Goal: Task Accomplishment & Management: Manage account settings

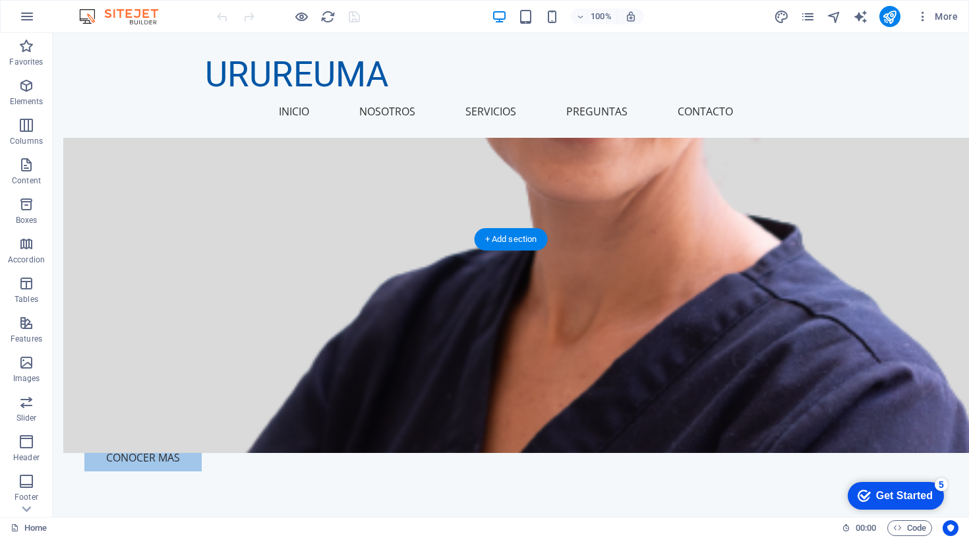
scroll to position [903, 0]
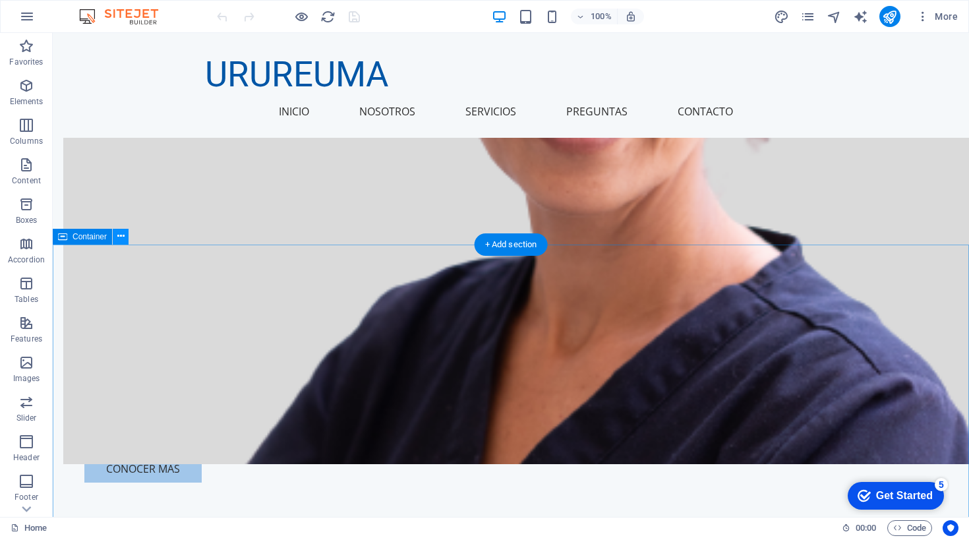
click at [119, 236] on icon at bounding box center [120, 236] width 7 height 14
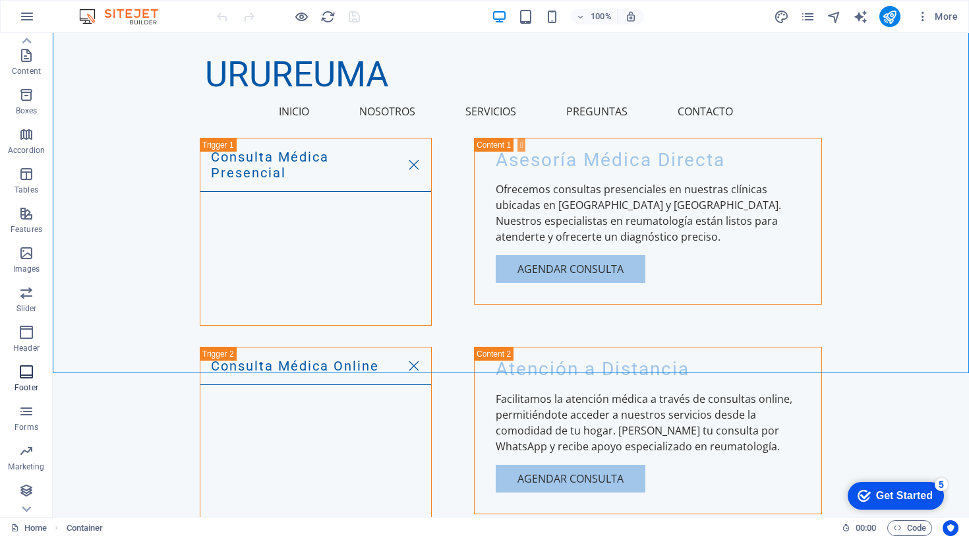
scroll to position [109, 0]
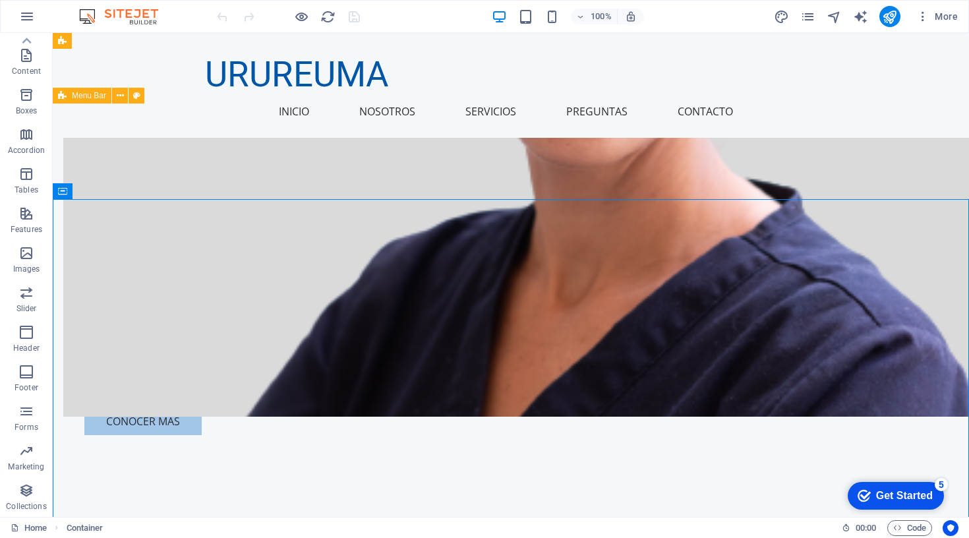
scroll to position [949, 0]
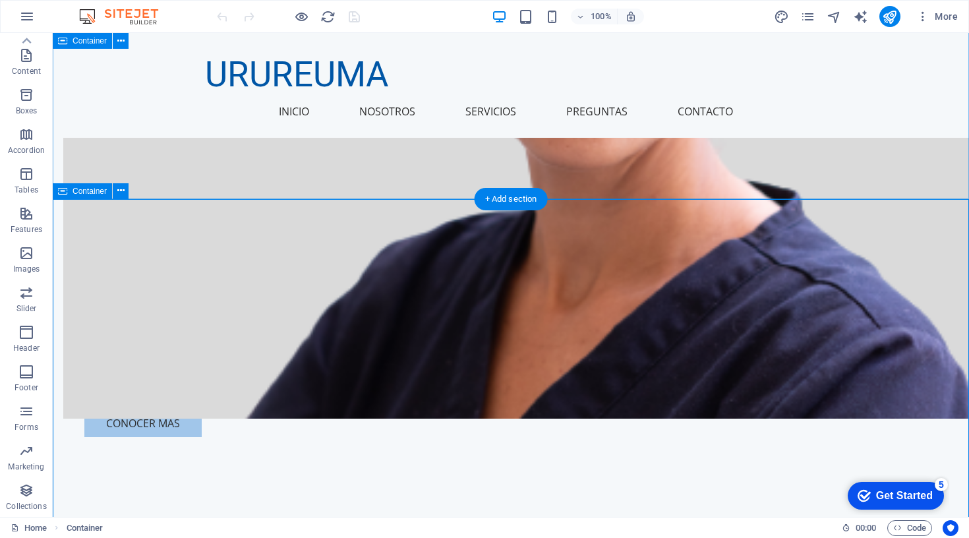
click at [90, 193] on span "Container" at bounding box center [90, 191] width 34 height 8
click at [117, 192] on icon at bounding box center [120, 191] width 7 height 14
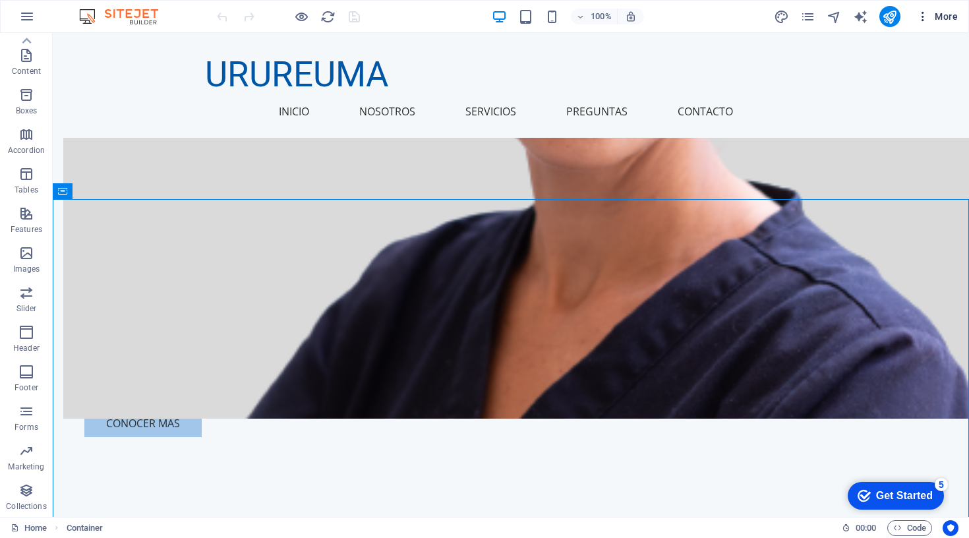
click at [926, 16] on icon "button" at bounding box center [922, 16] width 13 height 13
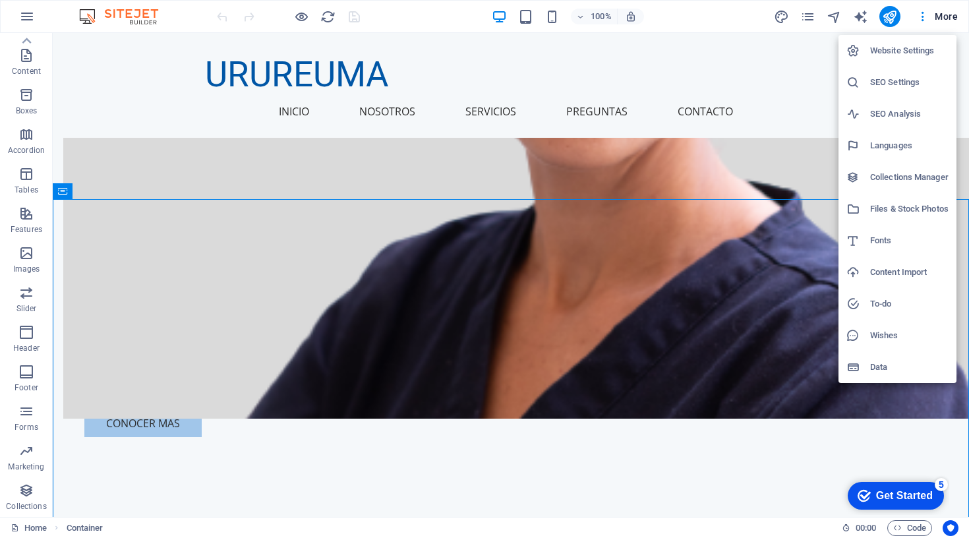
click at [97, 388] on div at bounding box center [484, 269] width 969 height 538
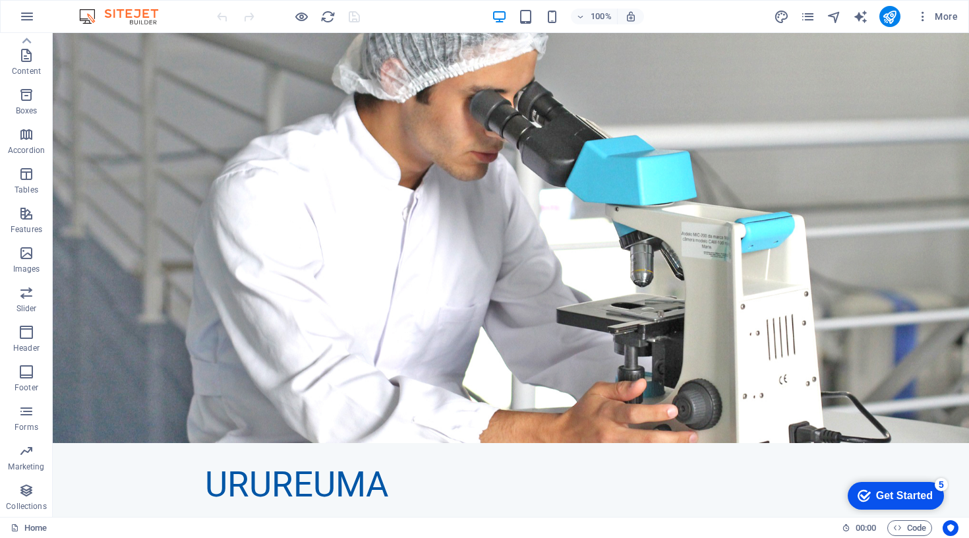
scroll to position [25, 0]
click at [929, 11] on icon "button" at bounding box center [922, 16] width 13 height 13
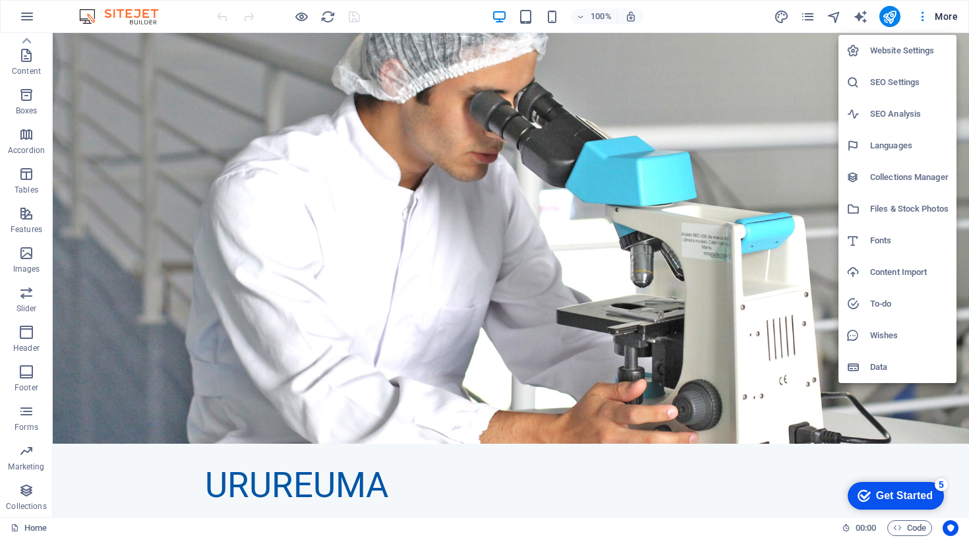
click at [731, 487] on div at bounding box center [484, 269] width 969 height 538
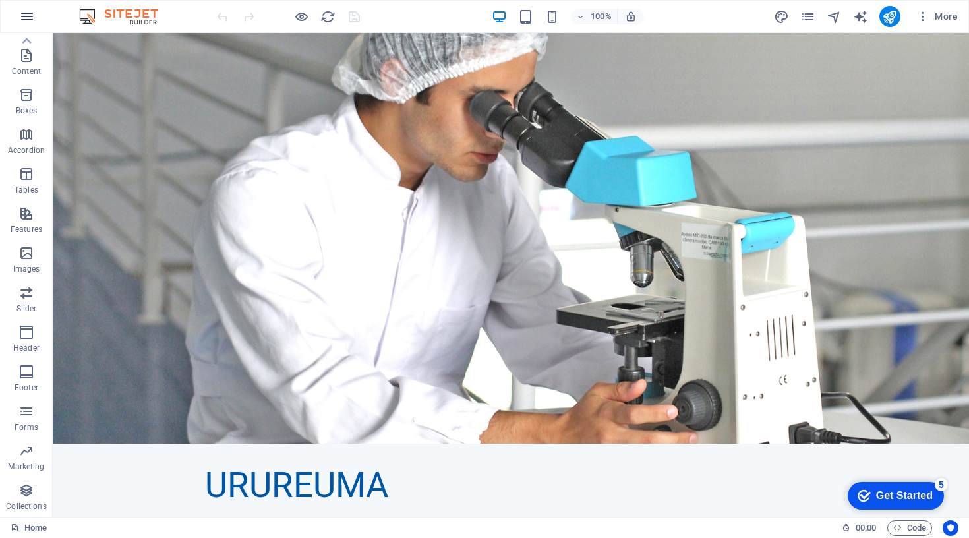
click at [32, 18] on icon "button" at bounding box center [27, 17] width 16 height 16
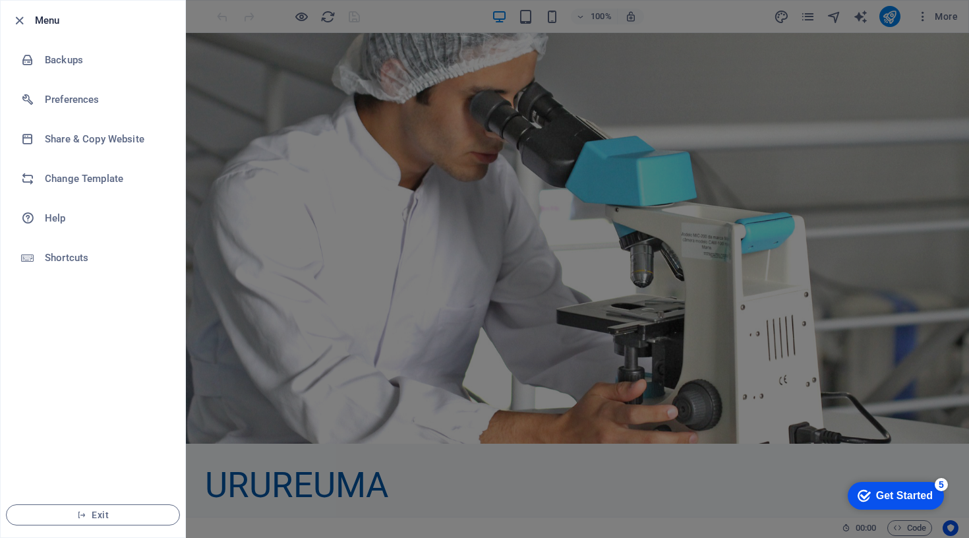
click at [253, 177] on div at bounding box center [484, 269] width 969 height 538
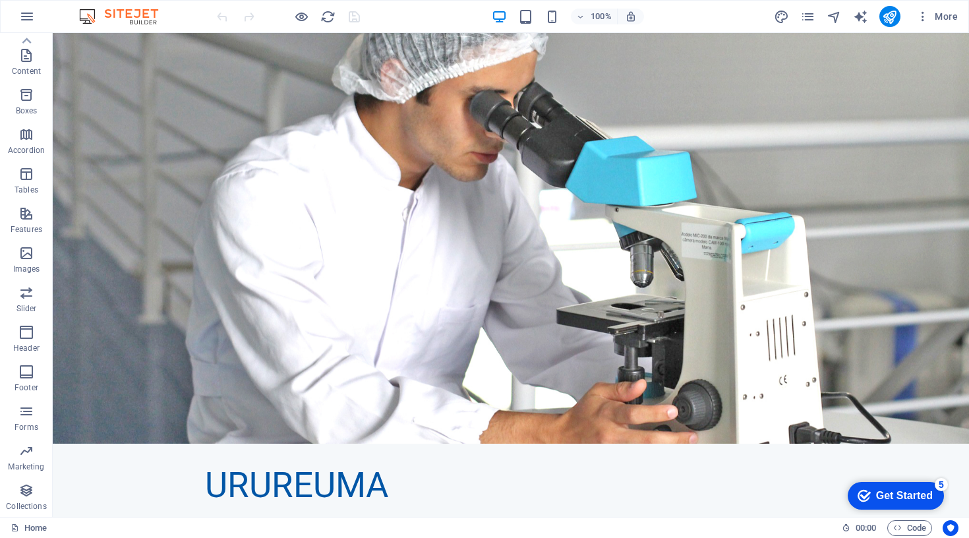
click at [144, 15] on img at bounding box center [125, 17] width 99 height 16
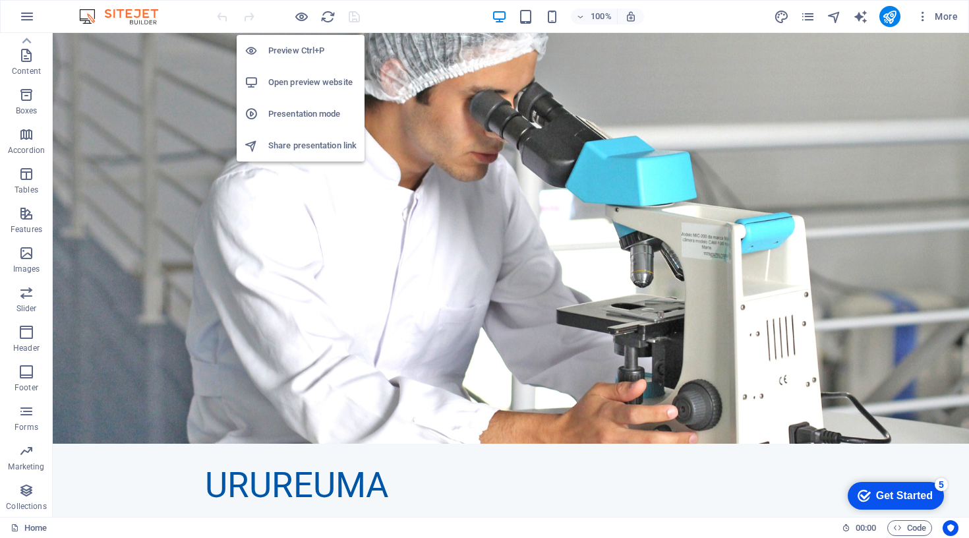
click at [287, 52] on h6 "Preview Ctrl+P" at bounding box center [312, 51] width 88 height 16
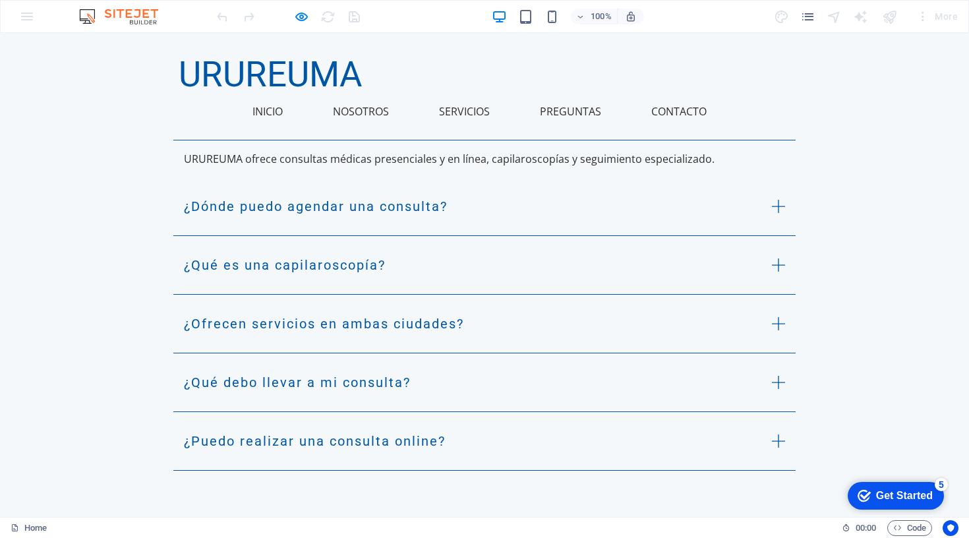
scroll to position [2544, 0]
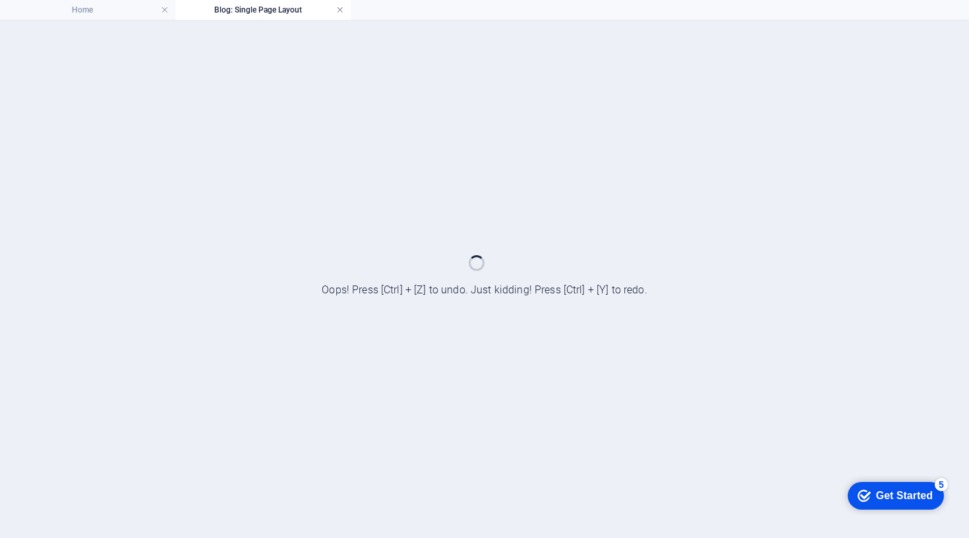
click at [342, 9] on link at bounding box center [340, 10] width 8 height 13
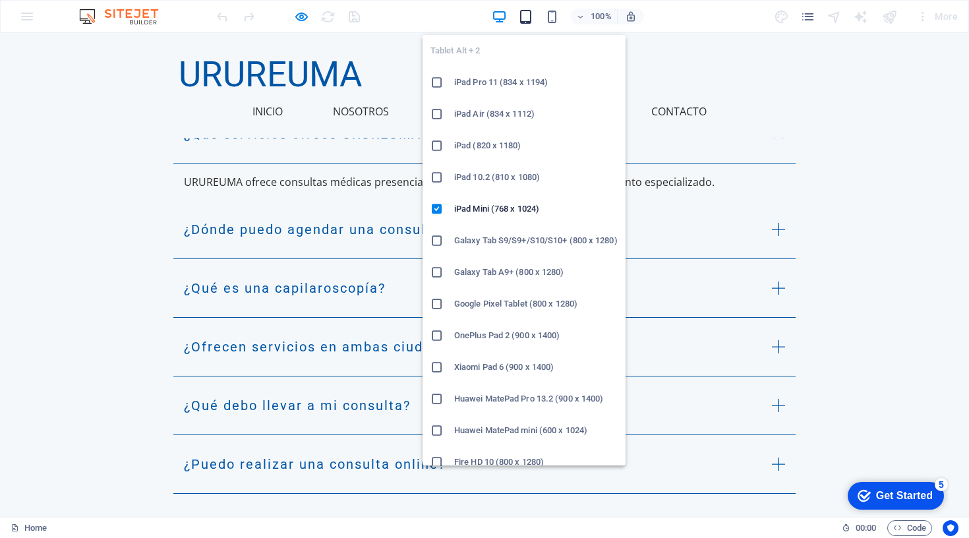
click at [529, 14] on icon "button" at bounding box center [525, 16] width 15 height 15
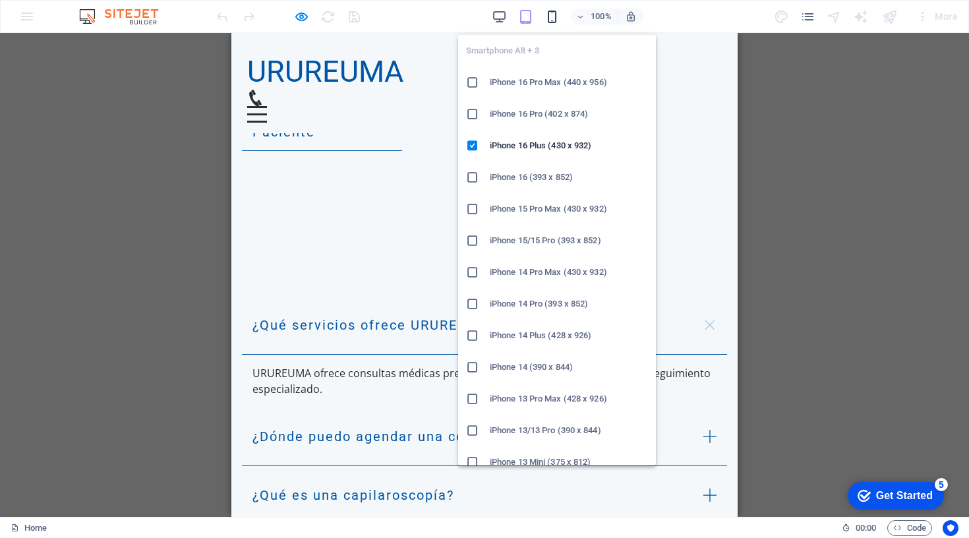
click at [551, 19] on icon "button" at bounding box center [552, 16] width 15 height 15
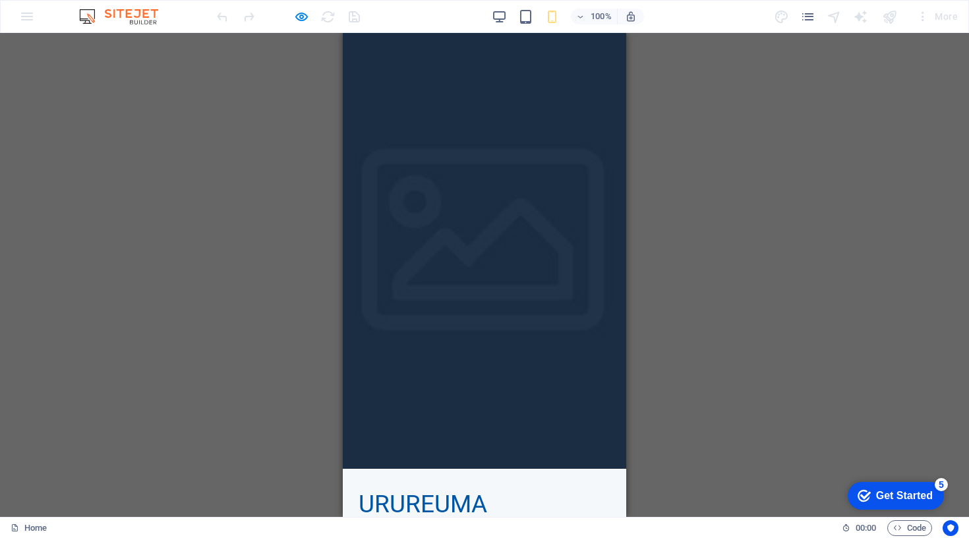
scroll to position [0, 0]
click at [375, 519] on icon at bounding box center [367, 527] width 16 height 16
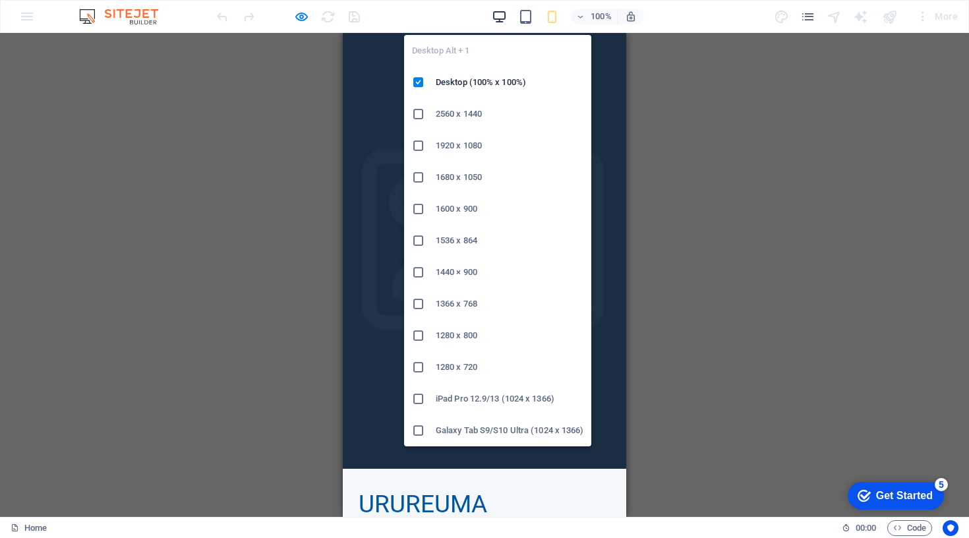
click at [507, 18] on icon "button" at bounding box center [499, 16] width 15 height 15
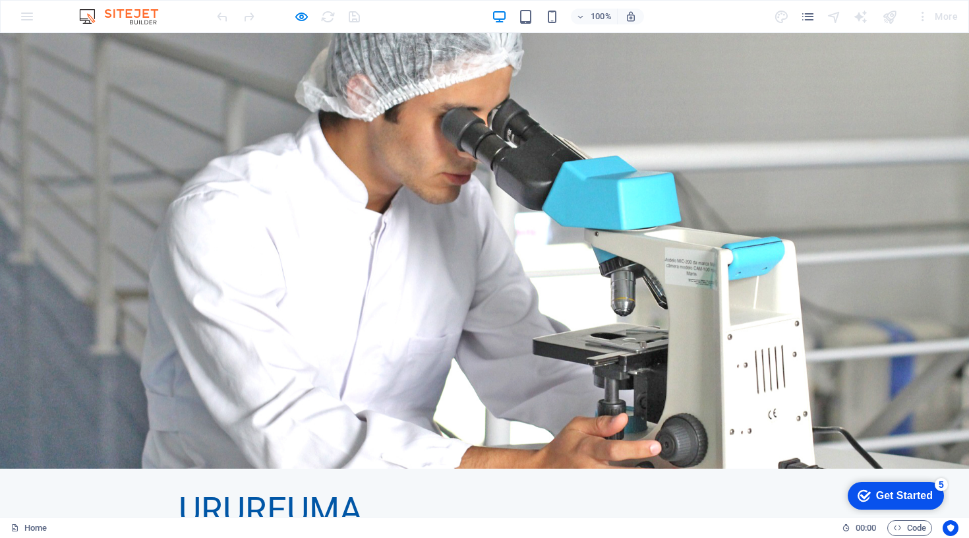
click at [680, 531] on link "Contacto" at bounding box center [684, 547] width 66 height 32
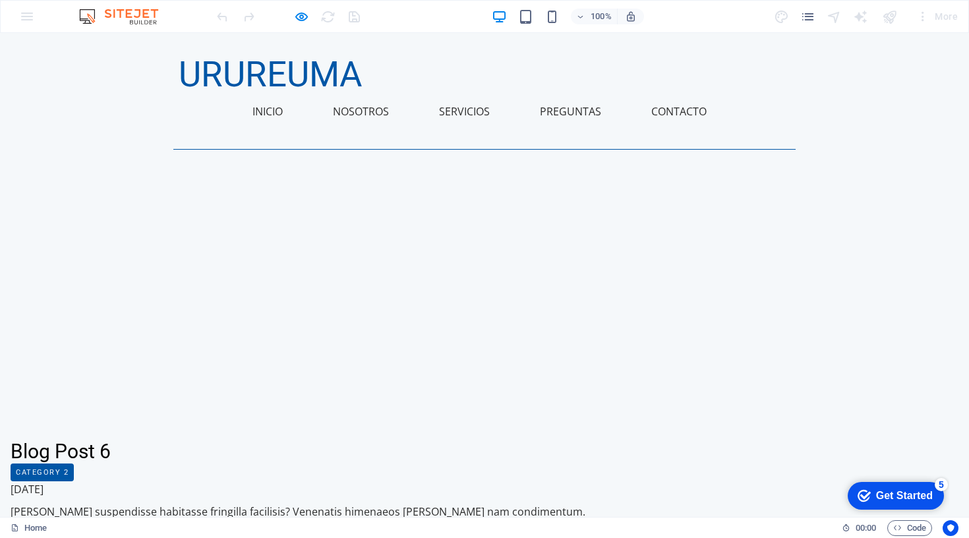
scroll to position [2915, 0]
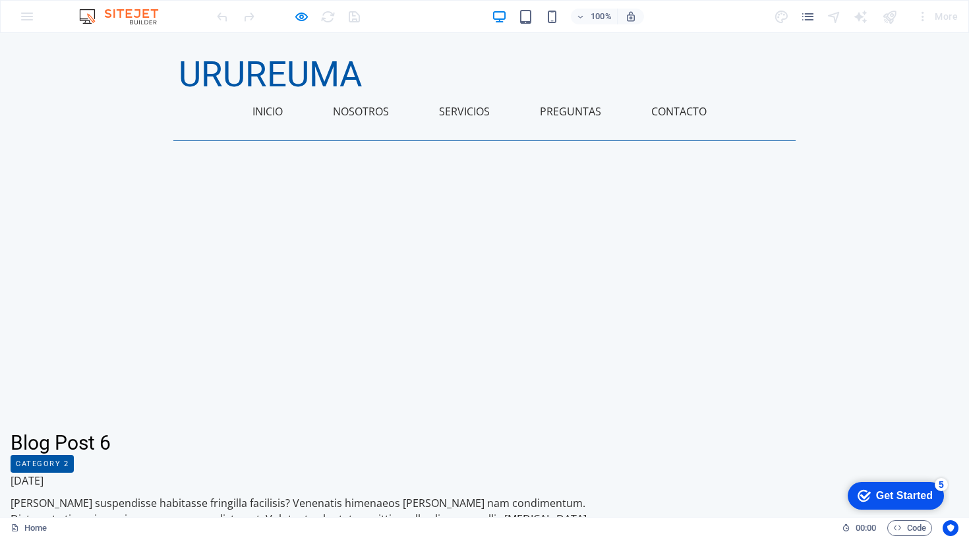
scroll to position [2893, 0]
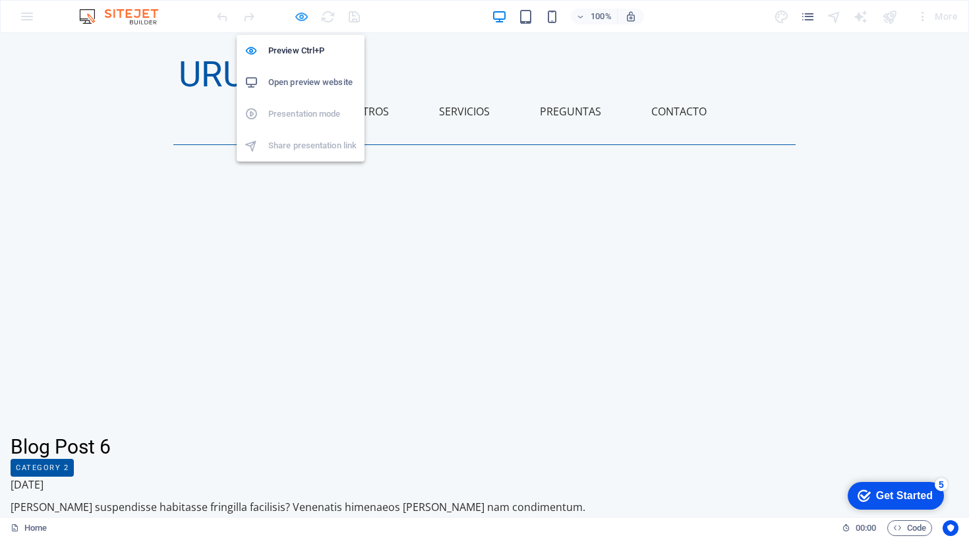
click at [303, 20] on icon "button" at bounding box center [301, 16] width 15 height 15
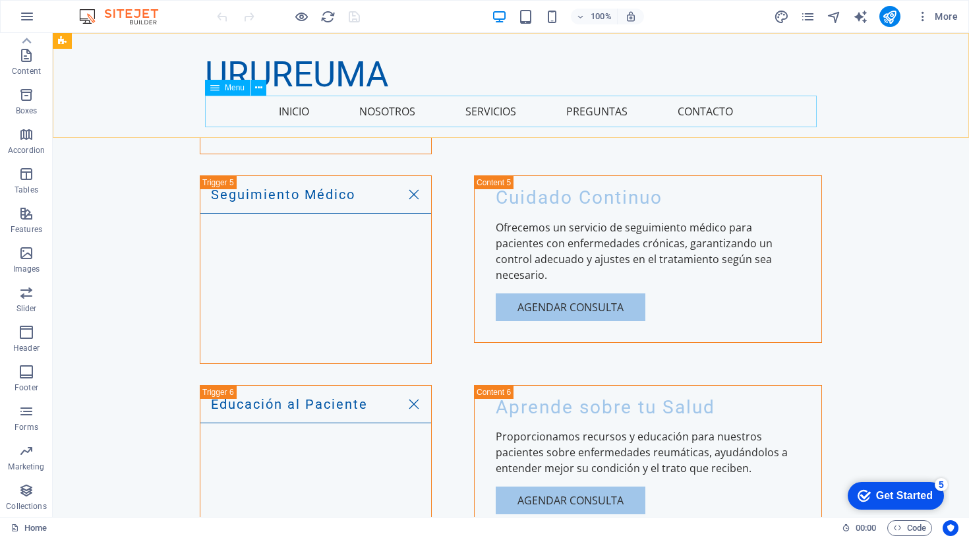
click at [719, 113] on nav "Inicio Nosotros Servicios Preguntas Contacto" at bounding box center [511, 112] width 612 height 32
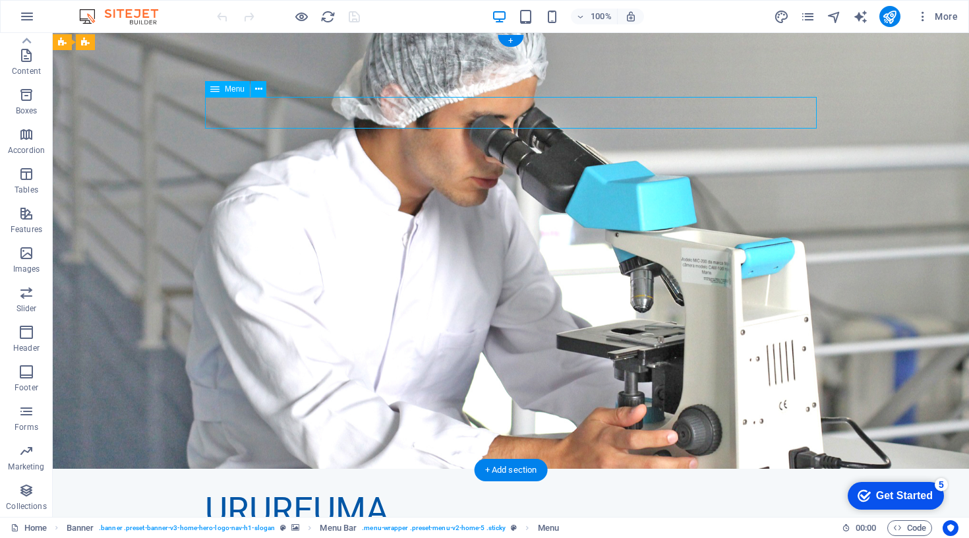
scroll to position [0, 0]
click at [698, 531] on nav "Inicio Nosotros Servicios Preguntas Contacto" at bounding box center [511, 547] width 612 height 32
click at [255, 87] on icon at bounding box center [258, 88] width 7 height 14
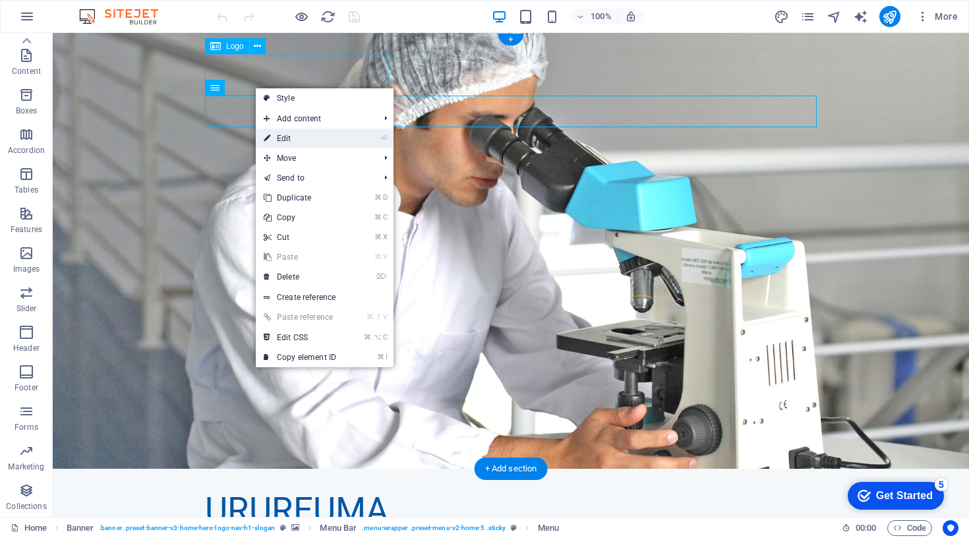
click at [297, 137] on link "⏎ Edit" at bounding box center [300, 139] width 88 height 20
select select
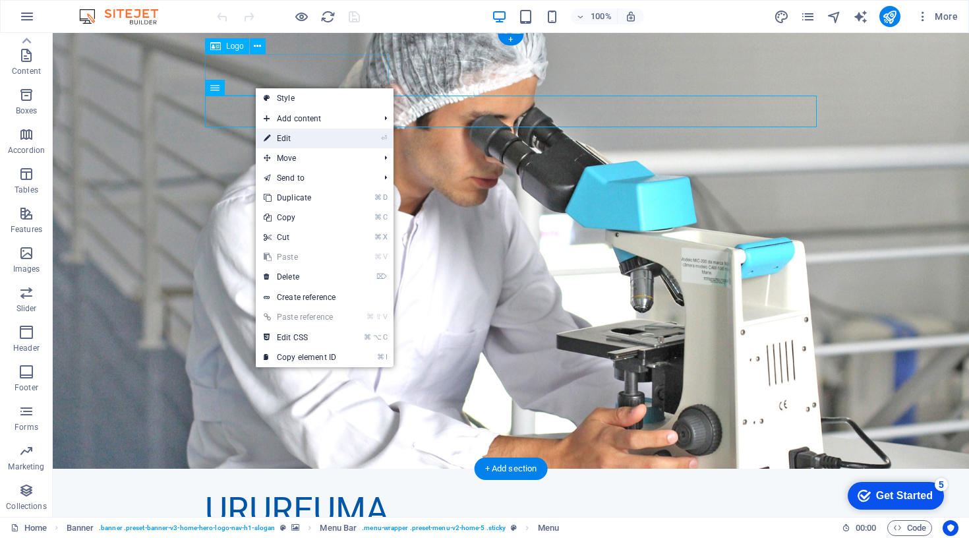
select select
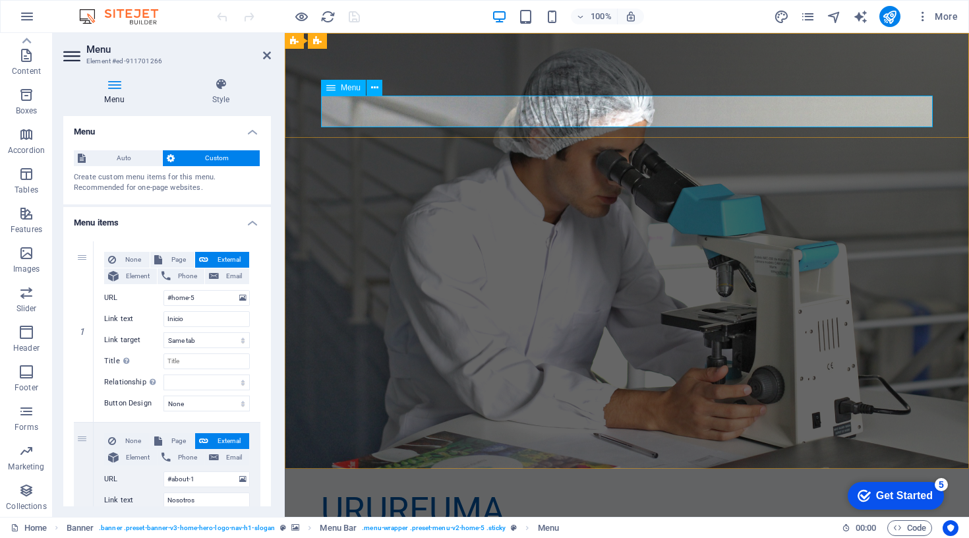
click at [808, 531] on nav "Inicio Nosotros Servicios Preguntas Contacto" at bounding box center [627, 547] width 612 height 32
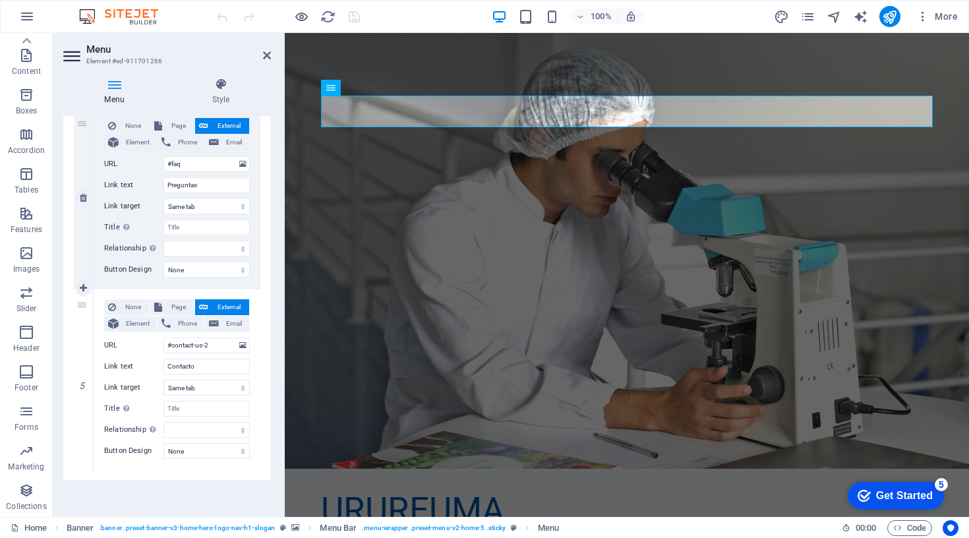
scroll to position [678, 0]
click at [267, 55] on icon at bounding box center [267, 55] width 8 height 11
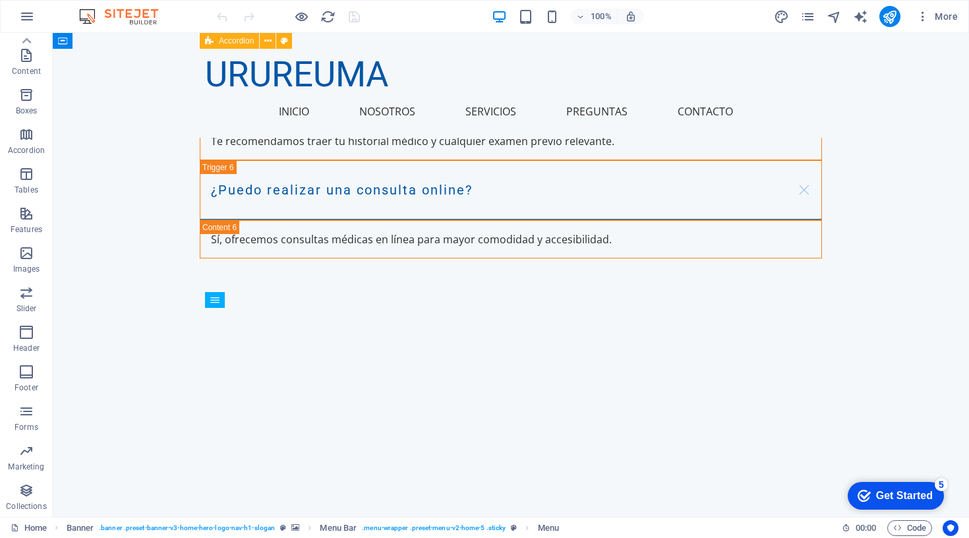
scroll to position [3960, 0]
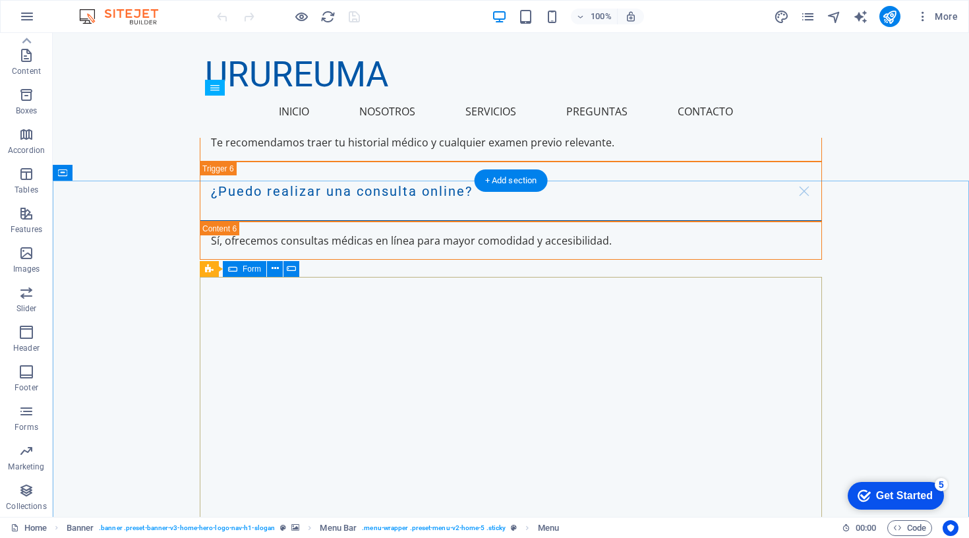
click at [246, 268] on span "Form" at bounding box center [252, 269] width 18 height 8
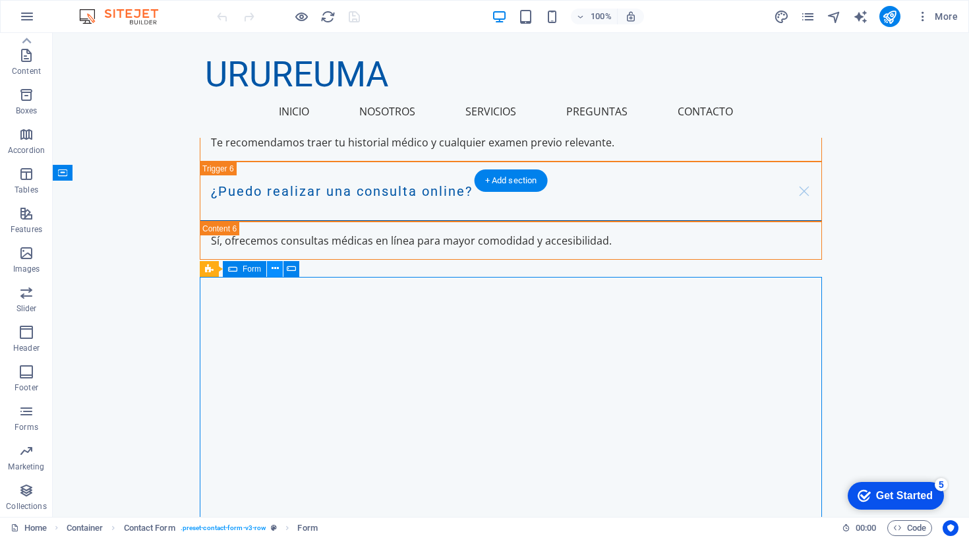
click at [274, 266] on icon at bounding box center [275, 269] width 7 height 14
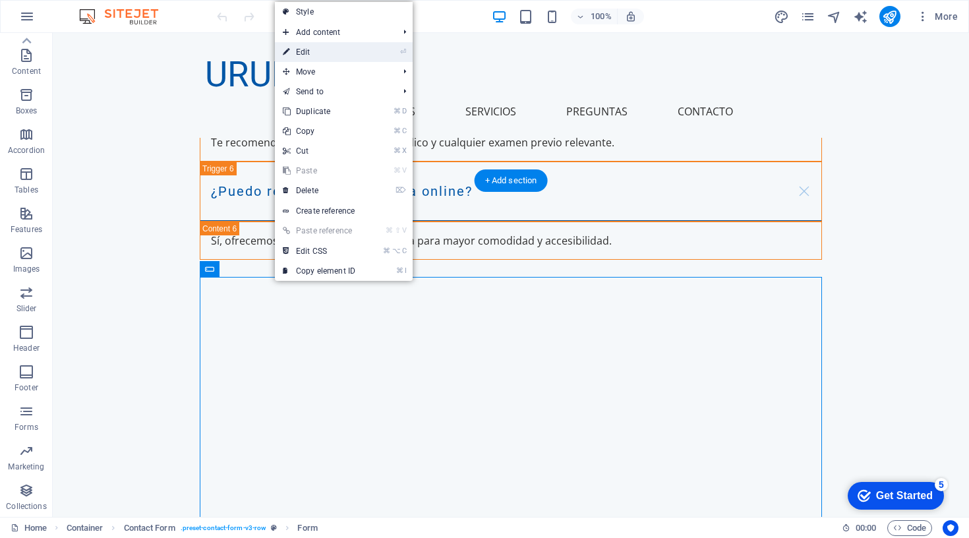
click at [317, 48] on link "⏎ Edit" at bounding box center [319, 52] width 88 height 20
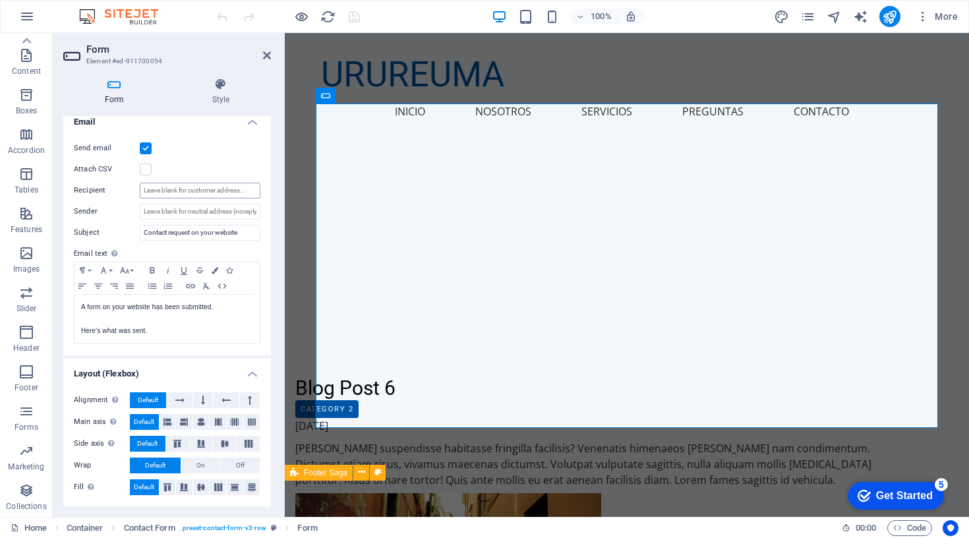
scroll to position [347, 0]
click at [352, 392] on span "Form button" at bounding box center [357, 392] width 43 height 8
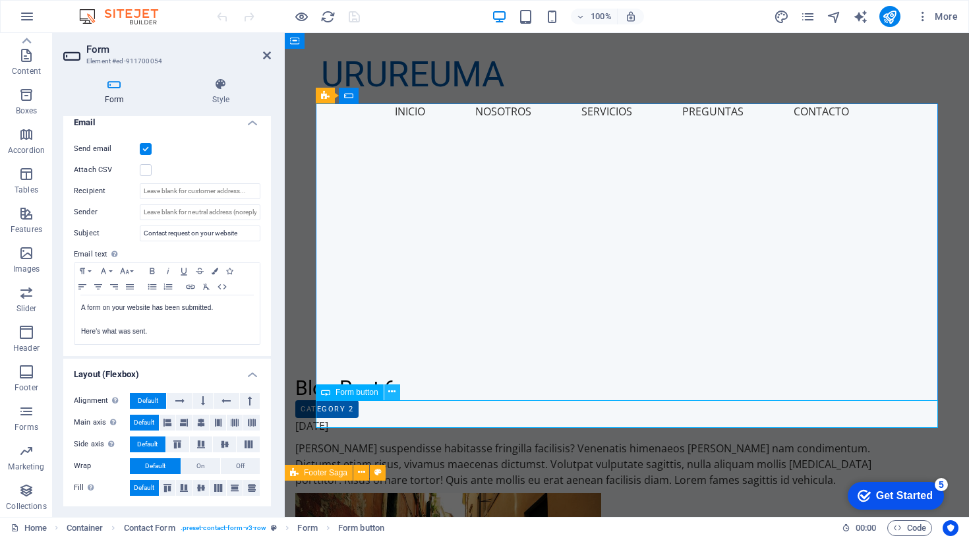
click at [394, 392] on icon at bounding box center [391, 392] width 7 height 14
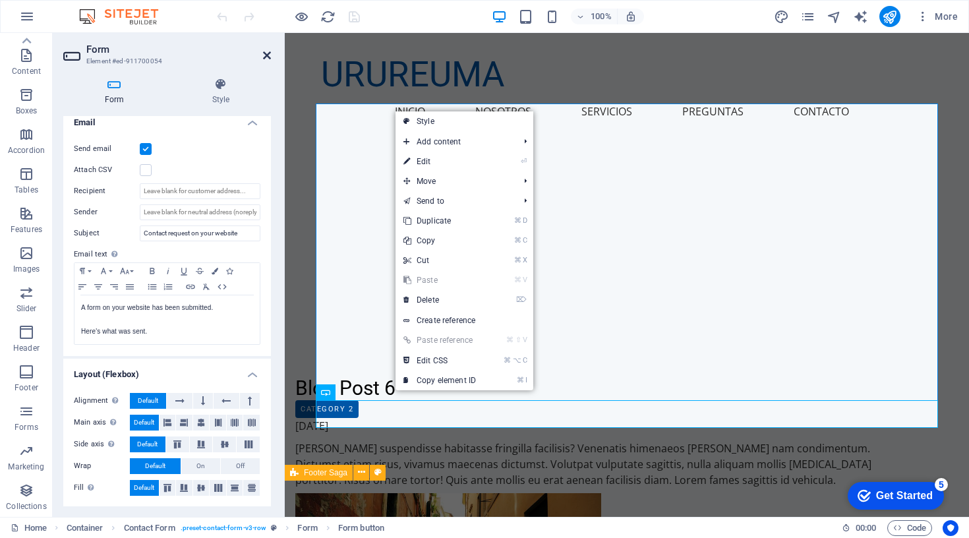
click at [267, 55] on icon at bounding box center [267, 55] width 8 height 11
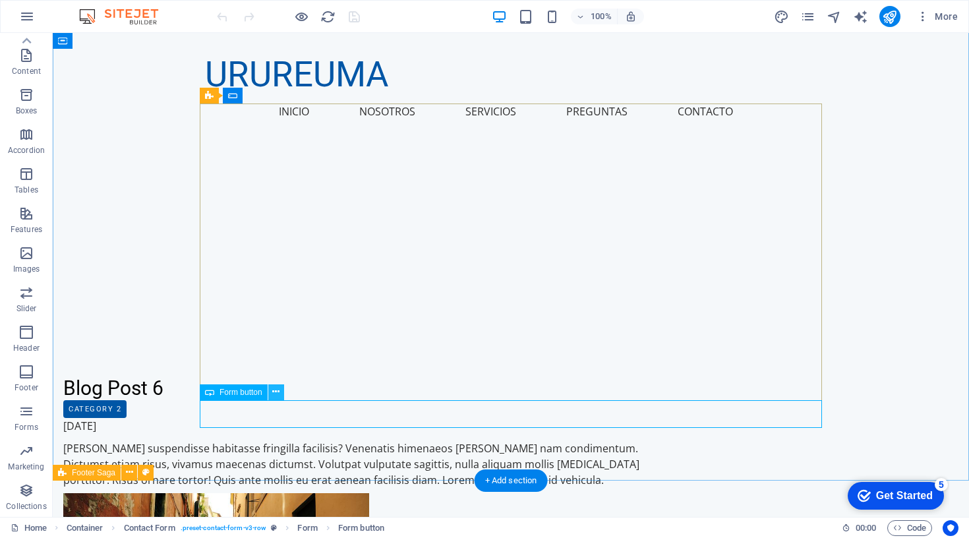
click at [272, 393] on icon at bounding box center [275, 392] width 7 height 14
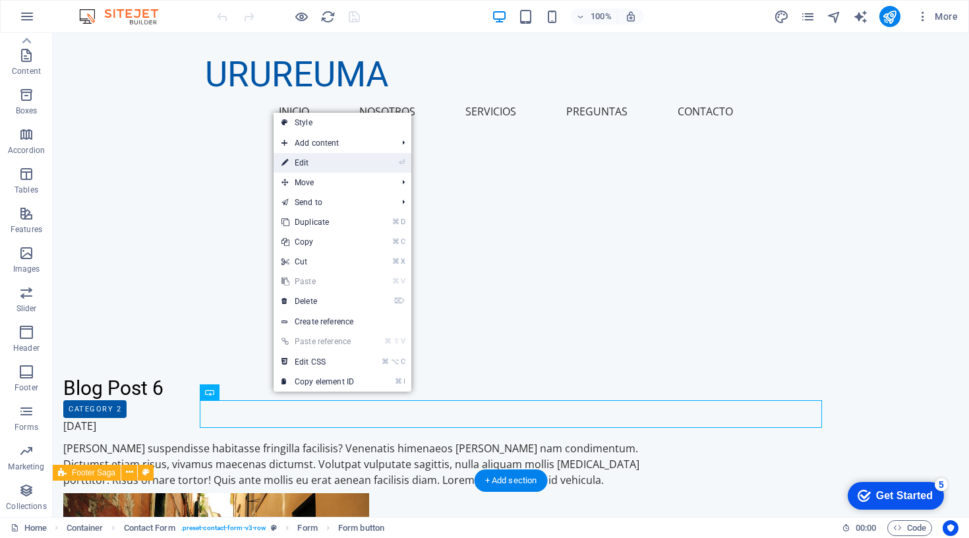
click at [321, 160] on link "⏎ Edit" at bounding box center [318, 163] width 88 height 20
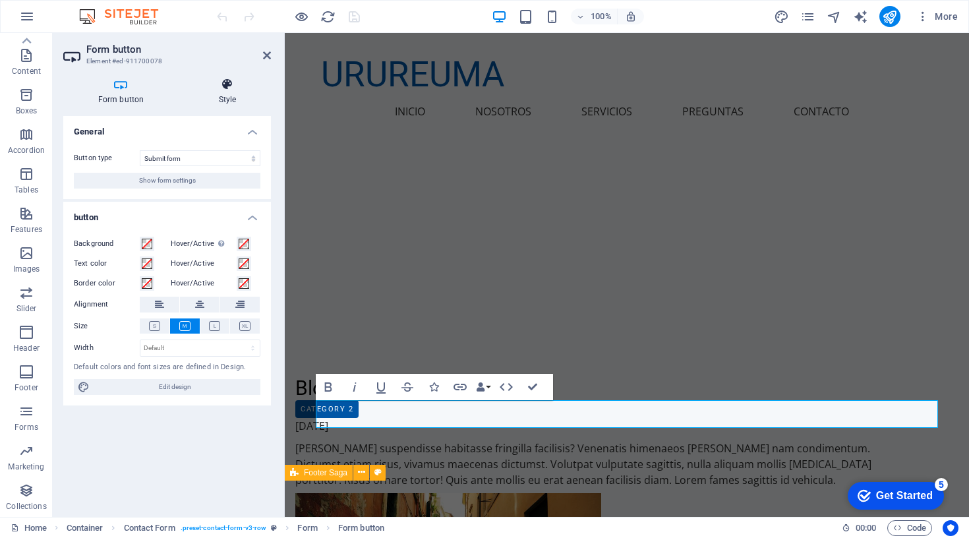
click at [230, 94] on h4 "Style" at bounding box center [227, 92] width 87 height 28
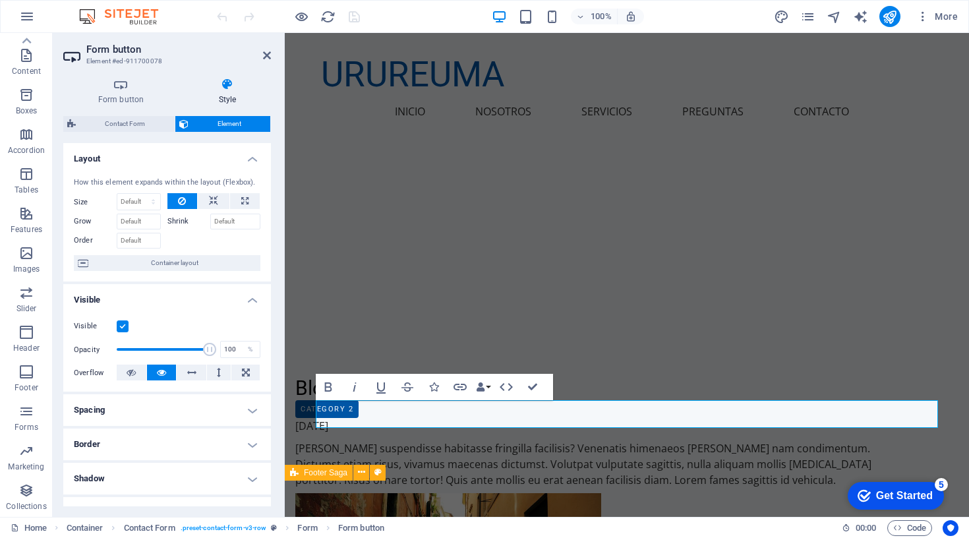
scroll to position [0, 0]
click at [119, 90] on icon at bounding box center [120, 84] width 115 height 13
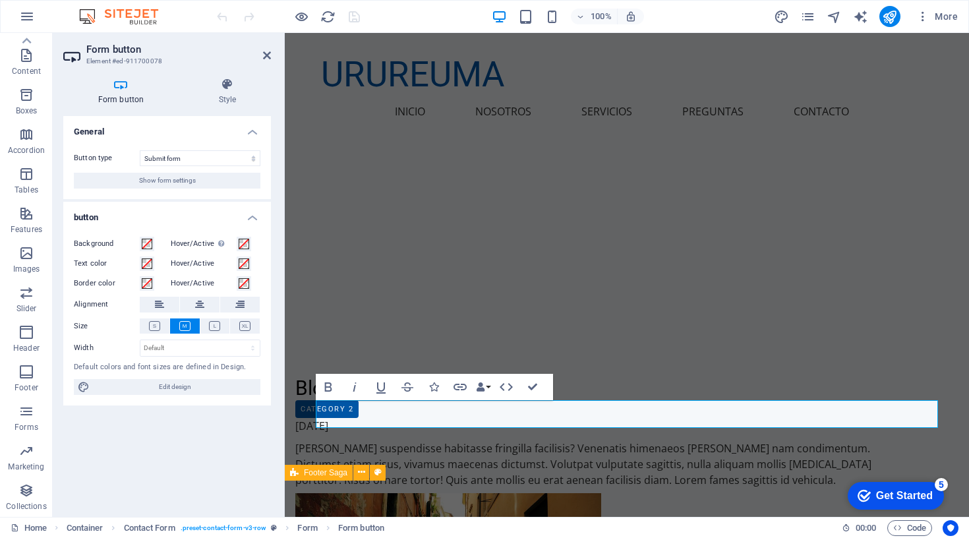
click at [259, 128] on h4 "General" at bounding box center [167, 128] width 208 height 24
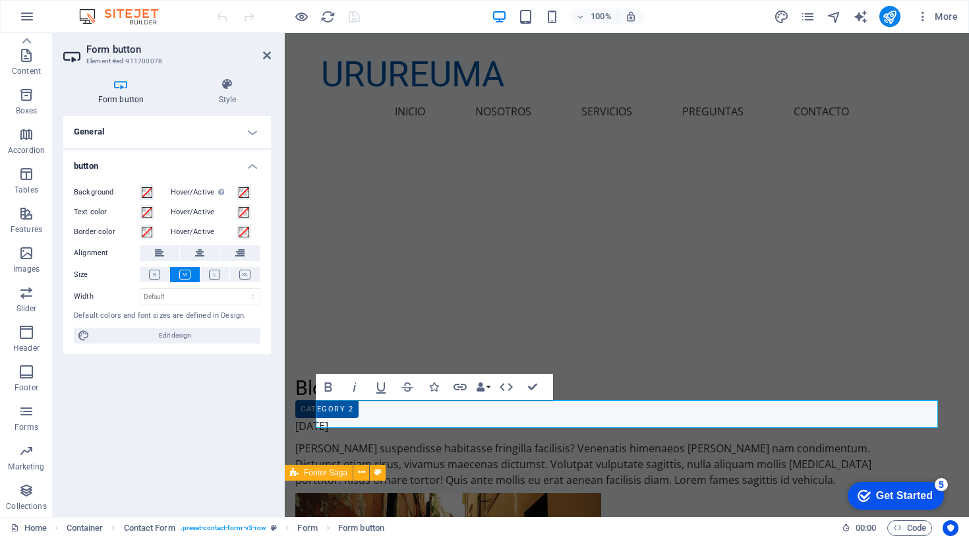
click at [255, 131] on h4 "General" at bounding box center [167, 132] width 208 height 32
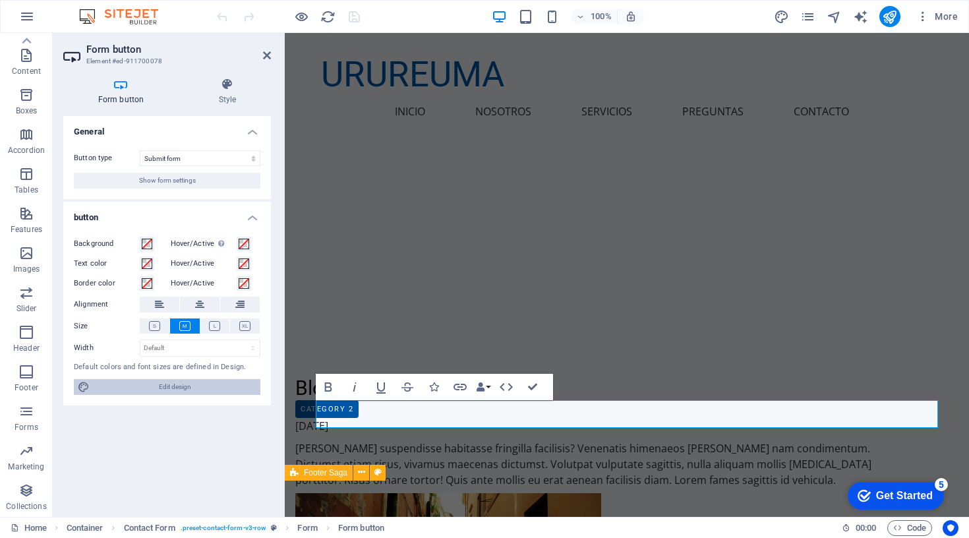
click at [144, 379] on span "Edit design" at bounding box center [175, 387] width 163 height 16
select select "px"
select select "200"
select select "px"
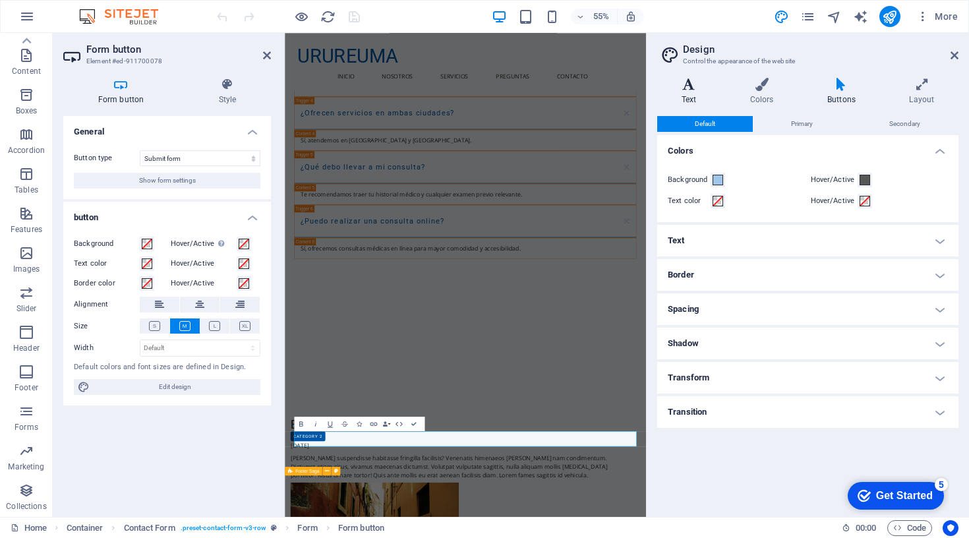
click at [690, 88] on icon at bounding box center [688, 84] width 63 height 13
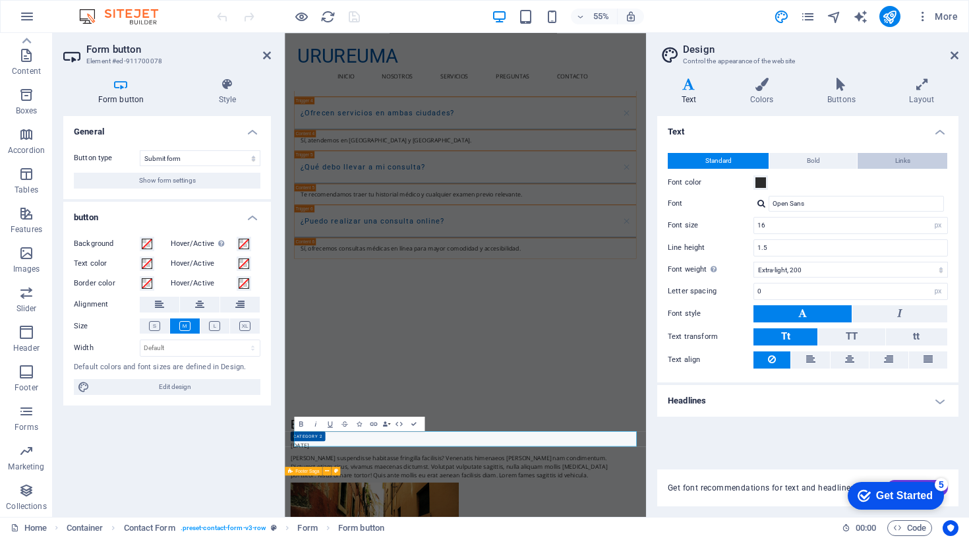
click at [914, 160] on button "Links" at bounding box center [903, 161] width 90 height 16
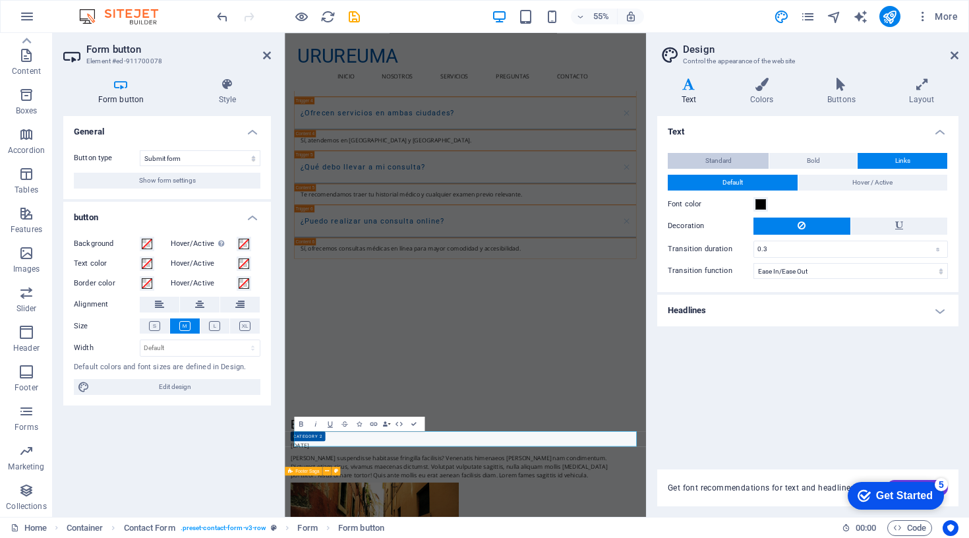
click at [708, 158] on span "Standard" at bounding box center [718, 161] width 26 height 16
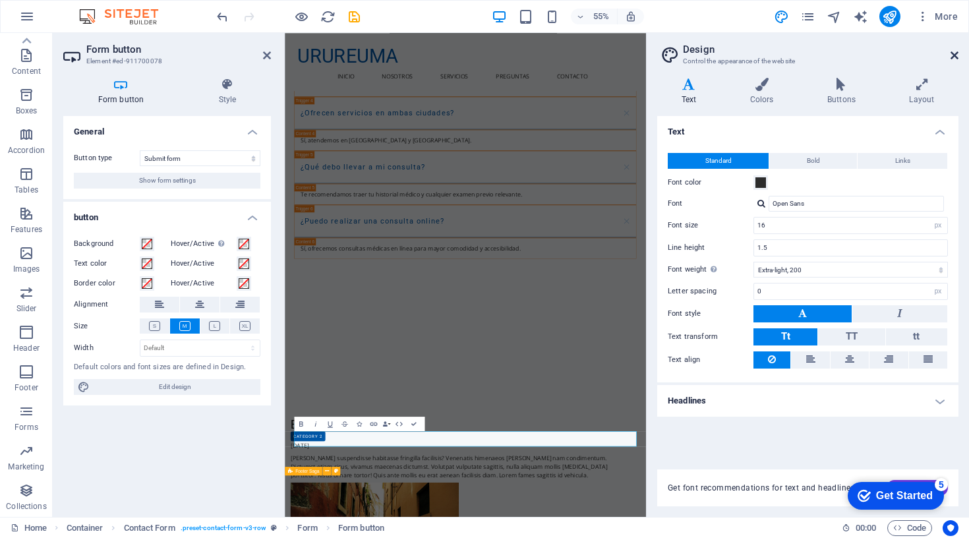
click at [955, 51] on icon at bounding box center [955, 55] width 8 height 11
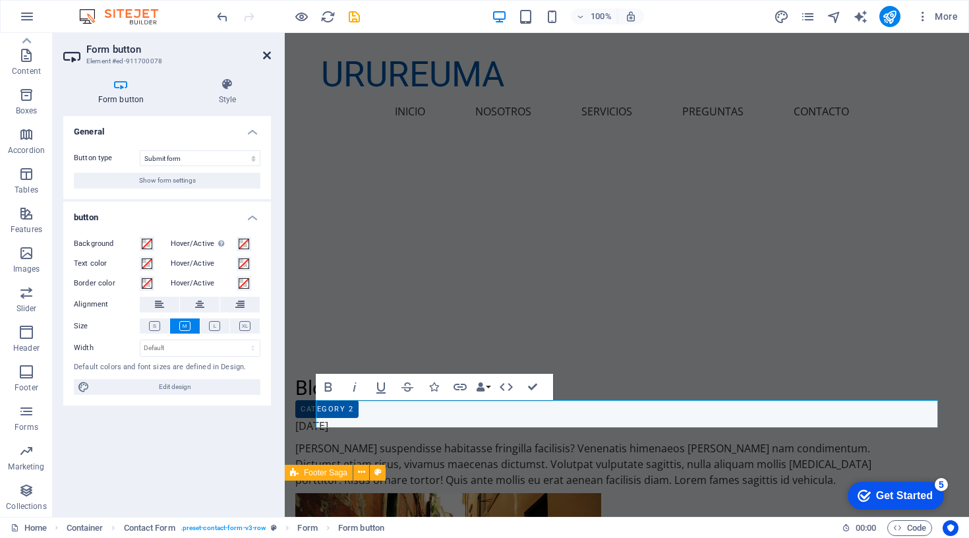
click at [268, 52] on icon at bounding box center [267, 55] width 8 height 11
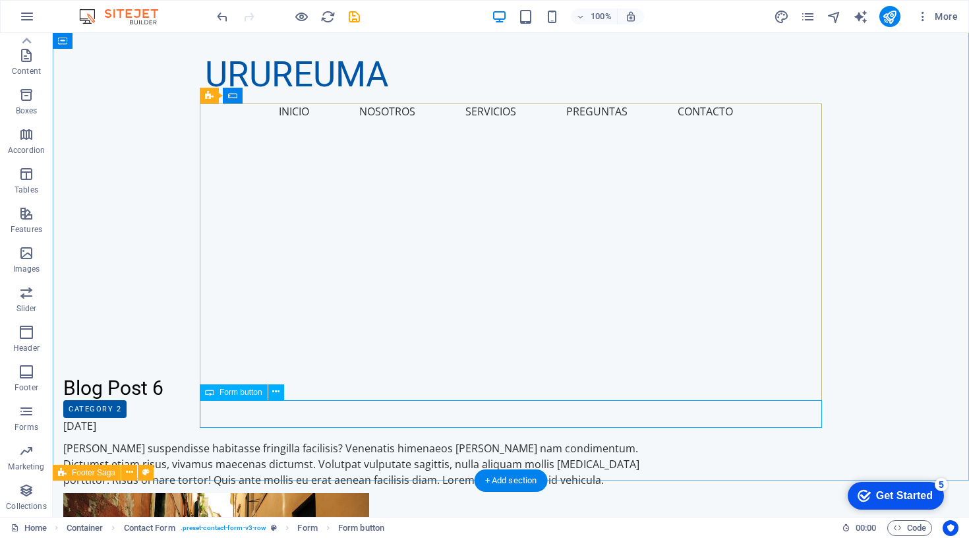
click at [254, 392] on span "Form button" at bounding box center [241, 392] width 43 height 8
click at [278, 394] on icon at bounding box center [275, 392] width 7 height 14
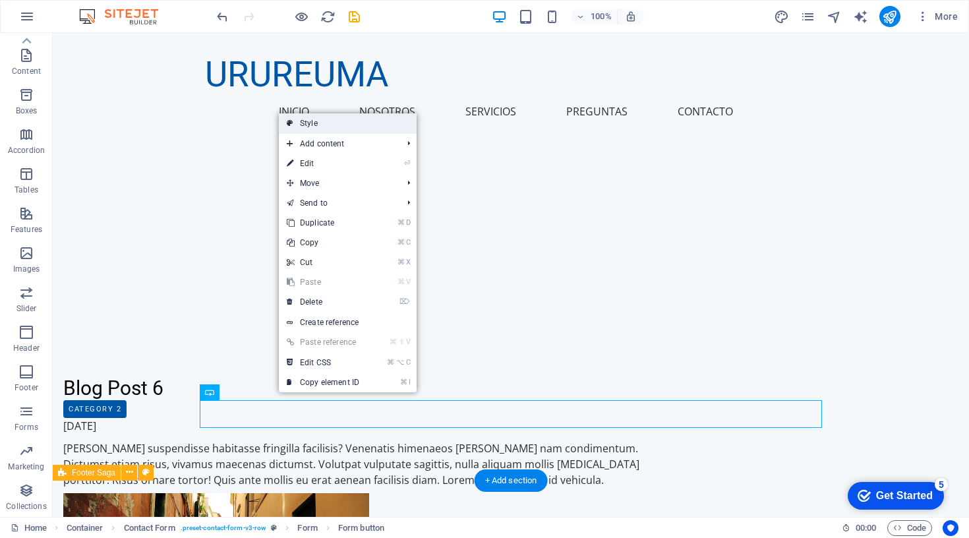
click at [326, 119] on link "Style" at bounding box center [348, 123] width 138 height 20
select select "rem"
select select "preset-contact-form-v3-row"
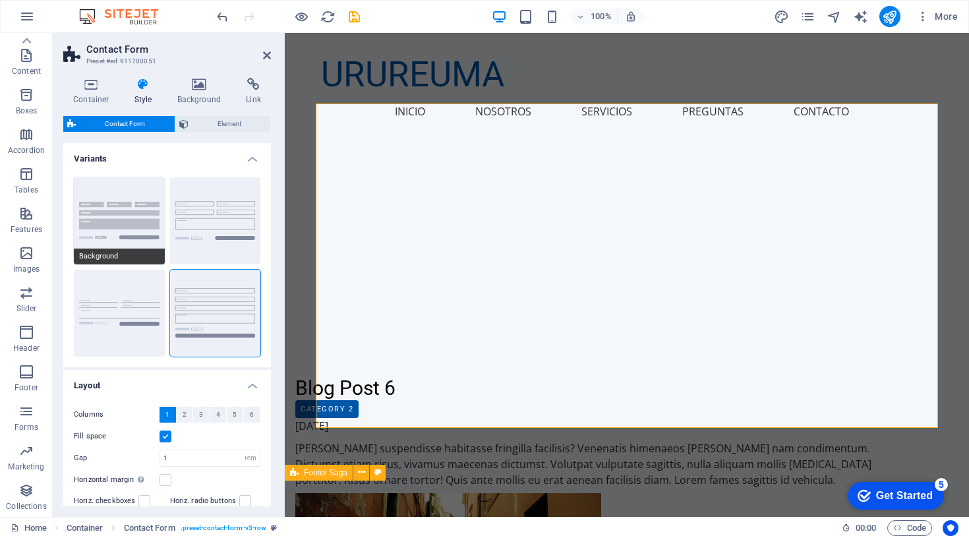
click at [112, 196] on button "Background" at bounding box center [119, 220] width 91 height 87
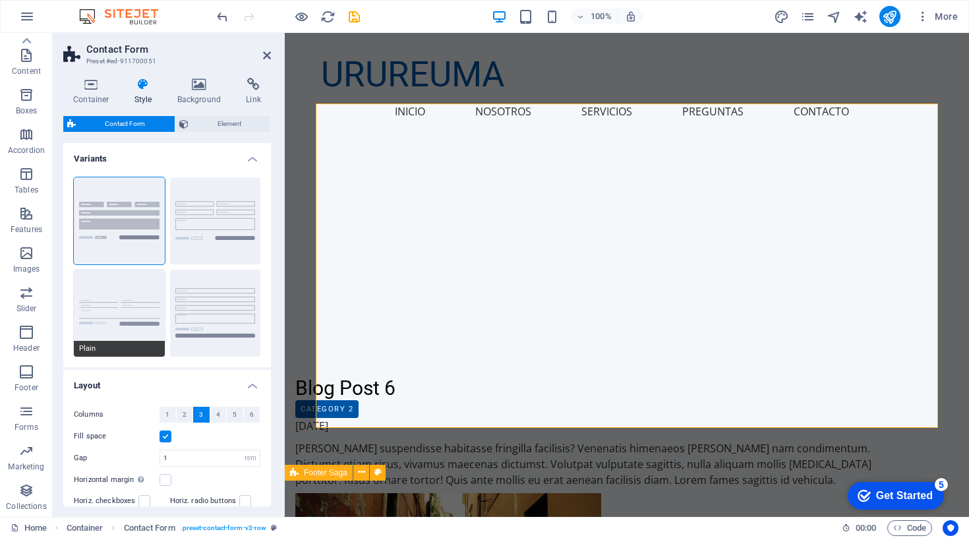
click at [129, 305] on button "Plain" at bounding box center [119, 313] width 91 height 87
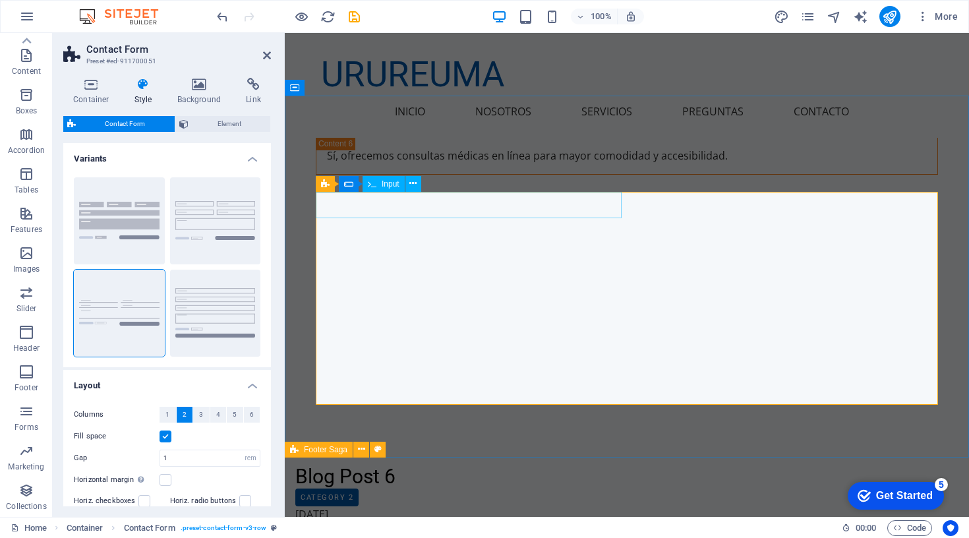
scroll to position [4050, 0]
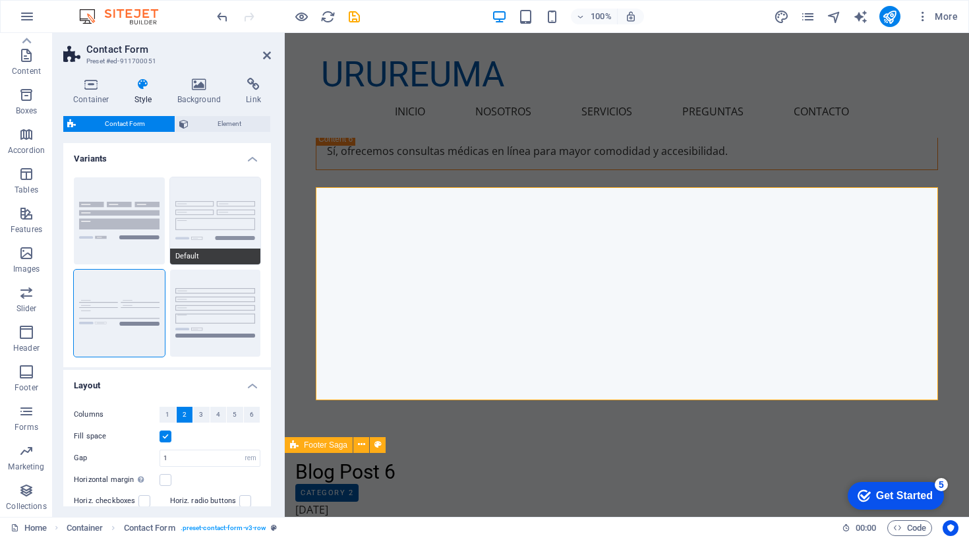
click at [191, 201] on button "Default" at bounding box center [215, 220] width 91 height 87
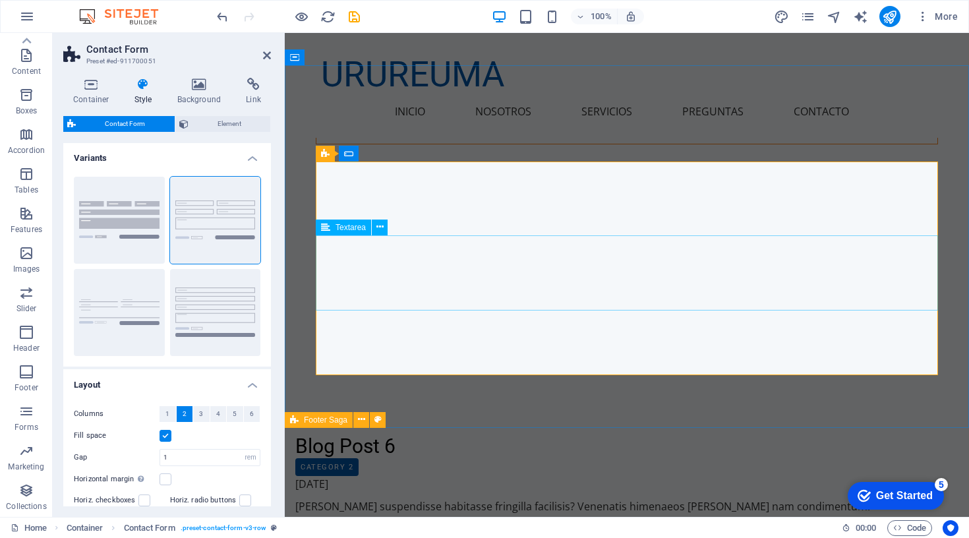
scroll to position [4081, 0]
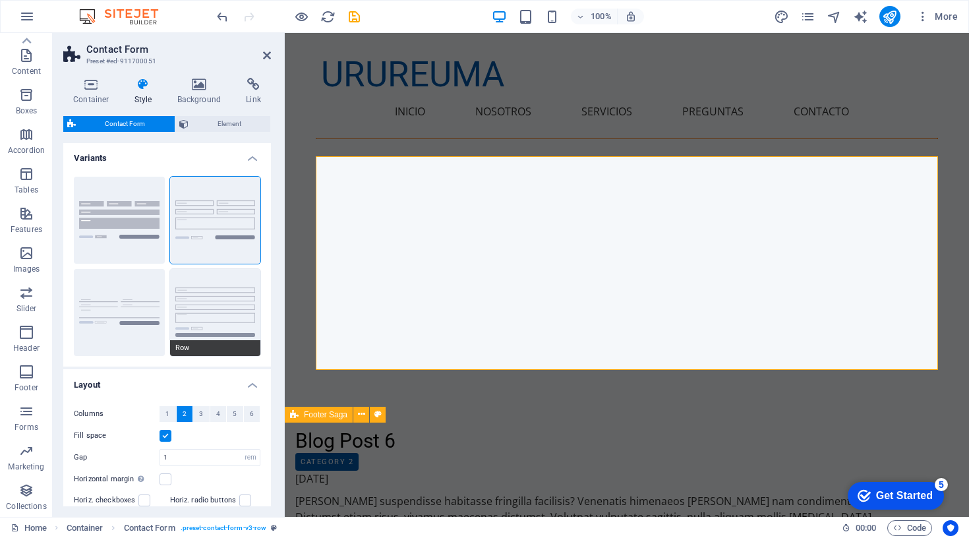
click at [206, 272] on button "Row" at bounding box center [215, 312] width 91 height 87
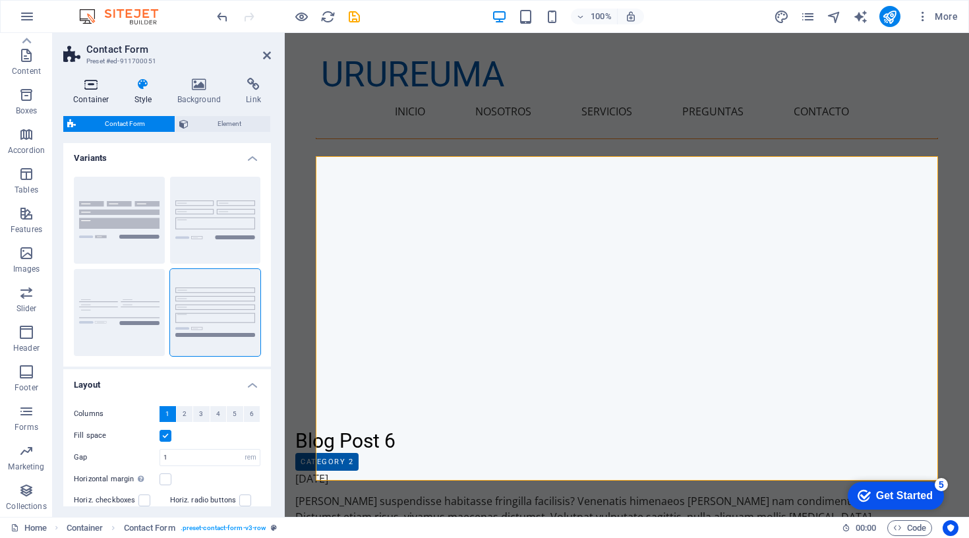
click at [97, 81] on icon at bounding box center [91, 84] width 56 height 13
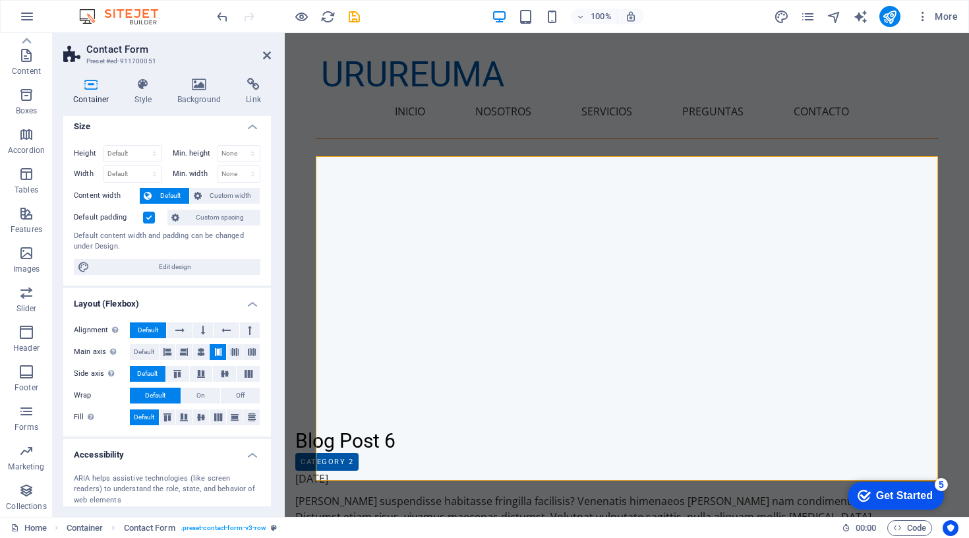
scroll to position [0, 0]
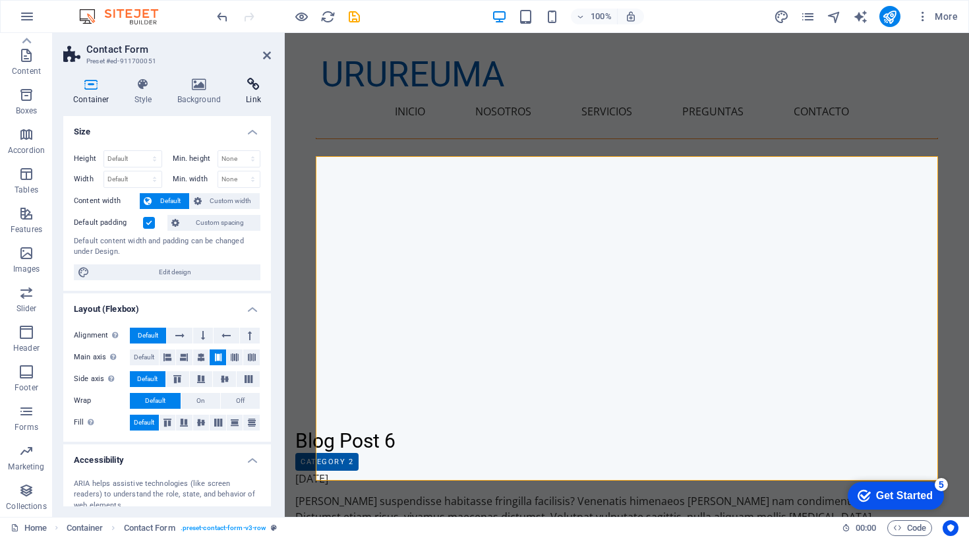
click at [260, 83] on icon at bounding box center [253, 84] width 35 height 13
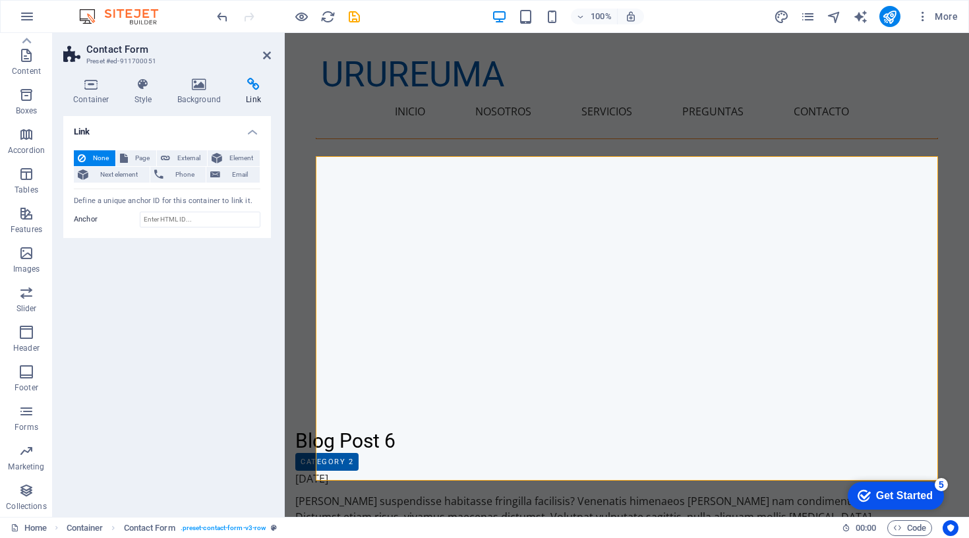
click at [272, 55] on aside "Contact Form Preset #ed-911700051 Container Style Background Link Size Height D…" at bounding box center [169, 275] width 232 height 484
click at [269, 55] on icon at bounding box center [267, 55] width 8 height 11
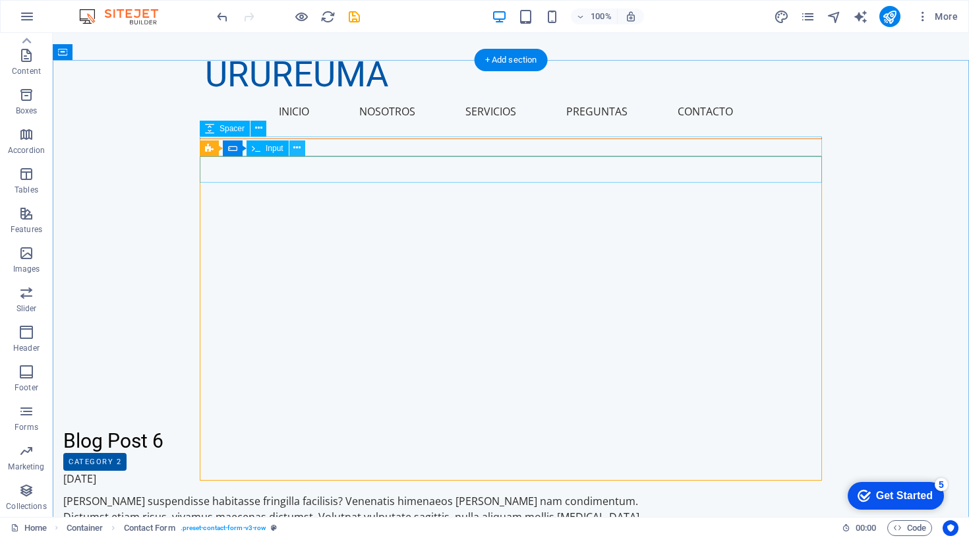
click at [301, 145] on icon at bounding box center [296, 148] width 7 height 14
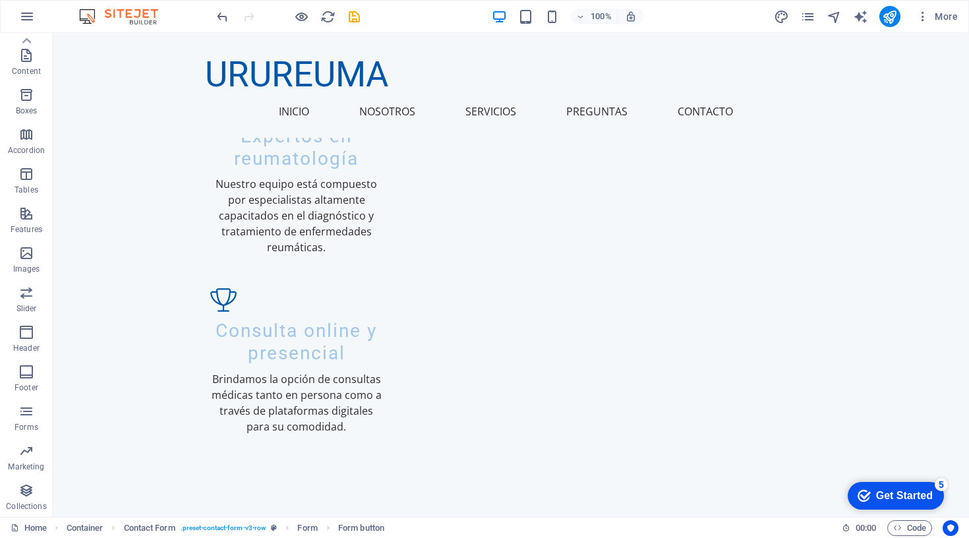
scroll to position [1652, 0]
click at [27, 16] on icon "button" at bounding box center [27, 17] width 16 height 16
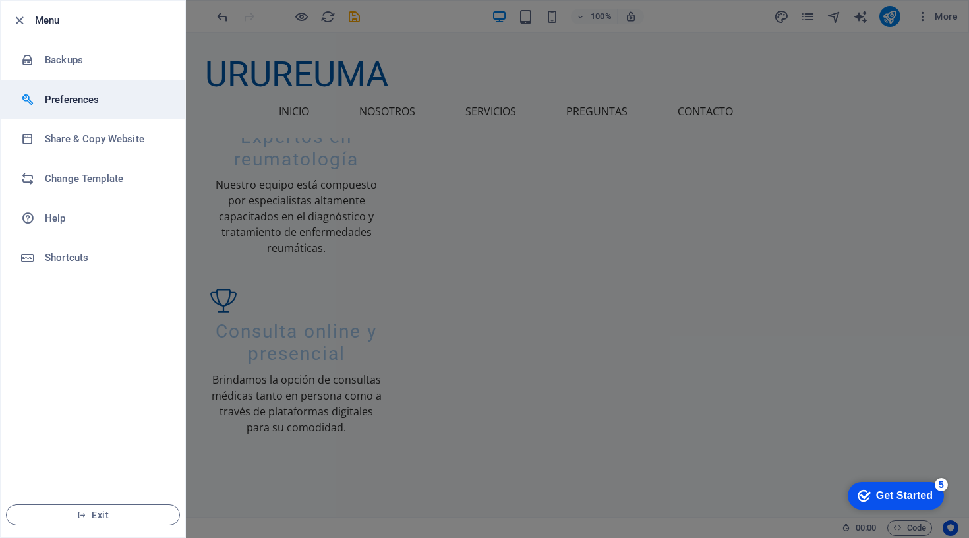
click at [87, 94] on h6 "Preferences" at bounding box center [106, 100] width 122 height 16
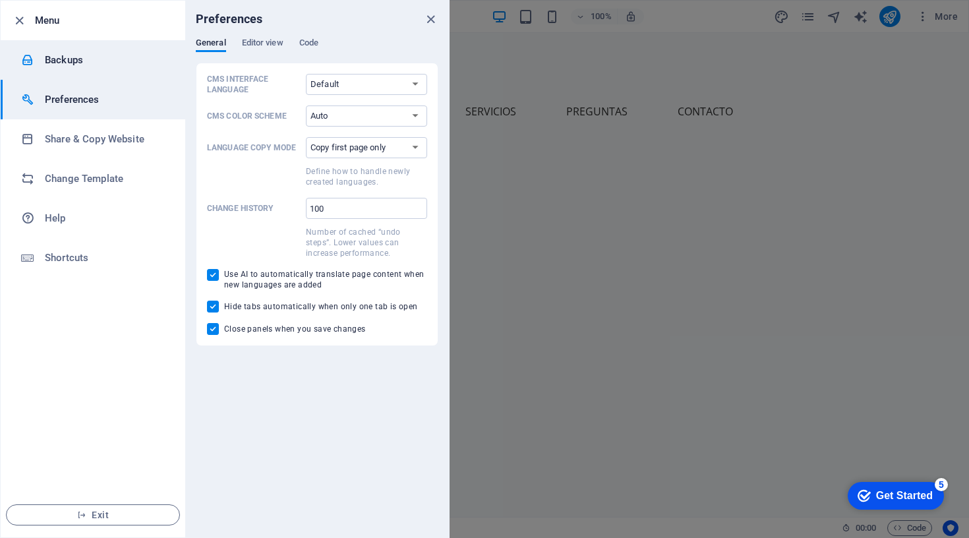
click at [80, 65] on h6 "Backups" at bounding box center [106, 60] width 122 height 16
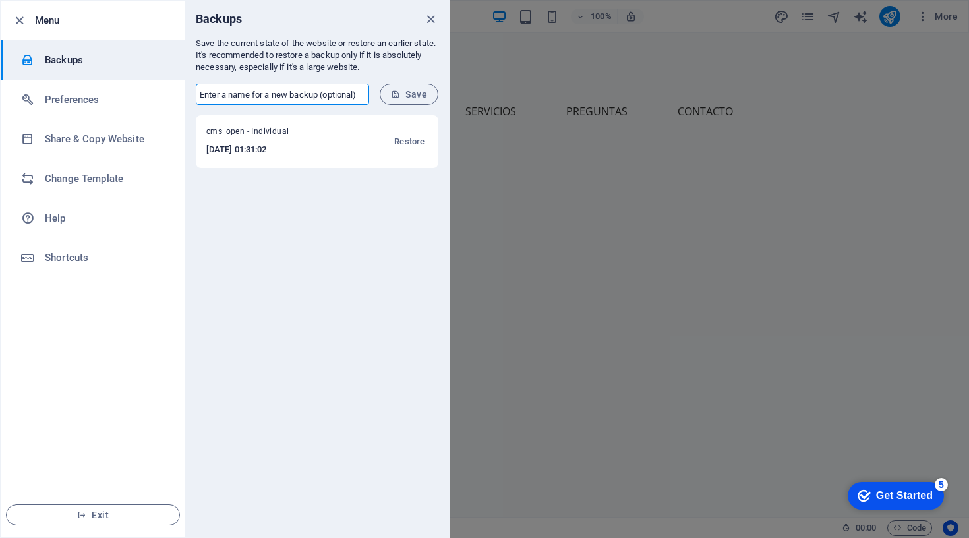
click at [263, 98] on input "text" at bounding box center [282, 94] width 173 height 21
type input "Urureuma060925"
click at [409, 140] on span "Restore" at bounding box center [409, 142] width 30 height 16
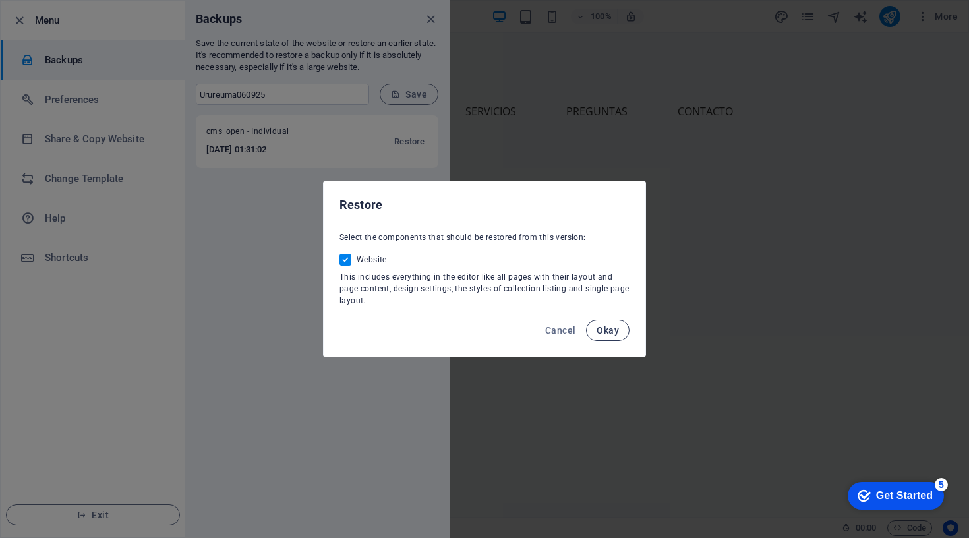
click at [609, 326] on span "Okay" at bounding box center [608, 330] width 22 height 11
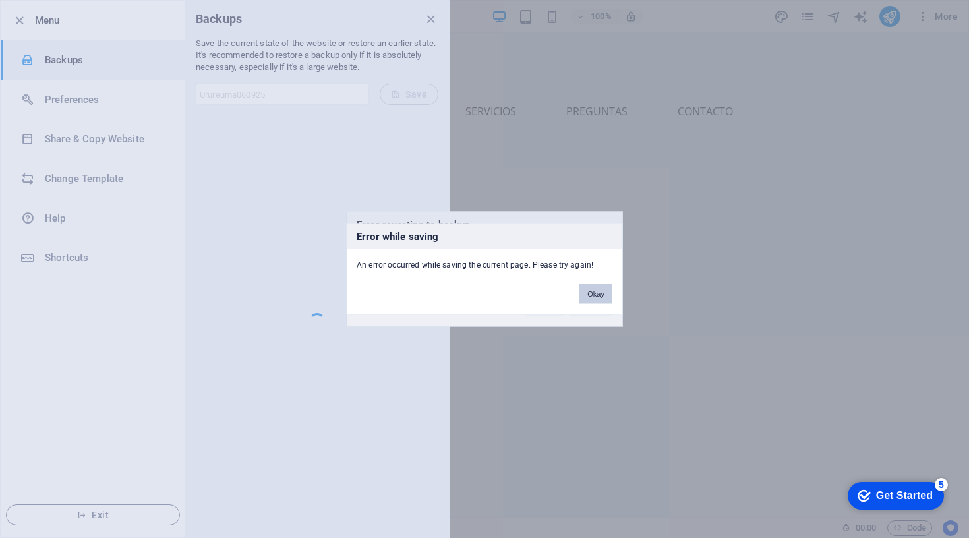
click at [597, 293] on button "Okay" at bounding box center [596, 294] width 33 height 20
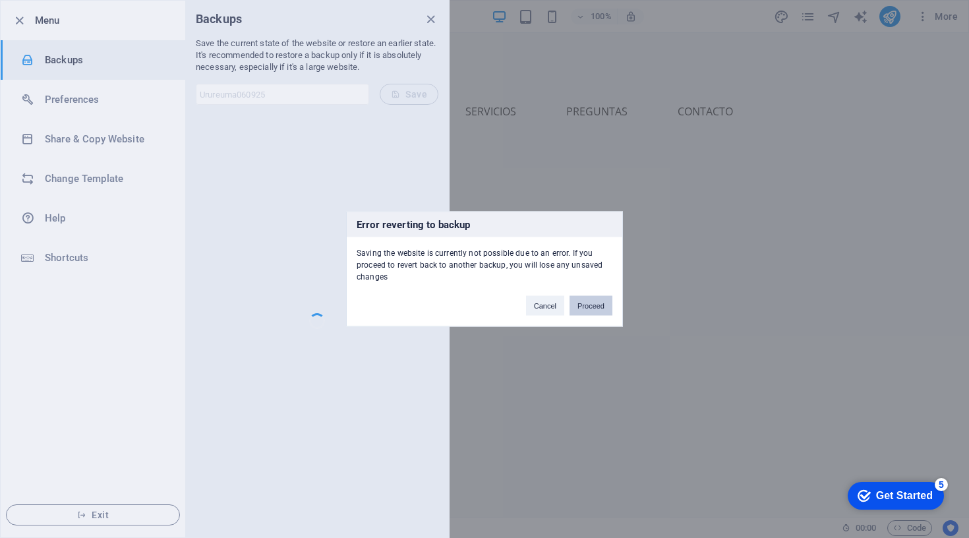
click at [587, 310] on button "Proceed" at bounding box center [591, 306] width 43 height 20
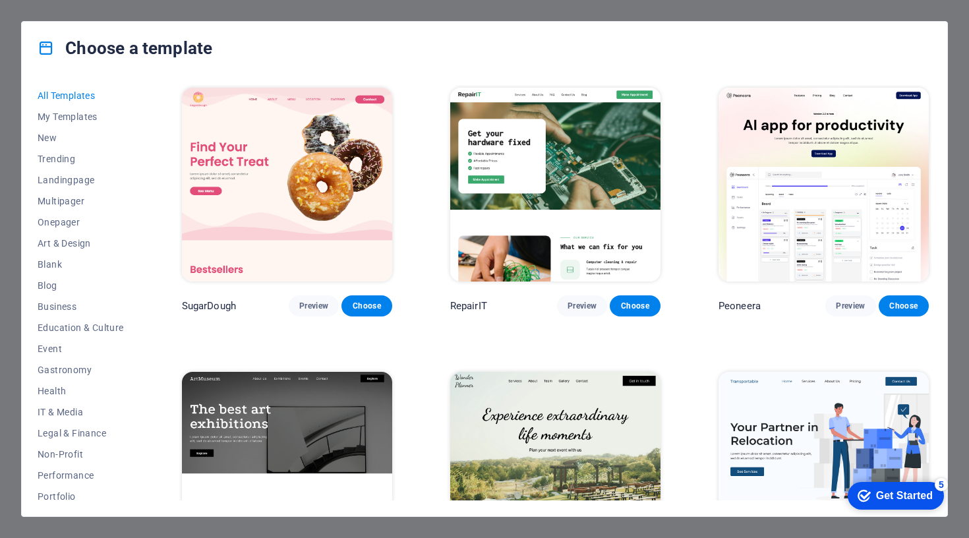
click at [961, 16] on div "Choose a template All Templates My Templates New Trending Landingpage Multipage…" at bounding box center [484, 269] width 969 height 538
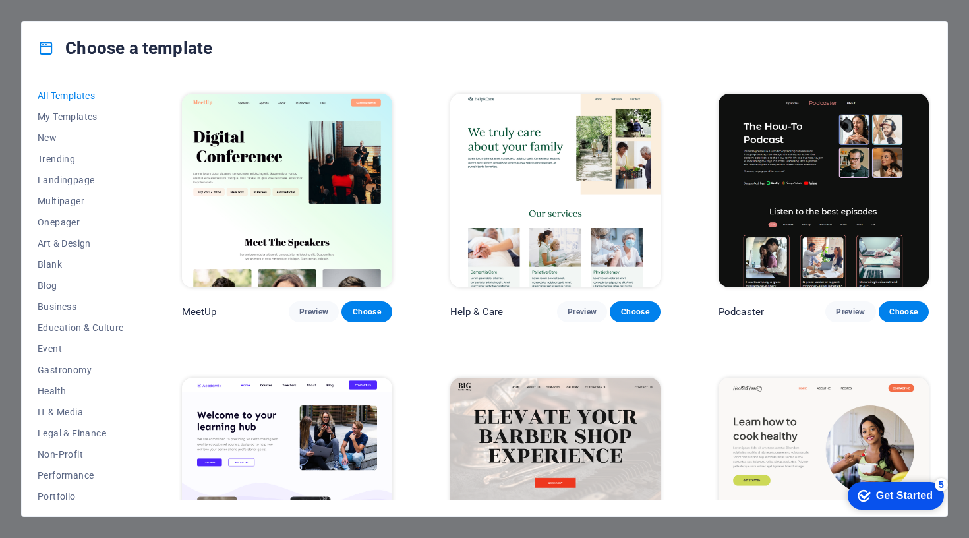
scroll to position [903, 0]
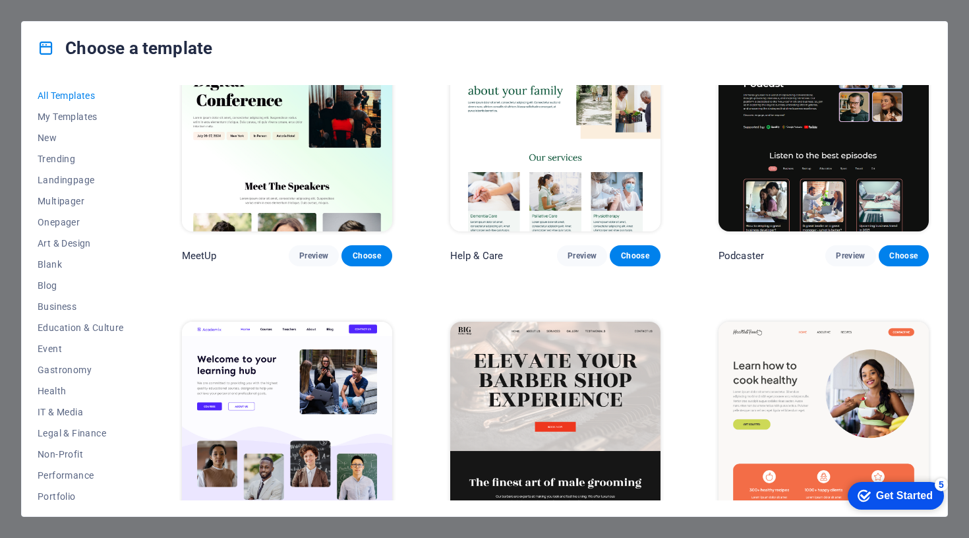
click at [893, 1] on div "Choose a template All Templates My Templates New Trending Landingpage Multipage…" at bounding box center [484, 269] width 969 height 538
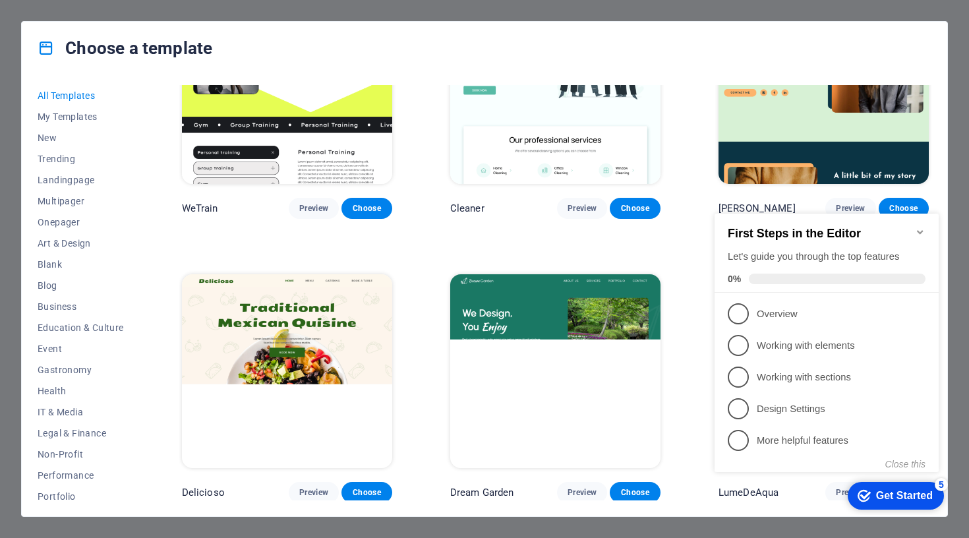
scroll to position [1803, 0]
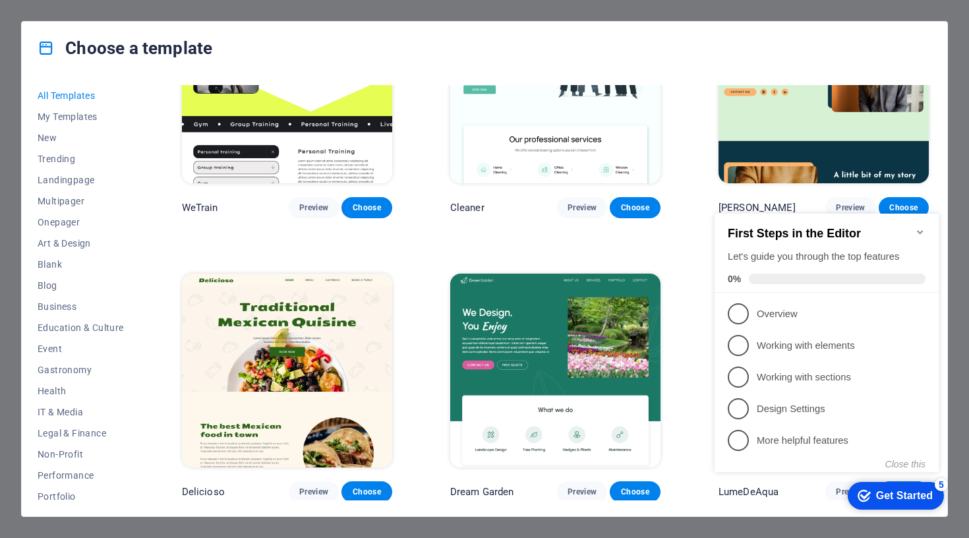
click at [969, 30] on div "Choose a template All Templates My Templates New Trending Landingpage Multipage…" at bounding box center [484, 269] width 969 height 538
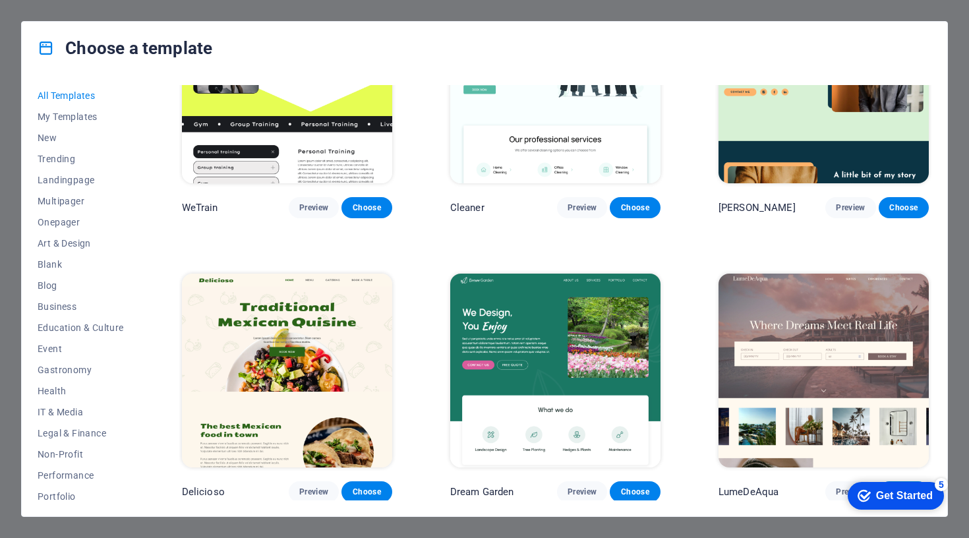
click at [895, 498] on div "Get Started" at bounding box center [904, 496] width 57 height 12
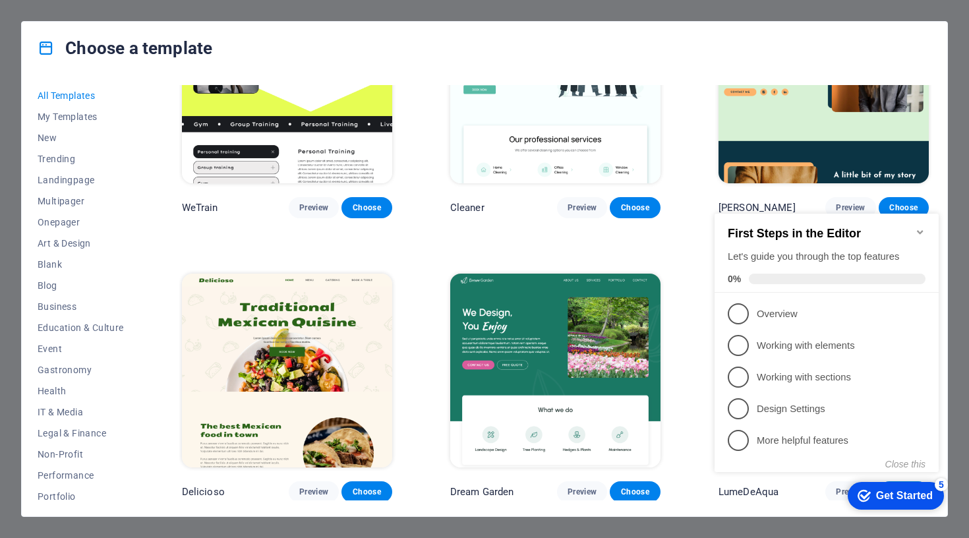
click at [957, 204] on div "Choose a template All Templates My Templates New Trending Landingpage Multipage…" at bounding box center [484, 269] width 969 height 538
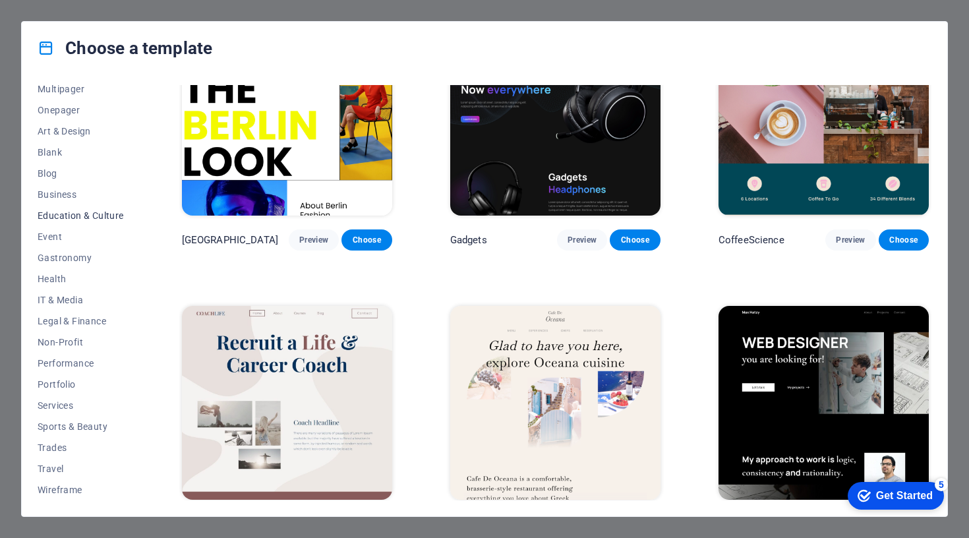
scroll to position [112, 0]
click at [54, 403] on span "Services" at bounding box center [81, 405] width 86 height 11
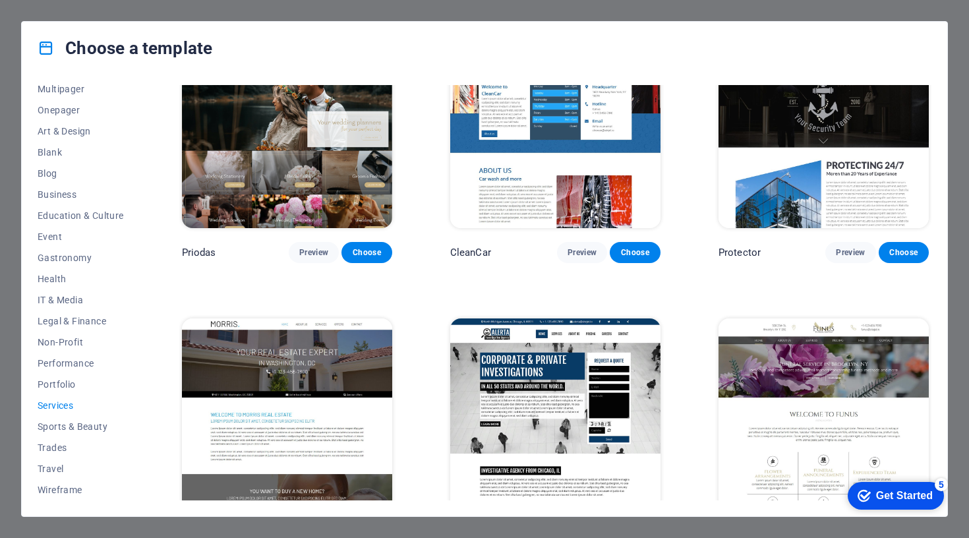
scroll to position [905, 0]
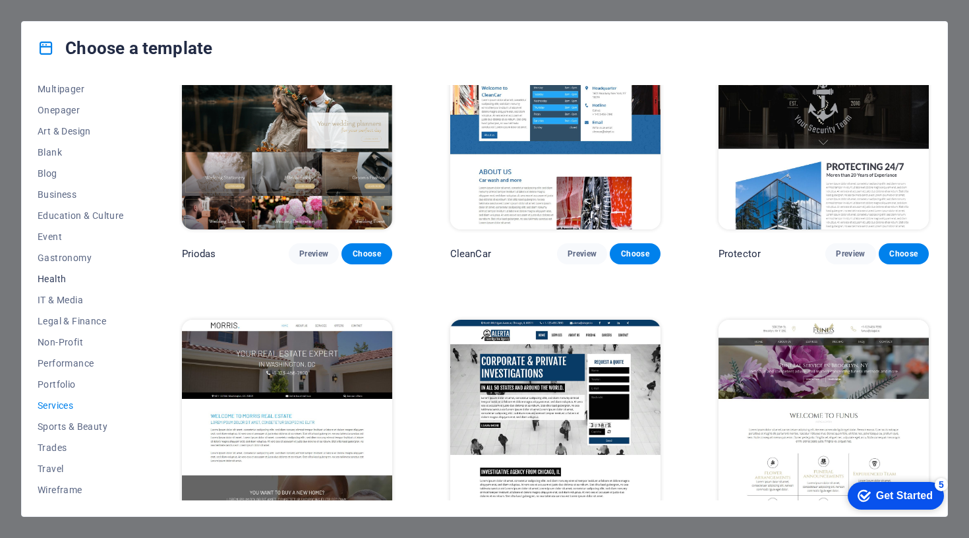
click at [61, 285] on button "Health" at bounding box center [81, 278] width 86 height 21
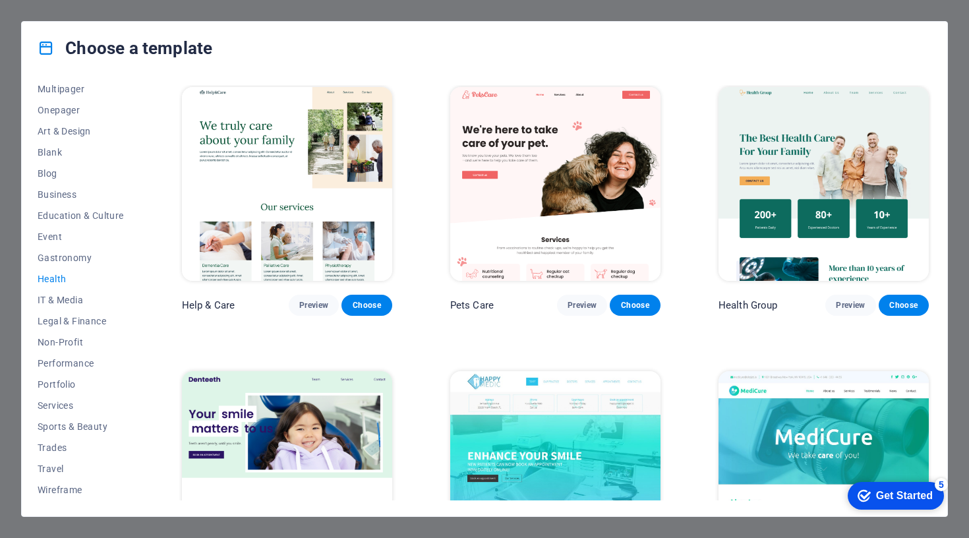
scroll to position [0, 0]
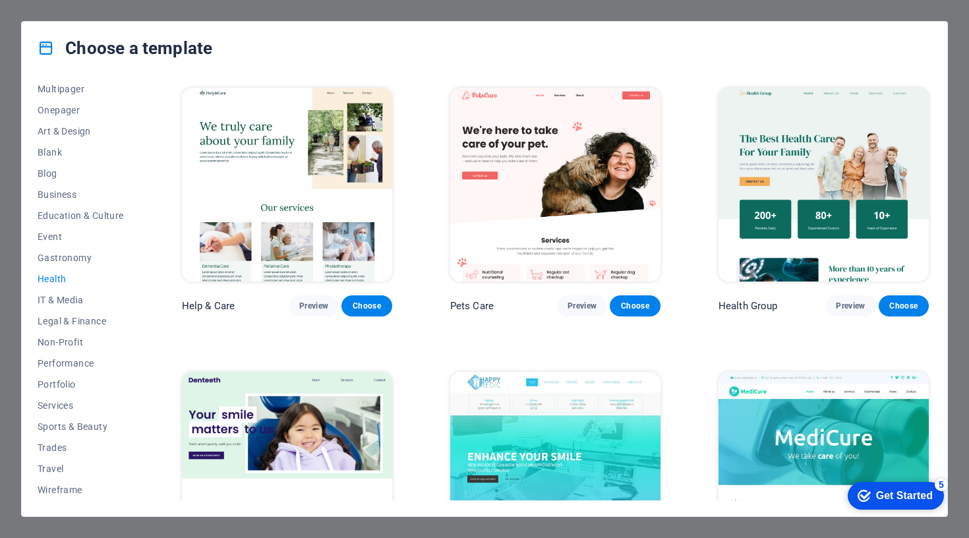
click at [493, 140] on img at bounding box center [555, 185] width 210 height 194
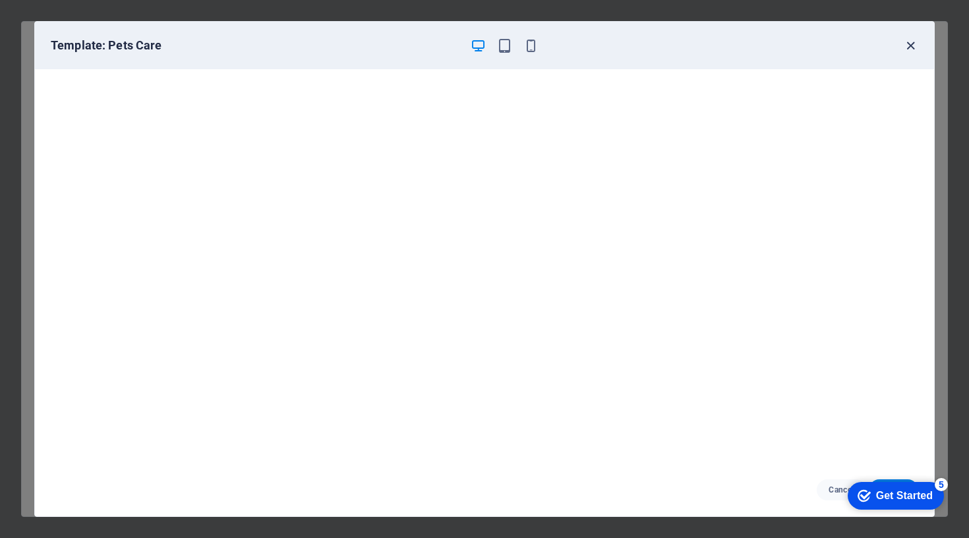
click at [914, 44] on icon "button" at bounding box center [910, 45] width 15 height 15
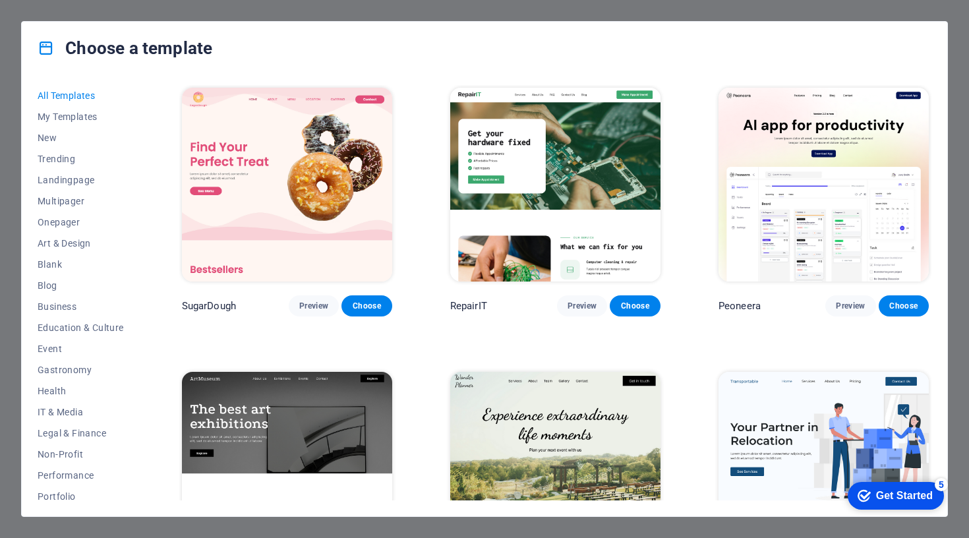
click at [827, 4] on div "Choose a template All Templates My Templates New Trending Landingpage Multipage…" at bounding box center [484, 269] width 969 height 538
click at [905, 15] on div "Choose a template All Templates My Templates New Trending Landingpage Multipage…" at bounding box center [484, 269] width 969 height 538
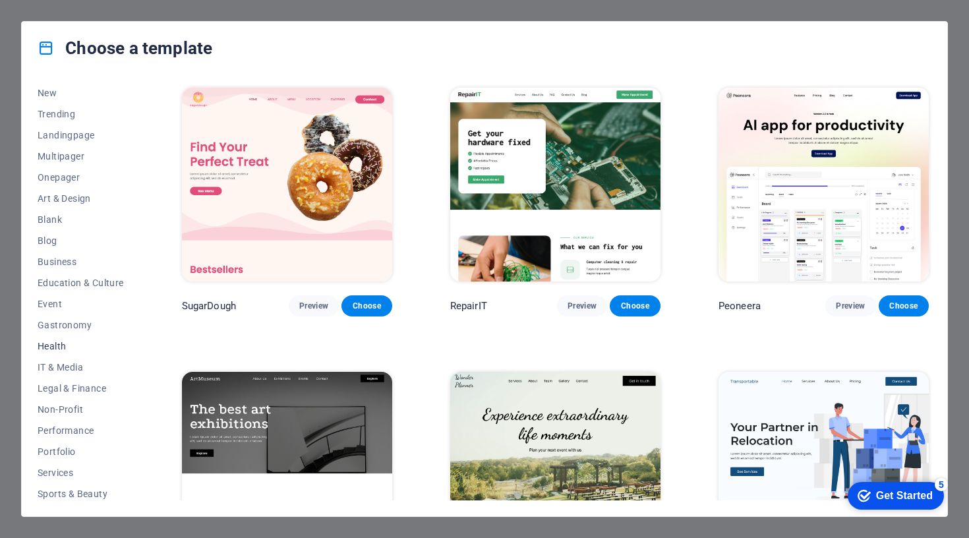
click at [61, 347] on span "Health" at bounding box center [81, 346] width 86 height 11
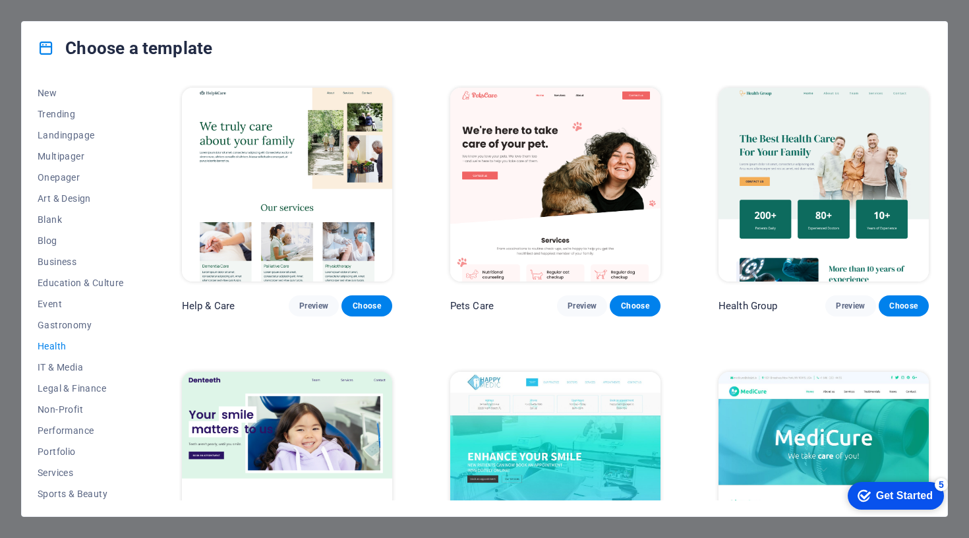
scroll to position [0, 0]
click at [309, 298] on button "Preview" at bounding box center [314, 305] width 50 height 21
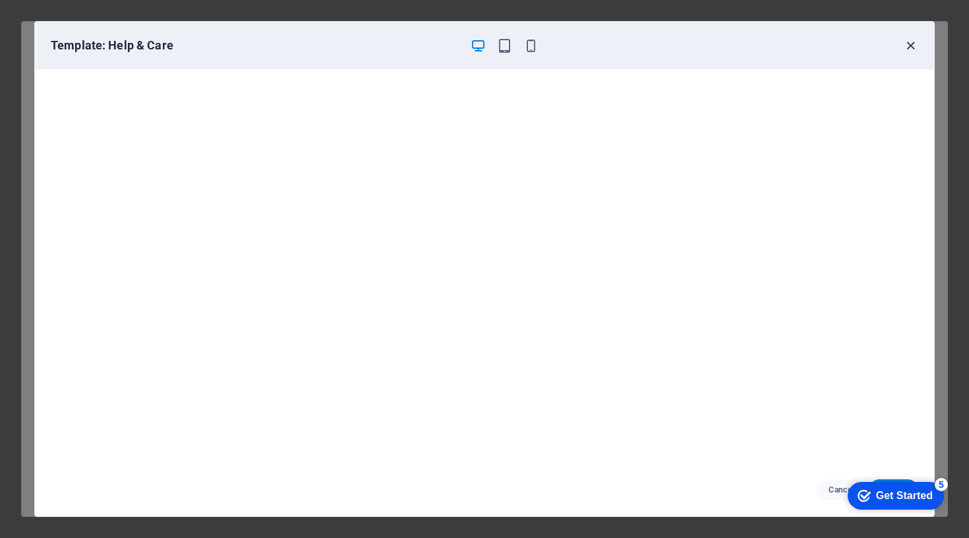
click at [914, 45] on icon "button" at bounding box center [910, 45] width 15 height 15
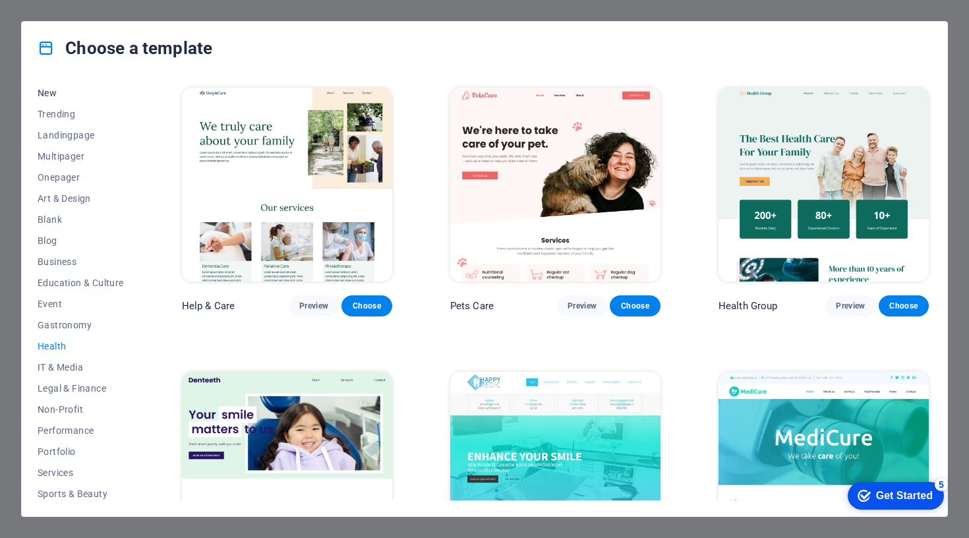
click at [47, 94] on span "New" at bounding box center [81, 93] width 86 height 11
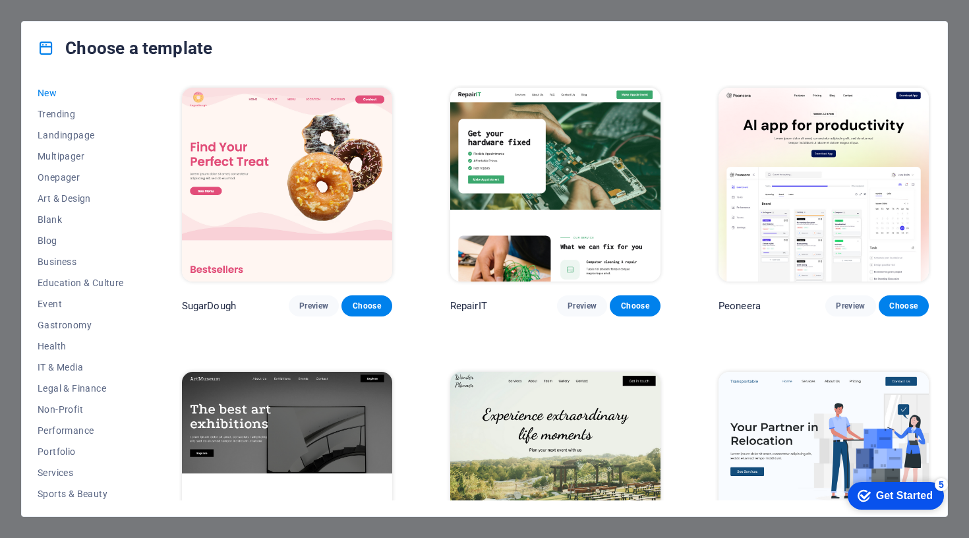
click at [47, 94] on span "New" at bounding box center [81, 93] width 86 height 11
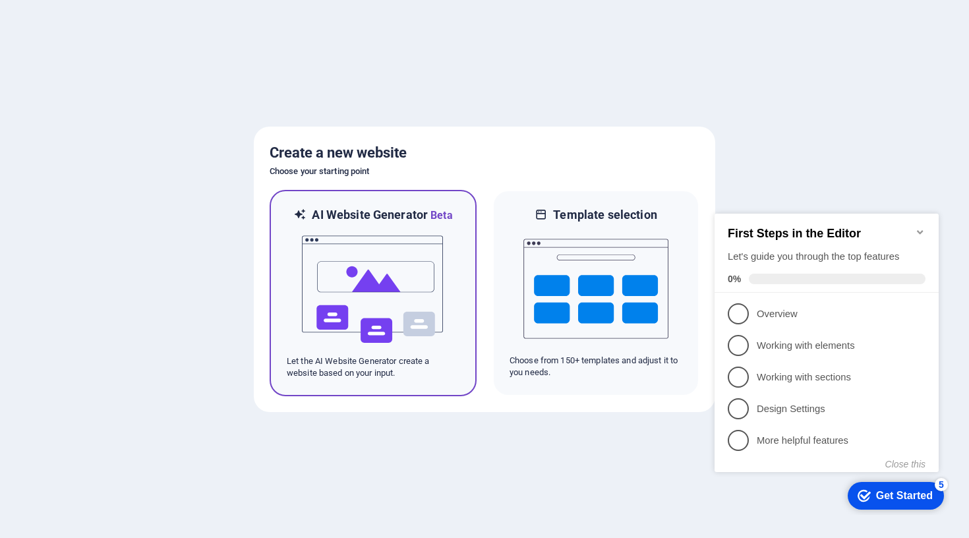
click at [373, 290] on img at bounding box center [373, 290] width 145 height 132
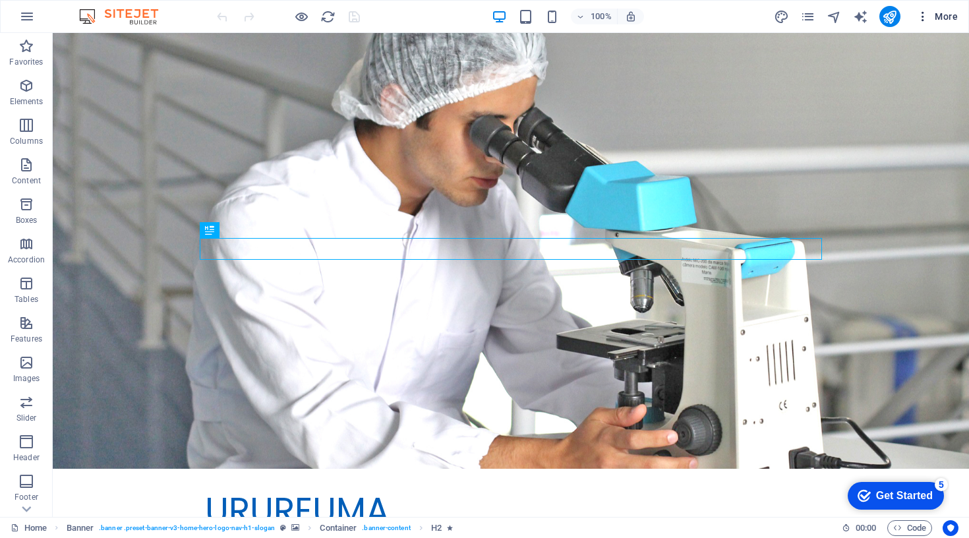
click at [929, 21] on icon "button" at bounding box center [922, 16] width 13 height 13
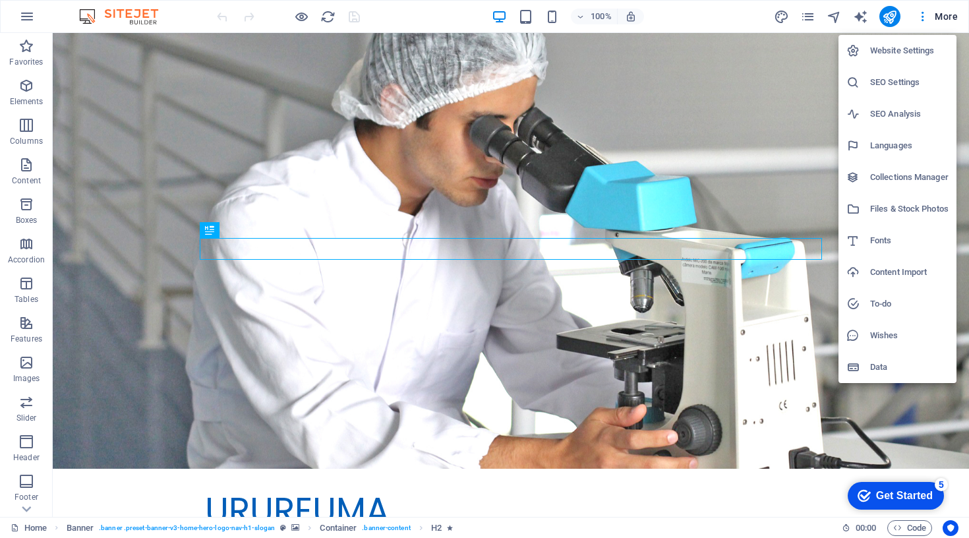
click at [627, 167] on div at bounding box center [484, 269] width 969 height 538
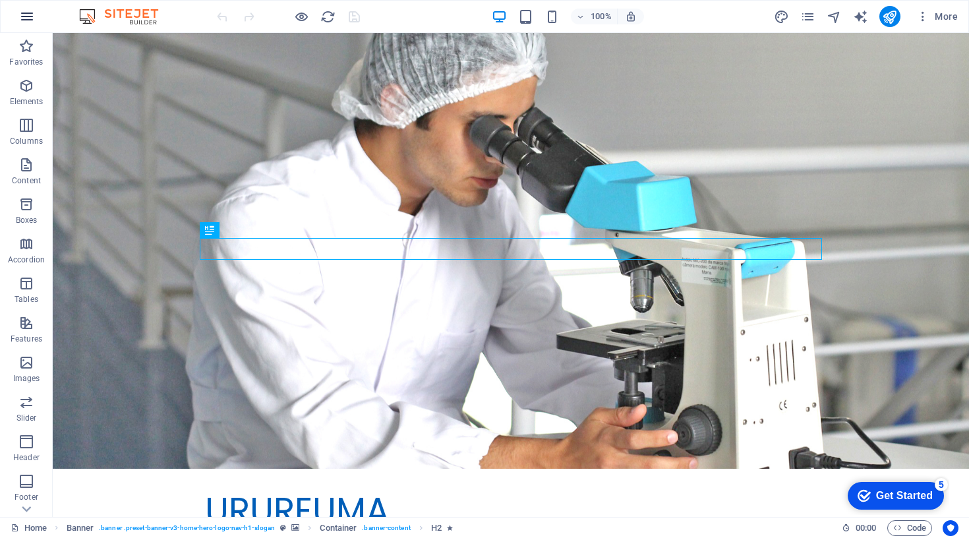
click at [26, 20] on icon "button" at bounding box center [27, 17] width 16 height 16
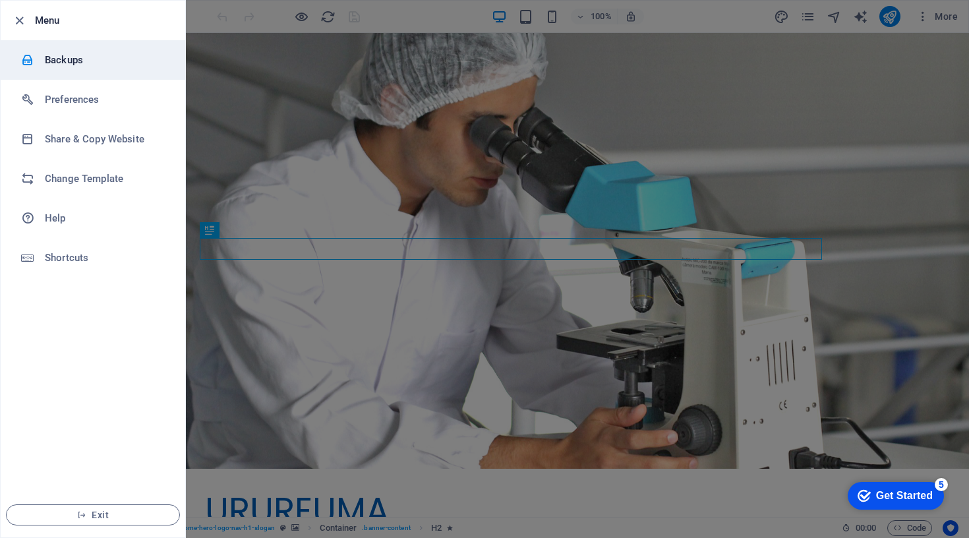
click at [65, 61] on h6 "Backups" at bounding box center [106, 60] width 122 height 16
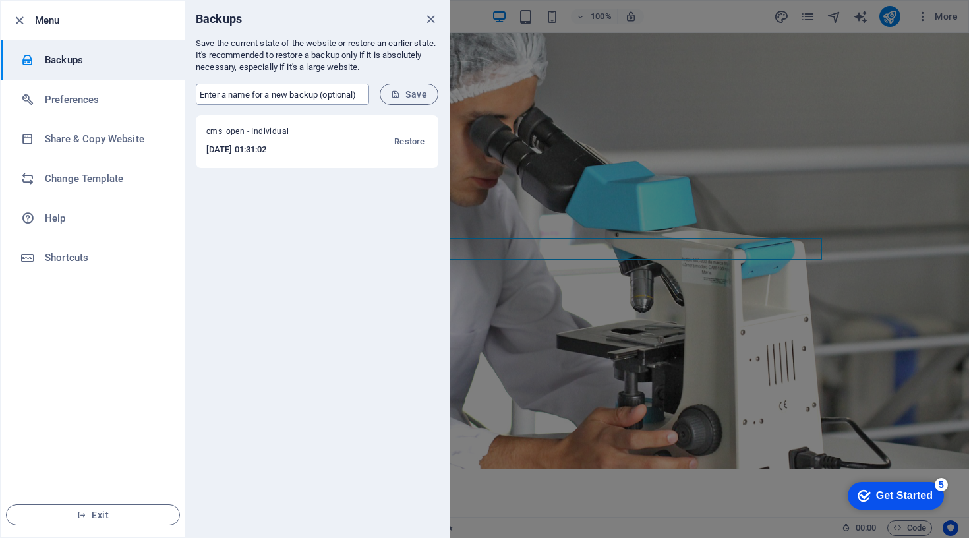
click at [253, 93] on input "text" at bounding box center [282, 94] width 173 height 21
type input "Urureuma06092025"
click at [408, 93] on span "Save" at bounding box center [409, 94] width 36 height 11
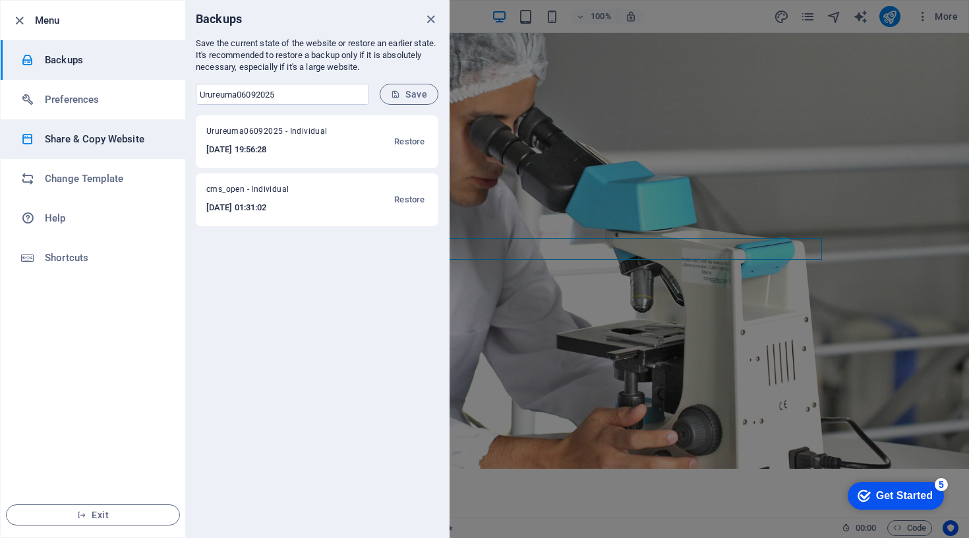
click at [73, 129] on li "Share & Copy Website" at bounding box center [93, 139] width 185 height 40
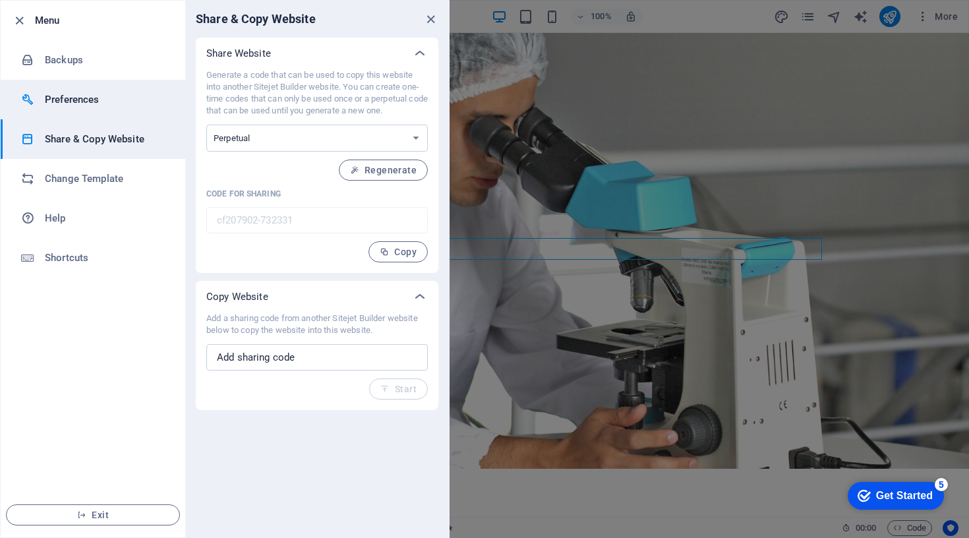
click at [64, 99] on h6 "Preferences" at bounding box center [106, 100] width 122 height 16
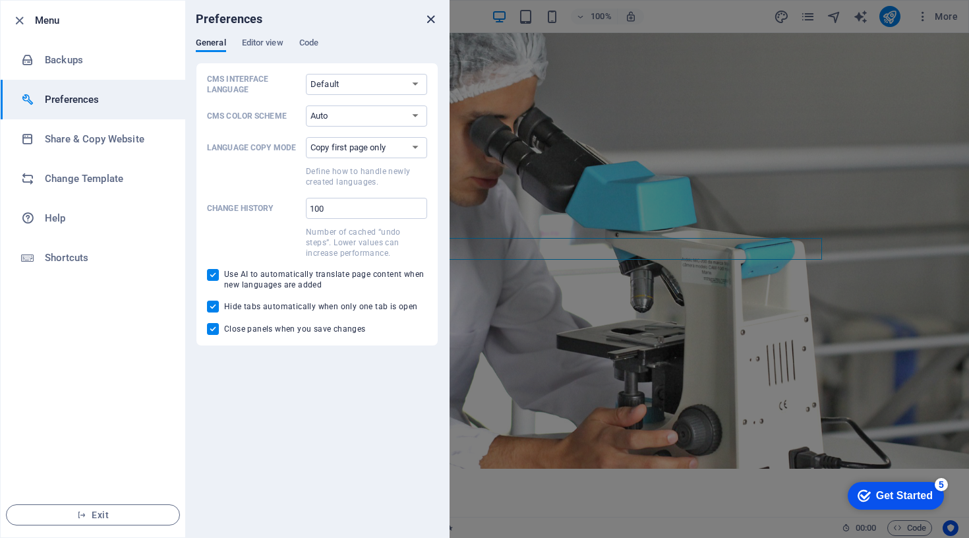
click at [431, 15] on icon "close" at bounding box center [430, 19] width 15 height 15
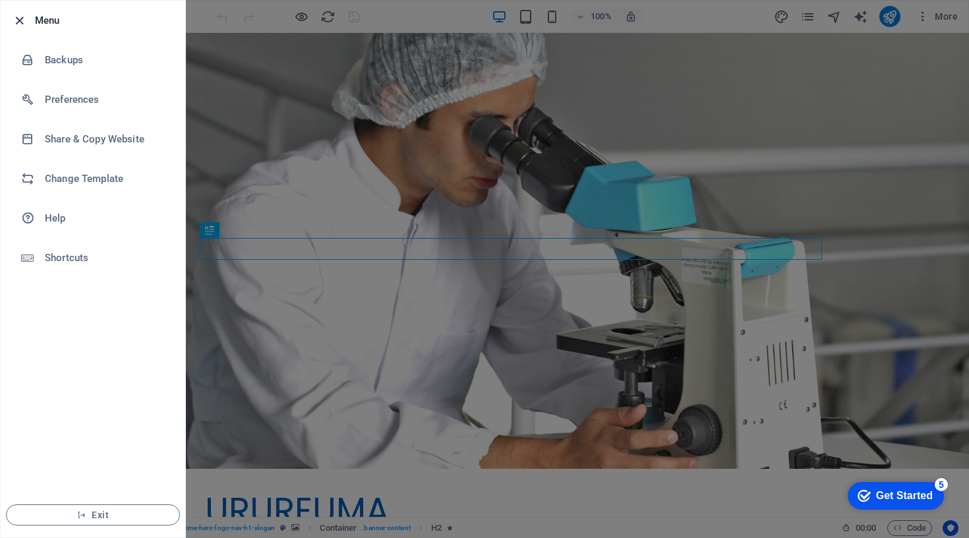
click at [20, 15] on icon "button" at bounding box center [19, 20] width 15 height 15
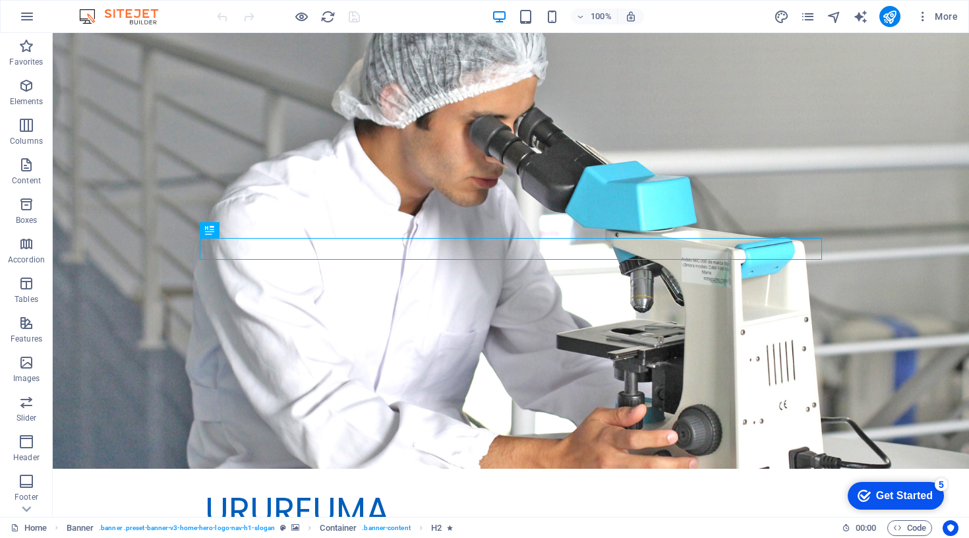
click at [127, 10] on img at bounding box center [125, 17] width 99 height 16
click at [810, 20] on icon "pages" at bounding box center [807, 16] width 15 height 15
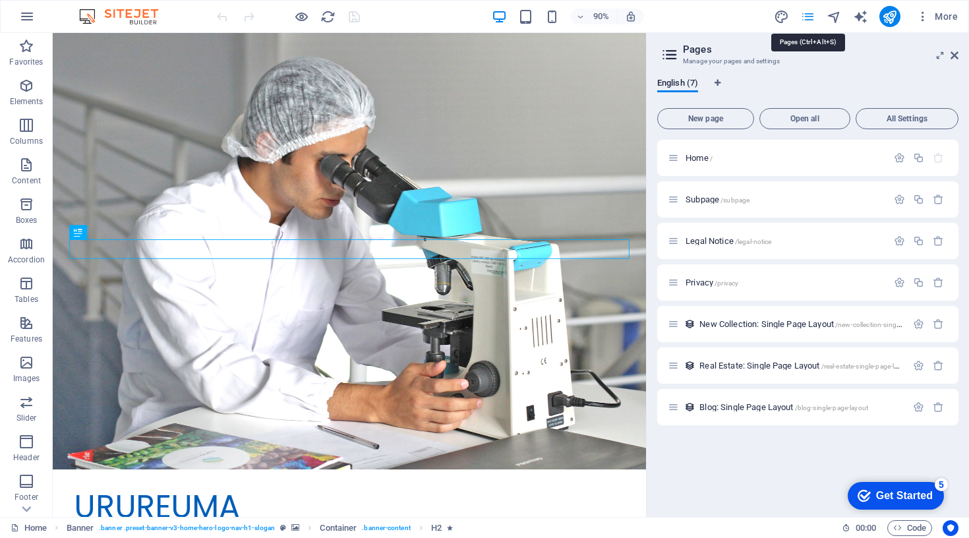
click at [810, 20] on icon "pages" at bounding box center [807, 16] width 15 height 15
click at [953, 53] on icon at bounding box center [955, 55] width 8 height 11
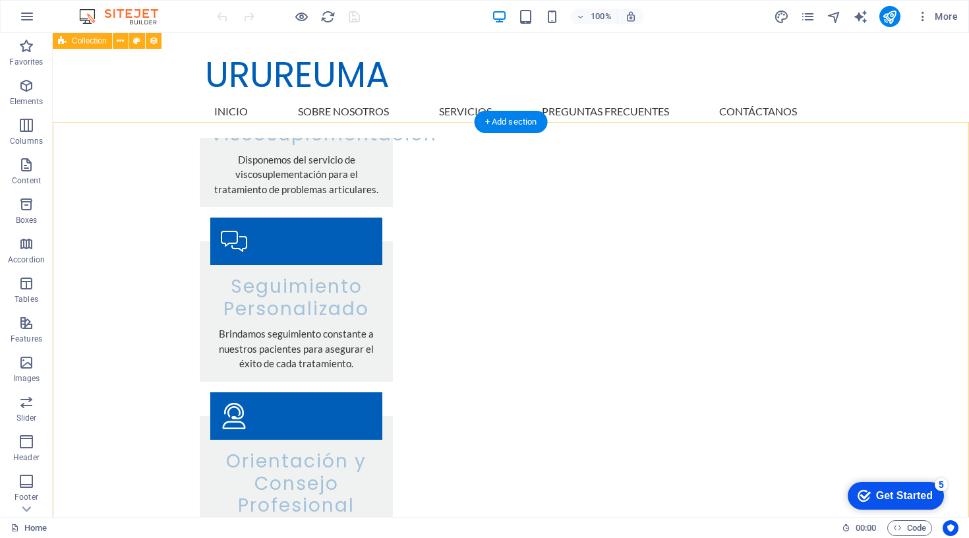
scroll to position [1897, 0]
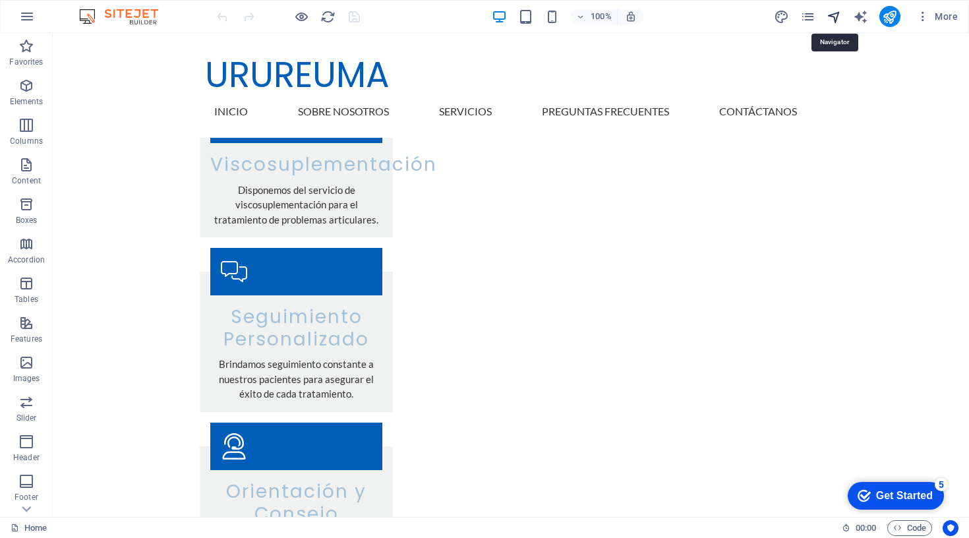
click at [831, 13] on icon "navigator" at bounding box center [834, 16] width 15 height 15
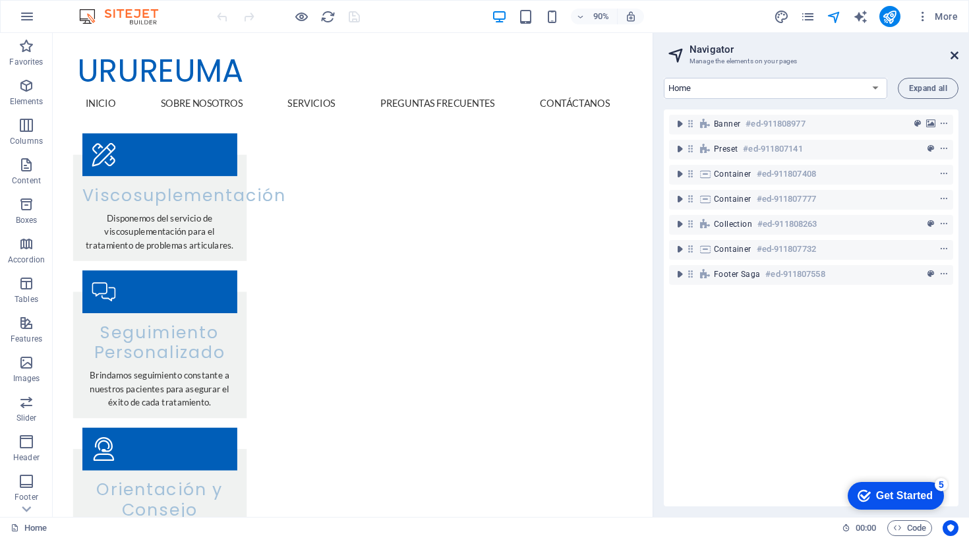
click at [953, 55] on icon at bounding box center [955, 55] width 8 height 11
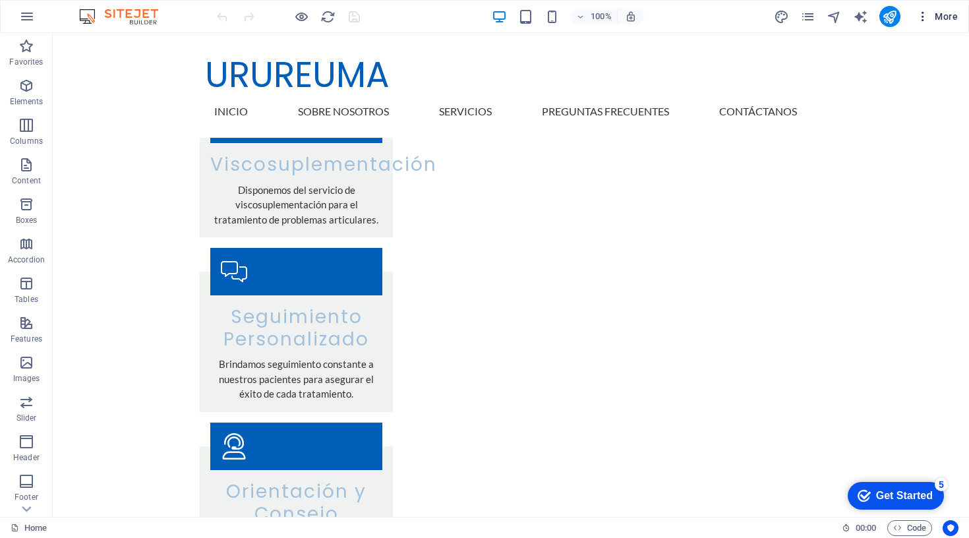
click at [947, 14] on span "More" at bounding box center [937, 16] width 42 height 13
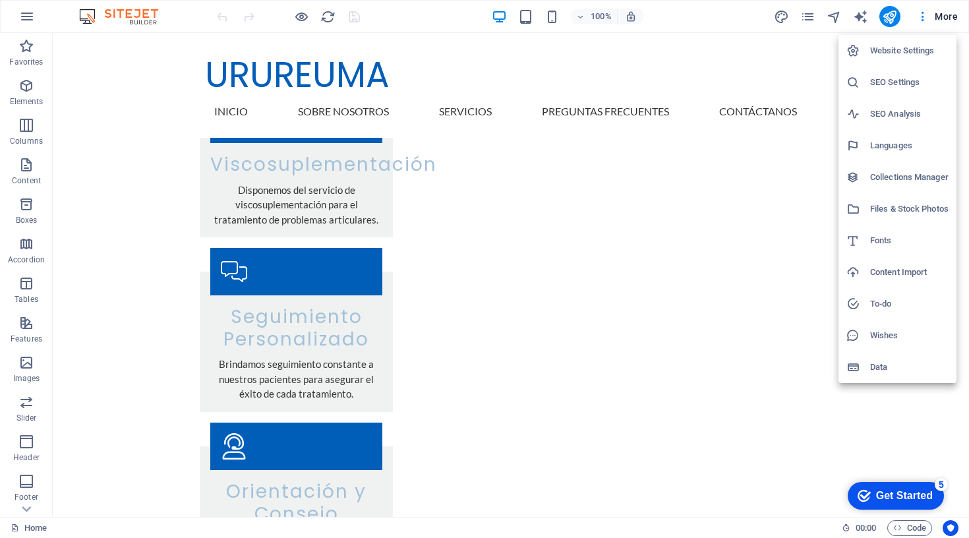
click at [920, 53] on h6 "Website Settings" at bounding box center [909, 51] width 78 height 16
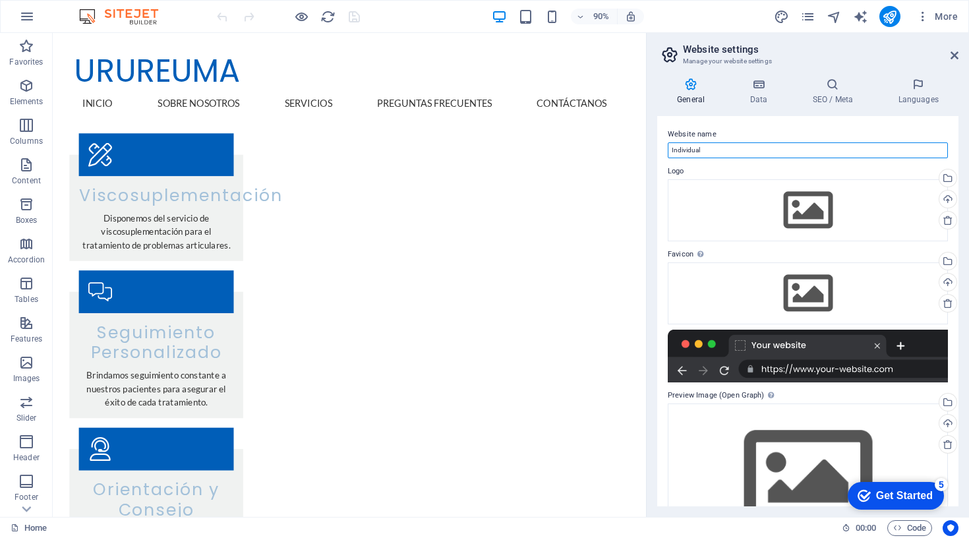
drag, startPoint x: 760, startPoint y: 183, endPoint x: 628, endPoint y: 165, distance: 132.4
click at [777, 150] on input "Individual" at bounding box center [808, 150] width 280 height 16
type input "I"
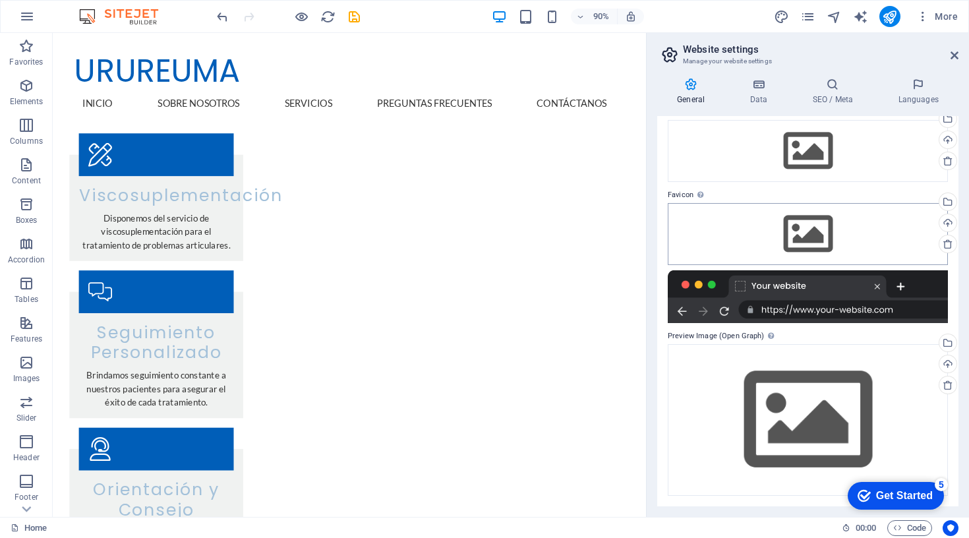
scroll to position [59, 0]
type input "URUREUMA"
click at [769, 270] on div "Favicon Set the favicon of your website here. A favicon is a small icon shown i…" at bounding box center [808, 256] width 280 height 136
click at [758, 92] on h4 "Data" at bounding box center [761, 92] width 63 height 28
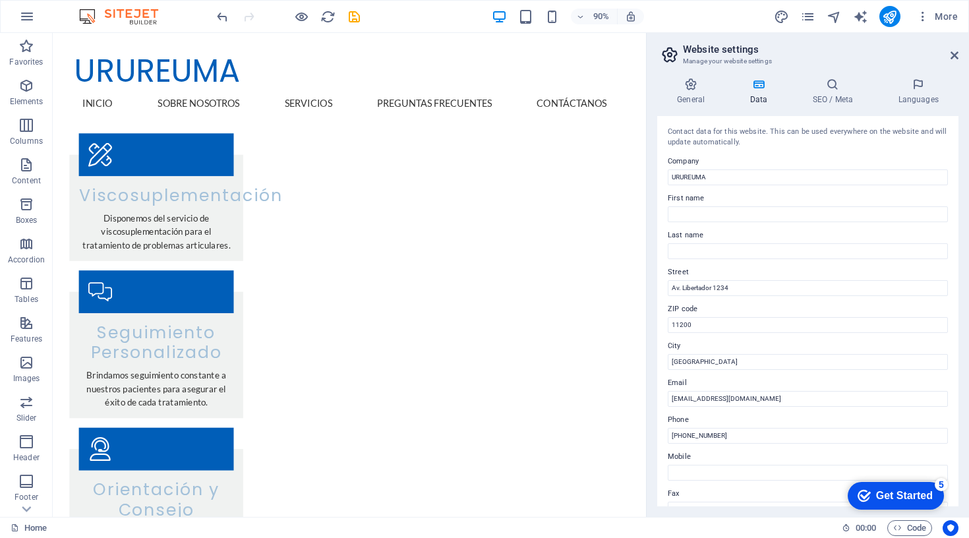
scroll to position [0, 0]
drag, startPoint x: 794, startPoint y: 319, endPoint x: 614, endPoint y: 313, distance: 180.1
type input "Bvar. Artigas 1631"
drag, startPoint x: 737, startPoint y: 433, endPoint x: 673, endPoint y: 430, distance: 64.0
click at [682, 398] on input "[EMAIL_ADDRESS][DOMAIN_NAME]" at bounding box center [808, 399] width 280 height 16
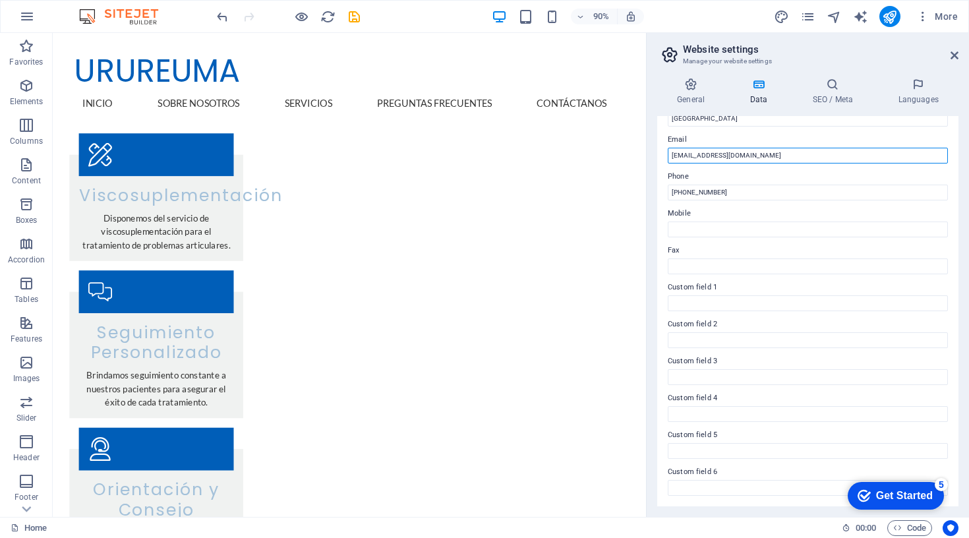
scroll to position [242, 0]
type input "[EMAIL_ADDRESS][DOMAIN_NAME]"
click at [828, 100] on h4 "SEO / Meta" at bounding box center [835, 92] width 86 height 28
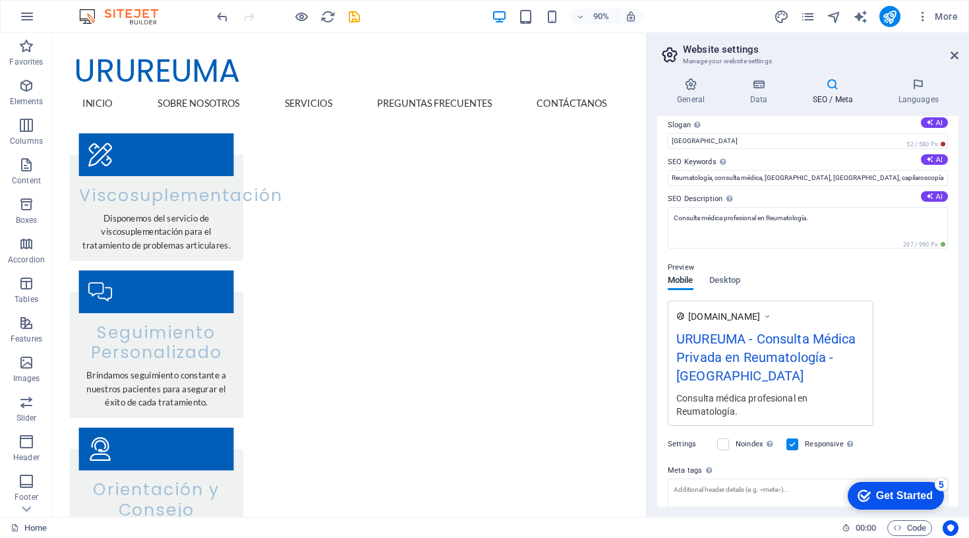
scroll to position [49, 0]
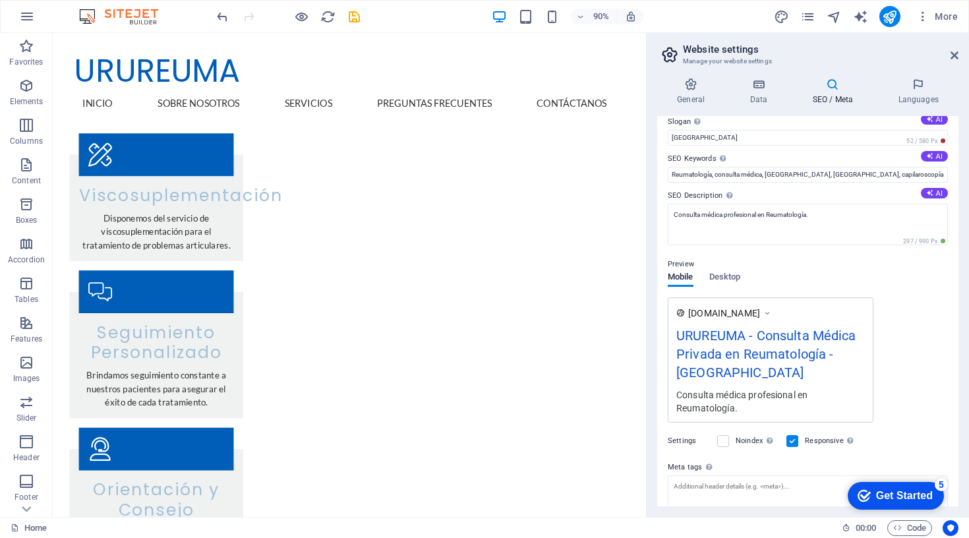
click at [707, 369] on div "URUREUMA - Consulta Médica Privada en Reumatología - Berlin" at bounding box center [770, 357] width 189 height 63
click at [709, 371] on div "URUREUMA - Consulta Médica Privada en Reumatología - Berlin" at bounding box center [770, 357] width 189 height 63
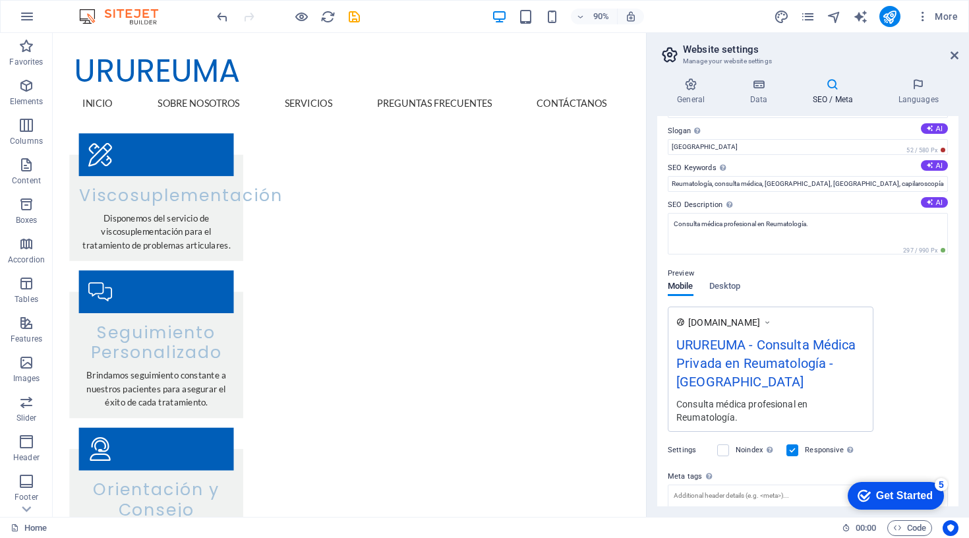
scroll to position [34, 0]
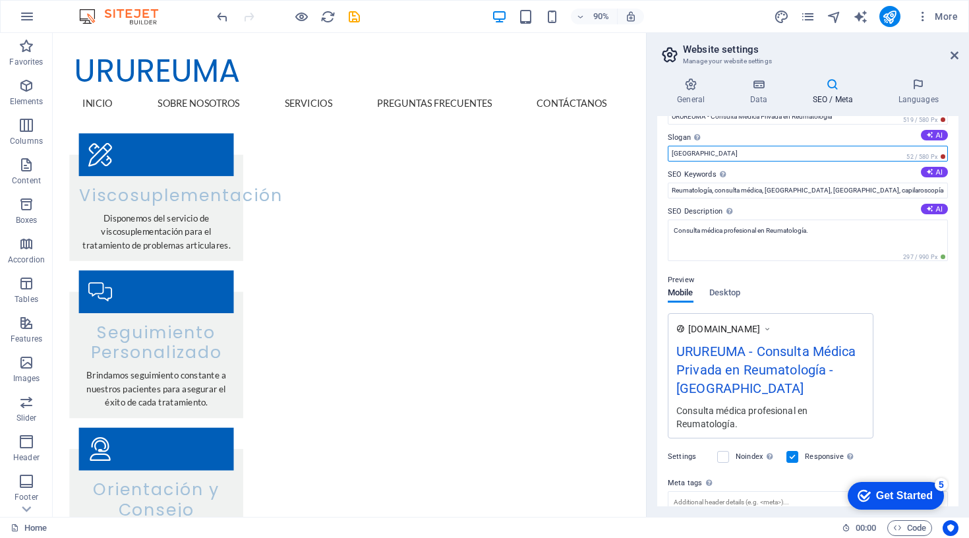
drag, startPoint x: 748, startPoint y: 188, endPoint x: 688, endPoint y: 159, distance: 67.2
type input "Uruguay"
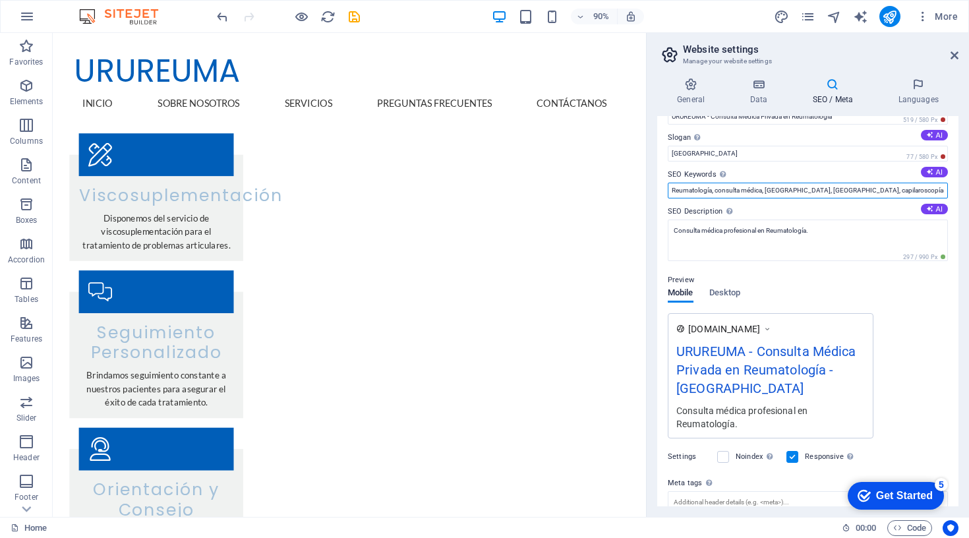
click at [767, 192] on input "Reumatología, consulta médica, Montevideo, Colonia, capilaroscopías, viscosuple…" at bounding box center [808, 191] width 280 height 16
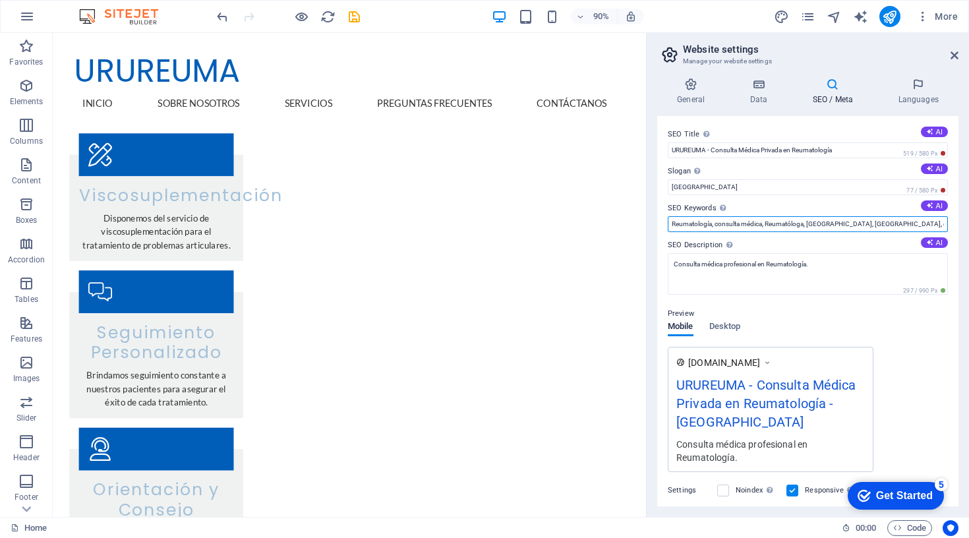
scroll to position [0, 0]
type input "Reumatología, consulta médica, Reumatóloga, Montevideo, Colonia, capilaroscopía…"
click at [922, 91] on h4 "Languages" at bounding box center [918, 92] width 80 height 28
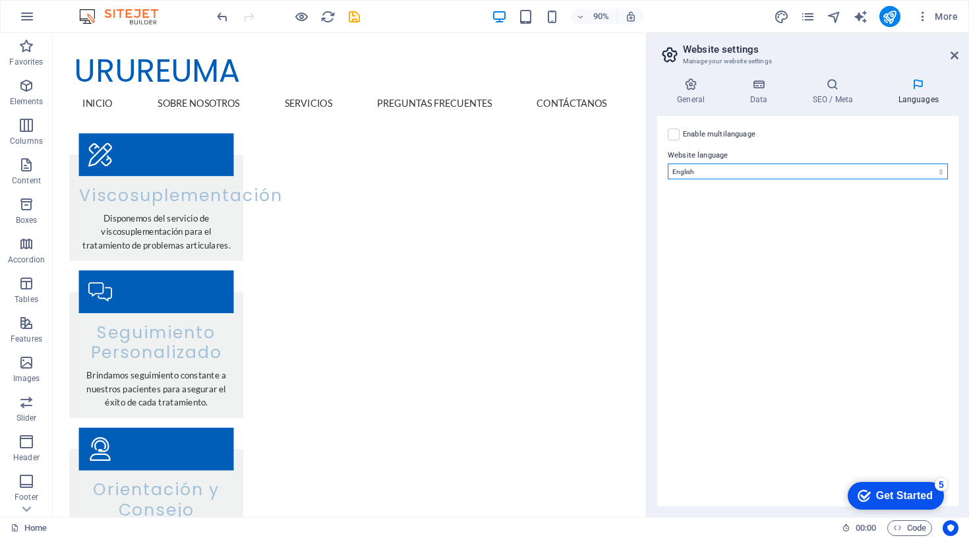
select select "148"
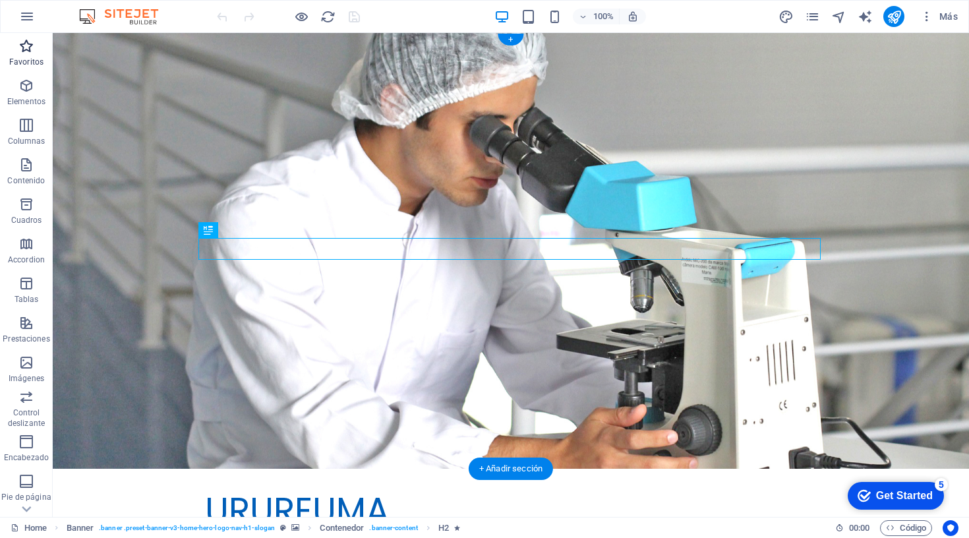
click at [31, 49] on icon "button" at bounding box center [26, 46] width 16 height 16
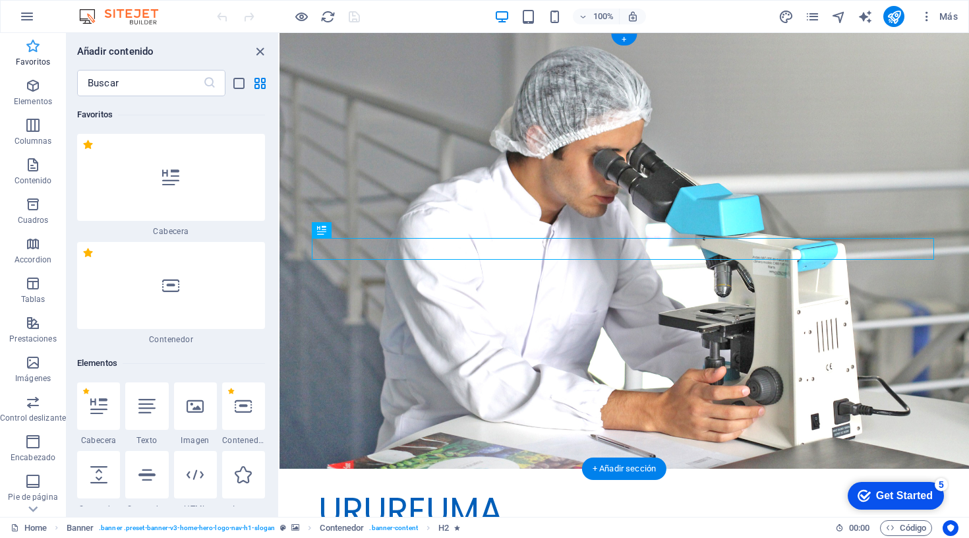
click at [28, 52] on icon "button" at bounding box center [33, 46] width 16 height 16
click at [258, 51] on icon "close panel" at bounding box center [260, 51] width 15 height 15
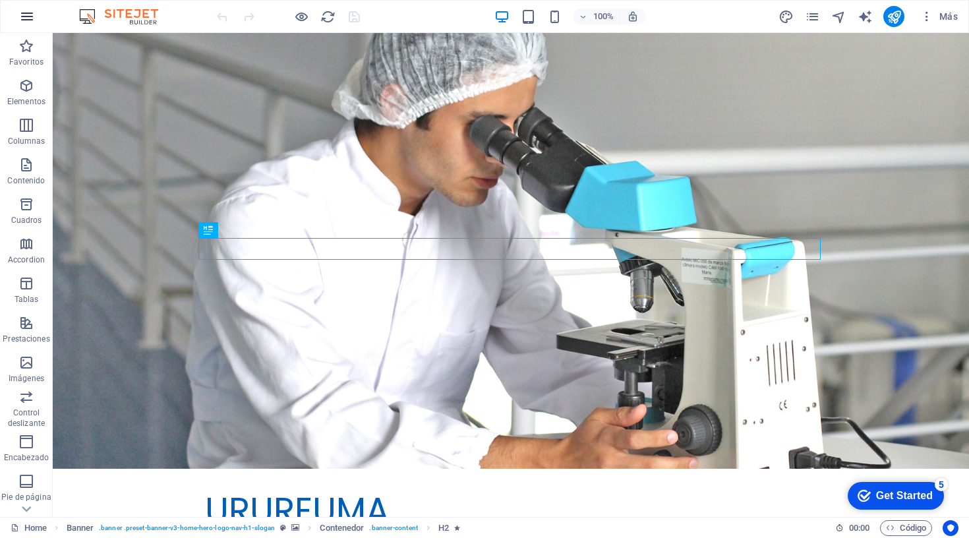
click at [22, 13] on icon "button" at bounding box center [27, 17] width 16 height 16
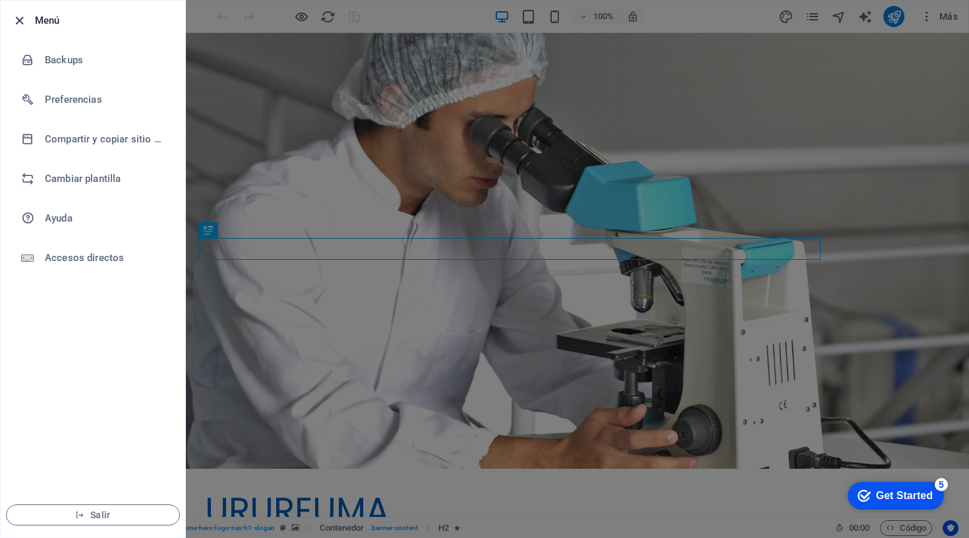
click at [21, 20] on icon "button" at bounding box center [19, 20] width 15 height 15
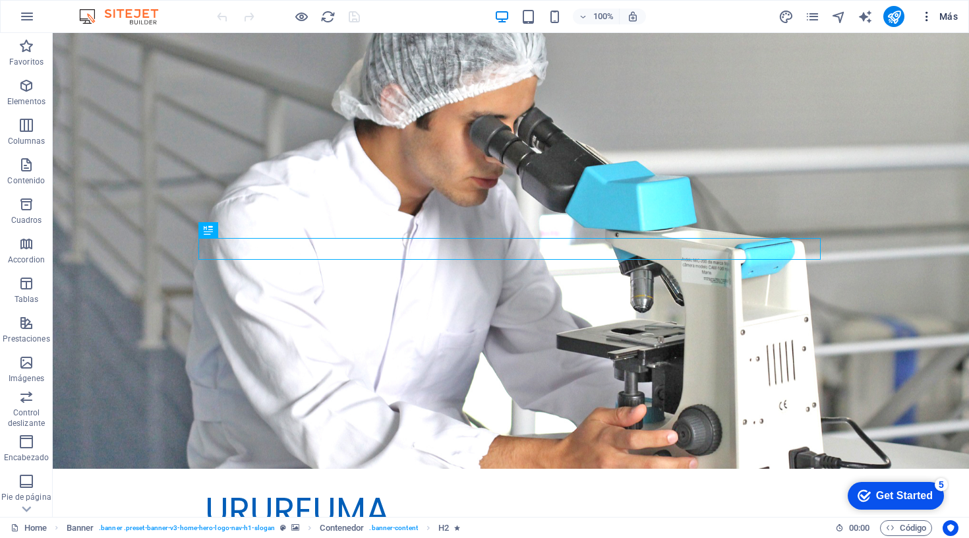
click at [928, 20] on icon "button" at bounding box center [926, 16] width 13 height 13
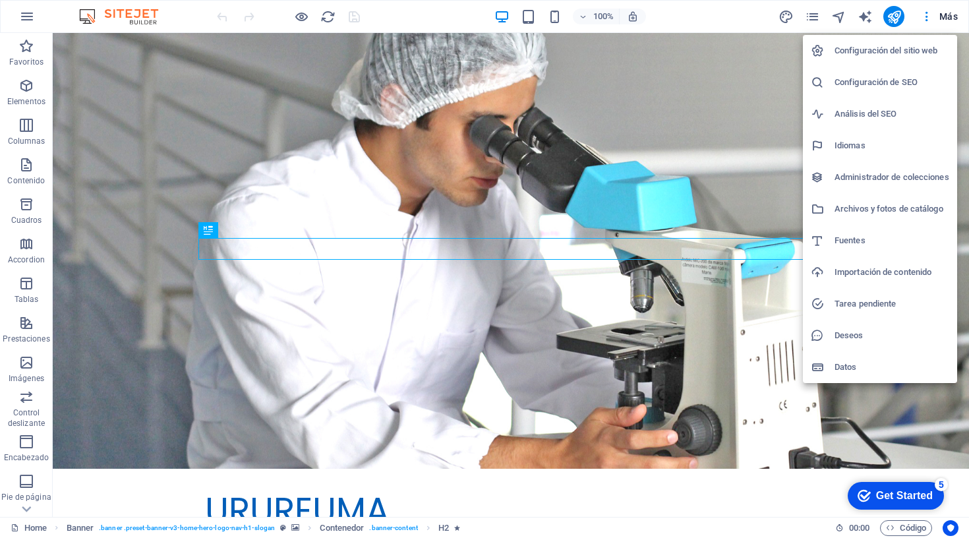
click at [172, 209] on div at bounding box center [484, 269] width 969 height 538
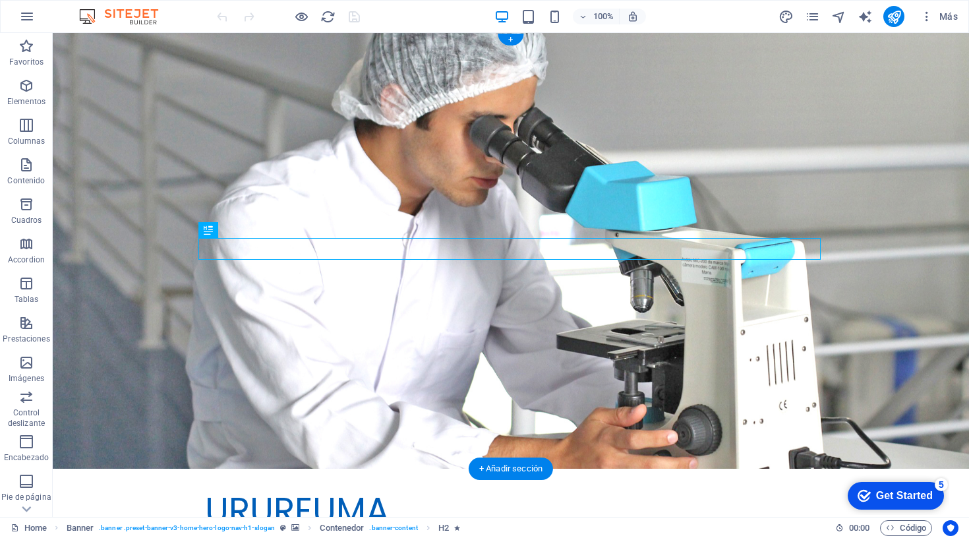
click at [121, 15] on img at bounding box center [125, 17] width 99 height 16
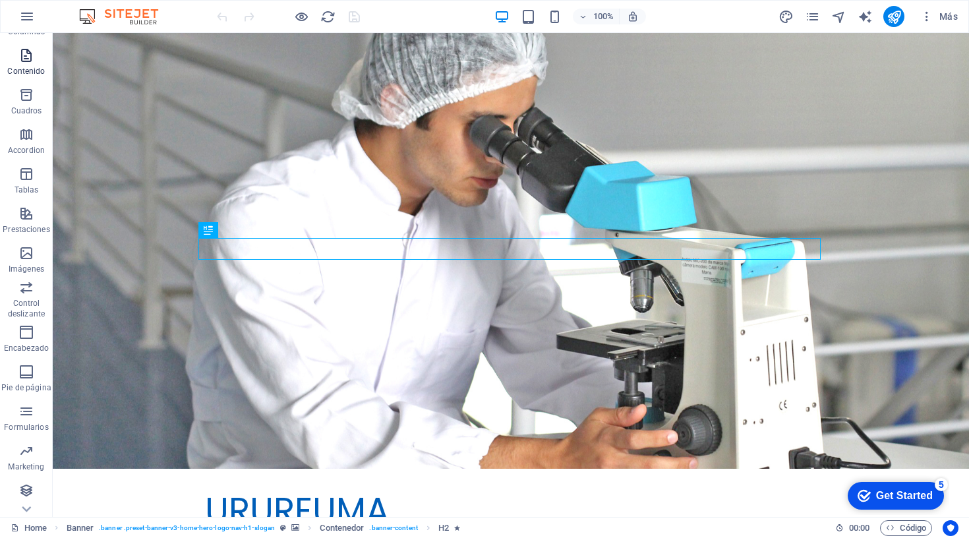
scroll to position [109, 0]
click at [29, 14] on icon "button" at bounding box center [27, 17] width 16 height 16
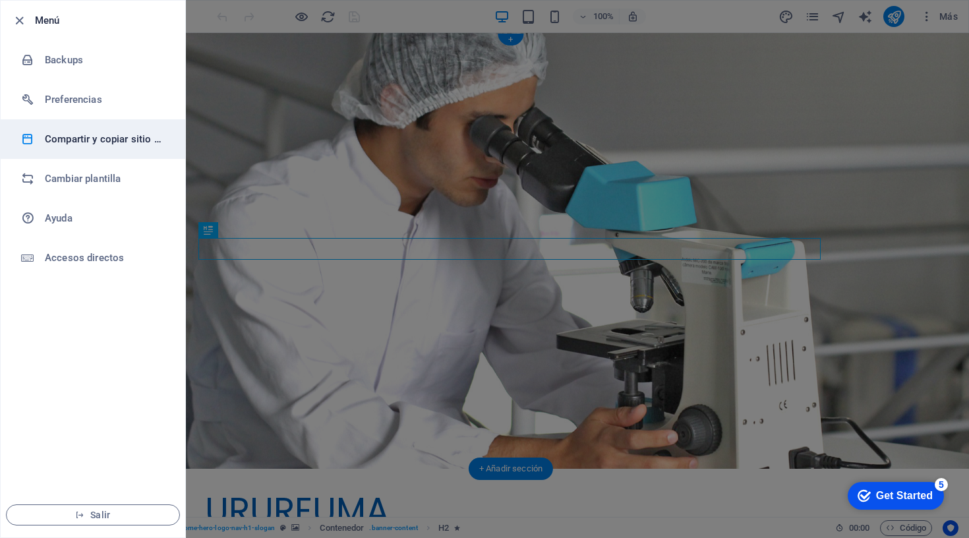
click at [99, 141] on h6 "Compartir y copiar sitio web" at bounding box center [106, 139] width 122 height 16
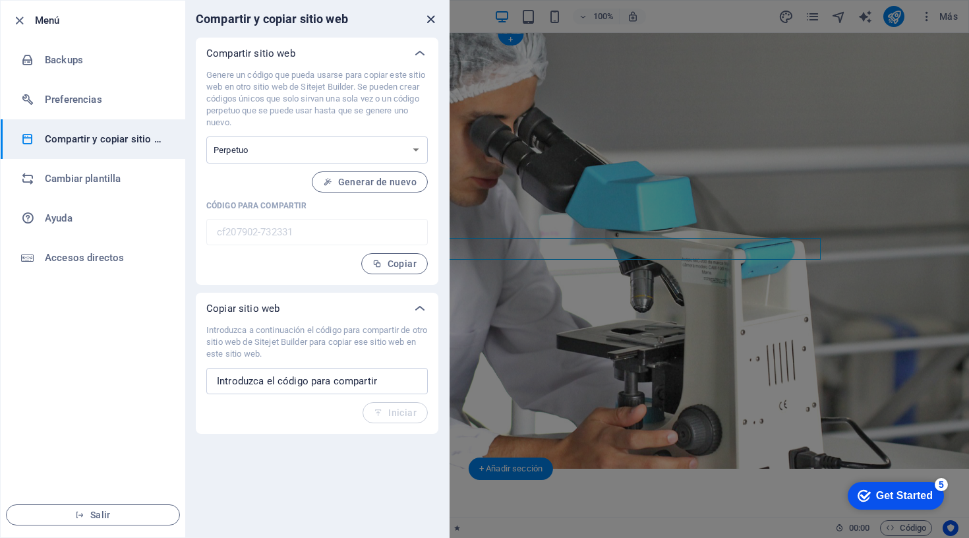
click at [429, 22] on icon "close" at bounding box center [430, 19] width 15 height 15
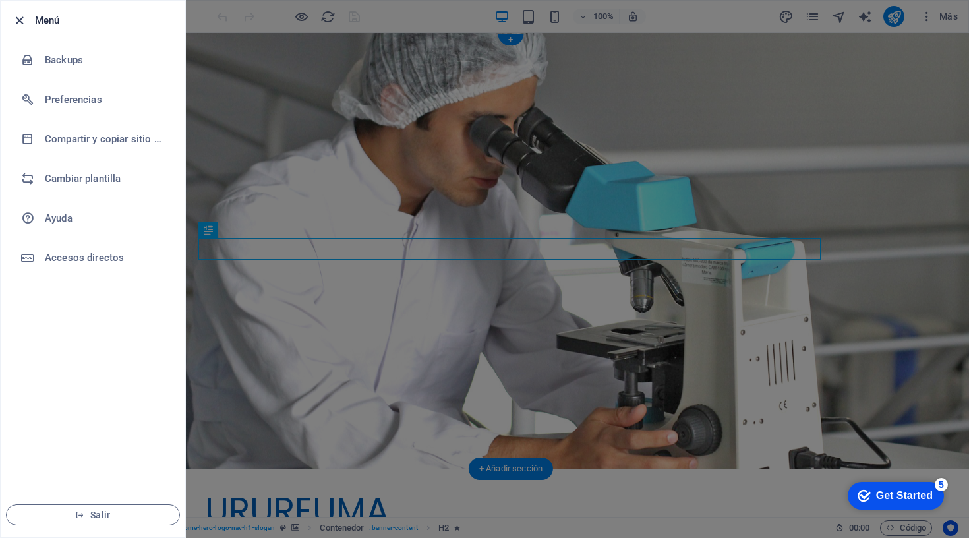
click at [20, 21] on icon "button" at bounding box center [19, 20] width 15 height 15
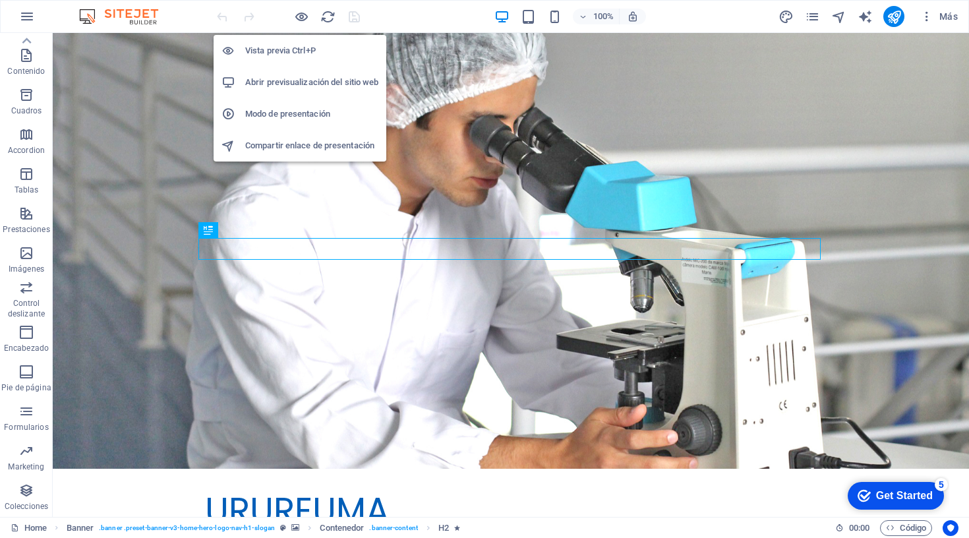
click at [282, 48] on h6 "Vista previa Ctrl+P" at bounding box center [311, 51] width 133 height 16
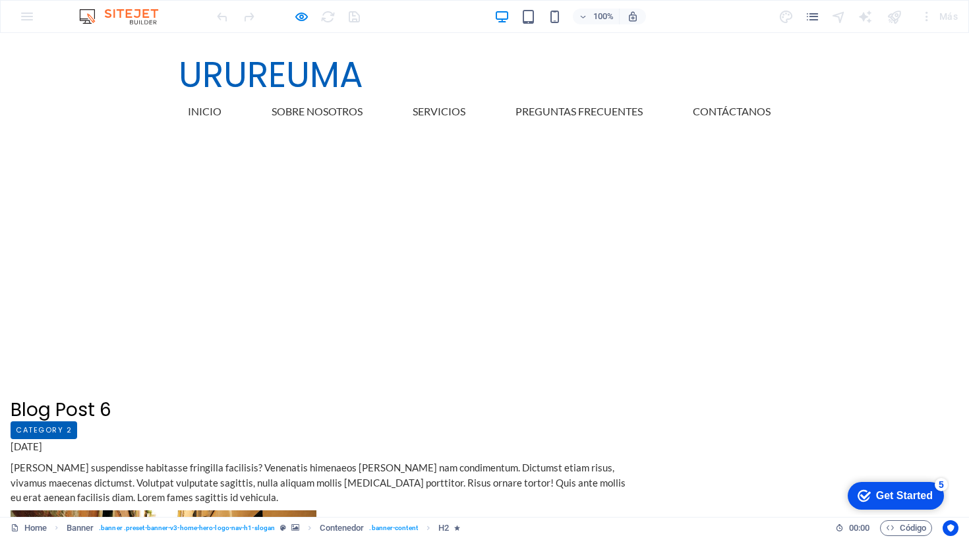
scroll to position [2838, 0]
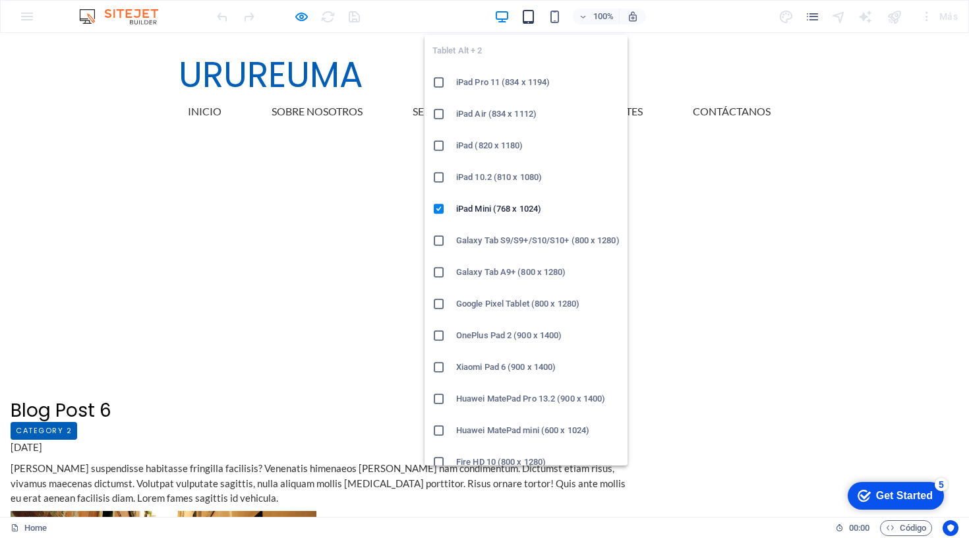
click at [527, 24] on icon "button" at bounding box center [528, 16] width 15 height 15
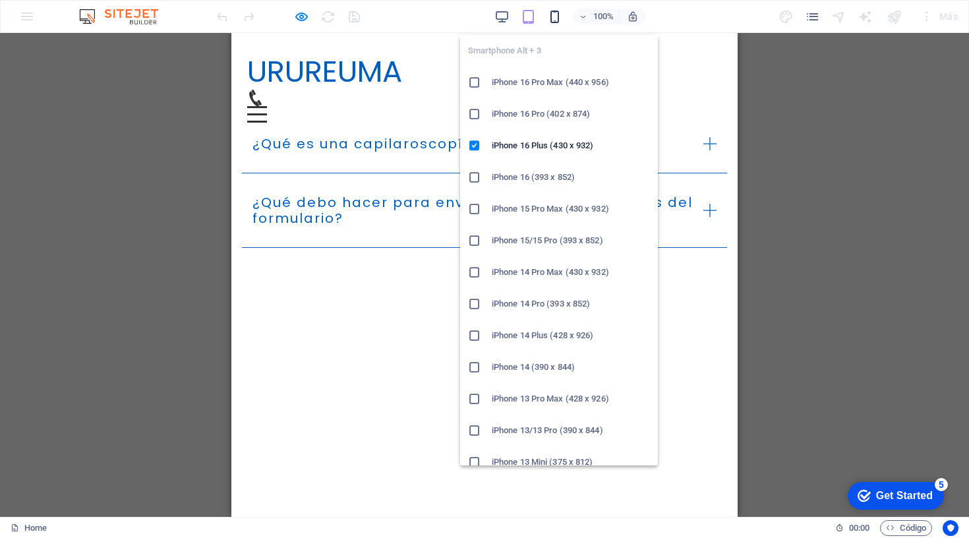
click at [554, 18] on icon "button" at bounding box center [554, 16] width 15 height 15
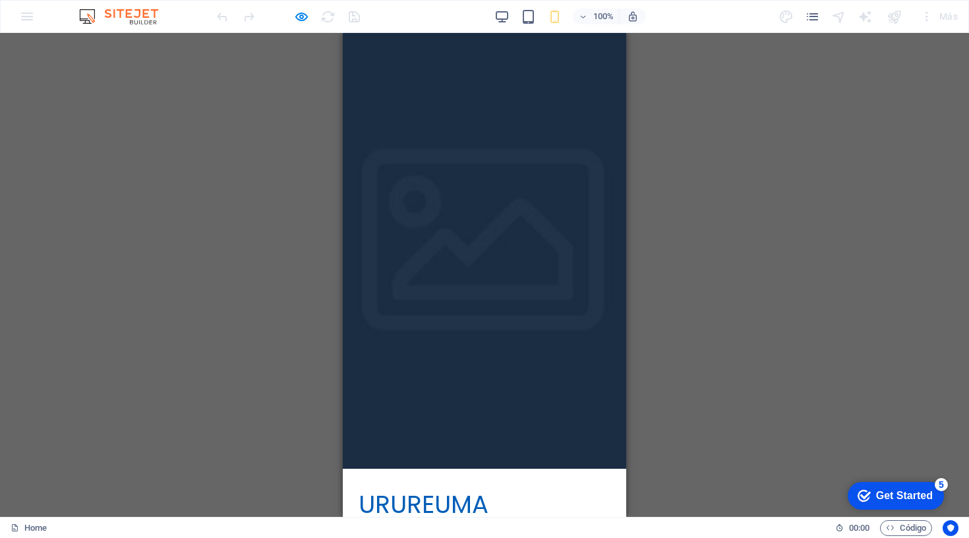
scroll to position [0, 0]
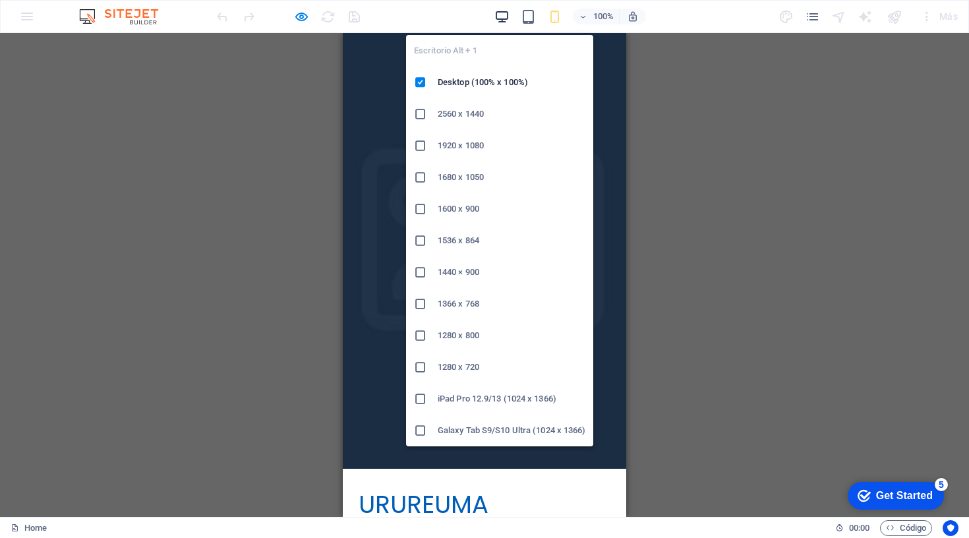
click at [509, 16] on icon "button" at bounding box center [501, 16] width 15 height 15
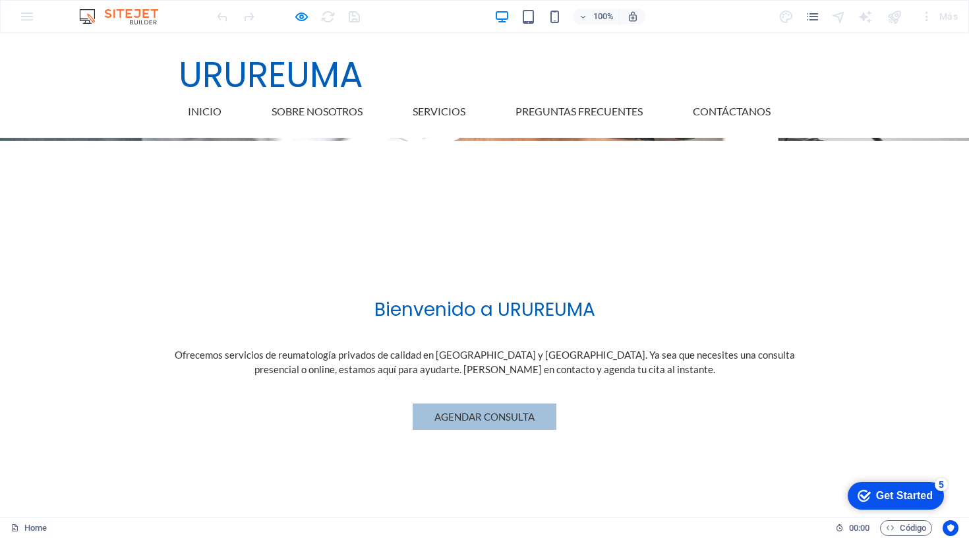
scroll to position [367, 0]
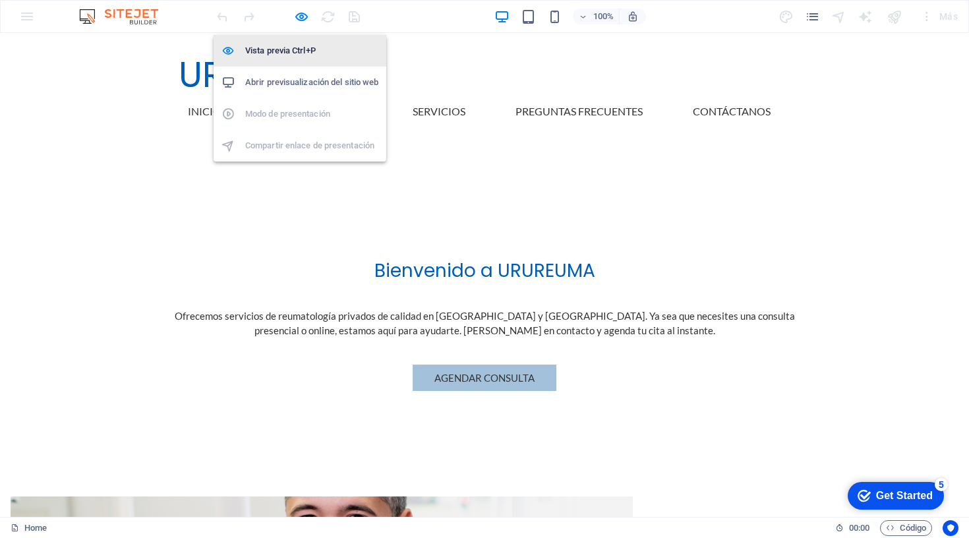
click at [271, 51] on h6 "Vista previa Ctrl+P" at bounding box center [311, 51] width 133 height 16
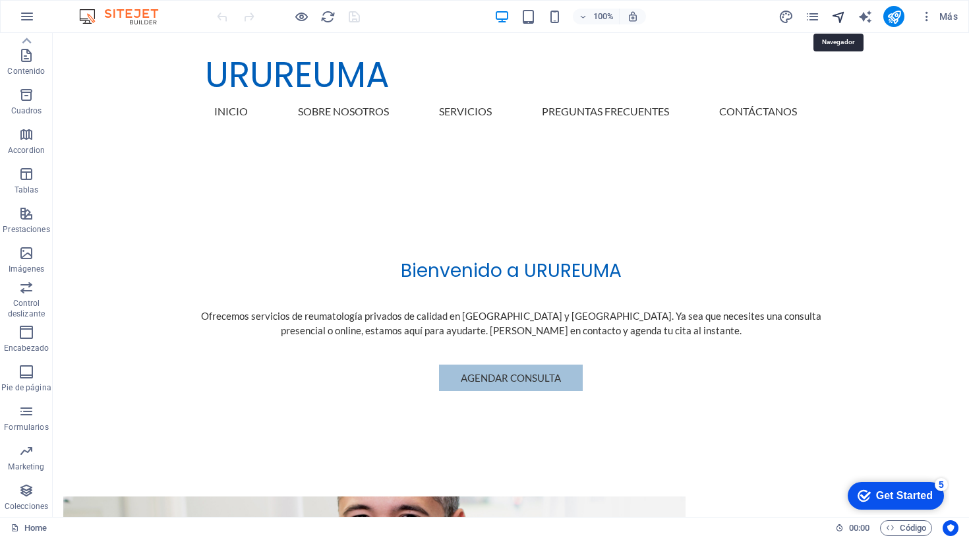
click at [839, 17] on icon "navigator" at bounding box center [838, 16] width 15 height 15
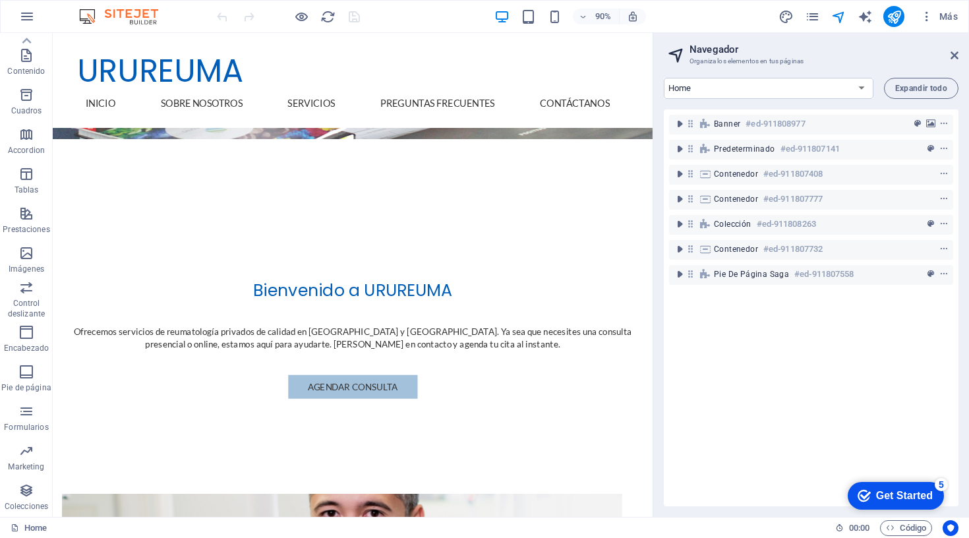
click at [959, 57] on aside "Navegador Organiza los elementos en tus páginas Home Subpage Legal Notice Priva…" at bounding box center [811, 275] width 316 height 484
click at [955, 55] on icon at bounding box center [955, 55] width 8 height 11
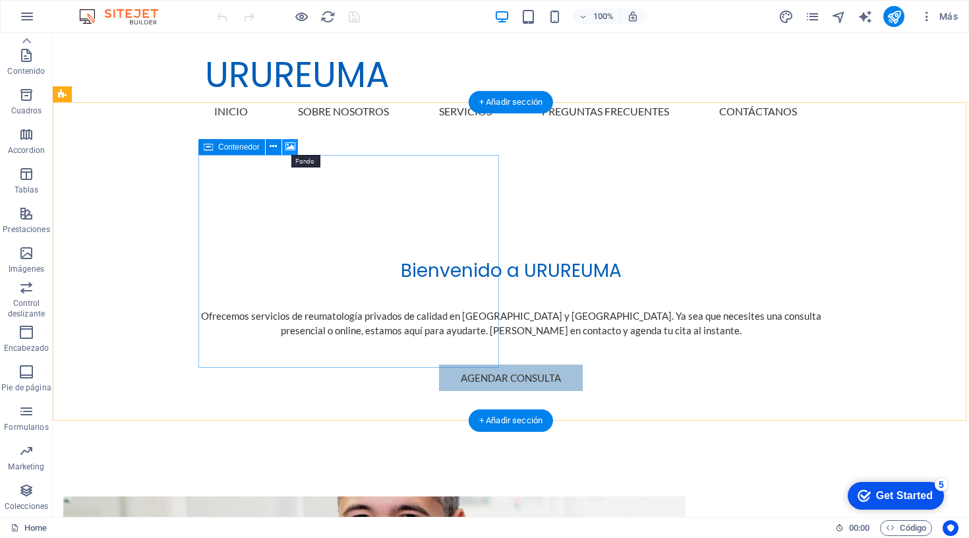
click at [291, 141] on icon at bounding box center [290, 147] width 10 height 14
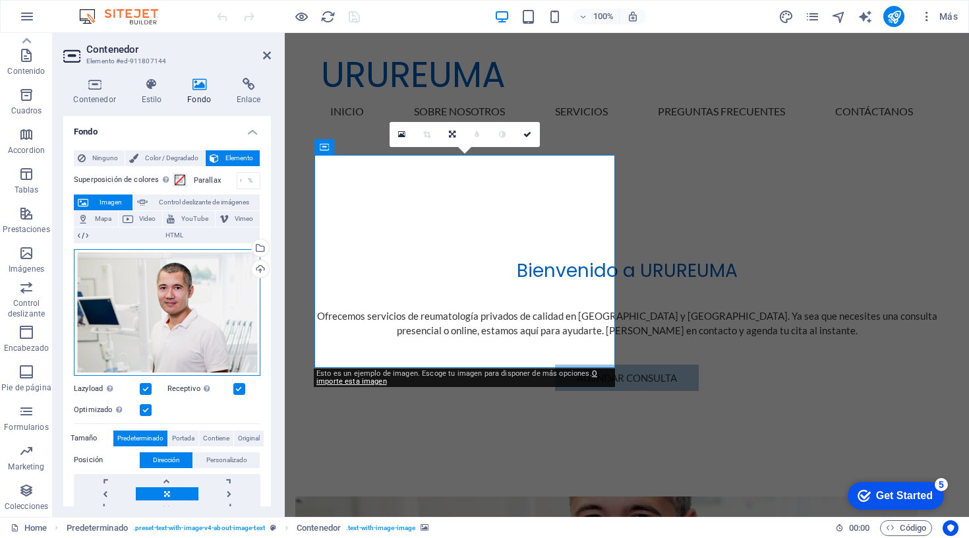
click at [136, 292] on div "Arrastra archivos aquí, haz clic para escoger archivos o selecciona archivos de…" at bounding box center [167, 312] width 187 height 127
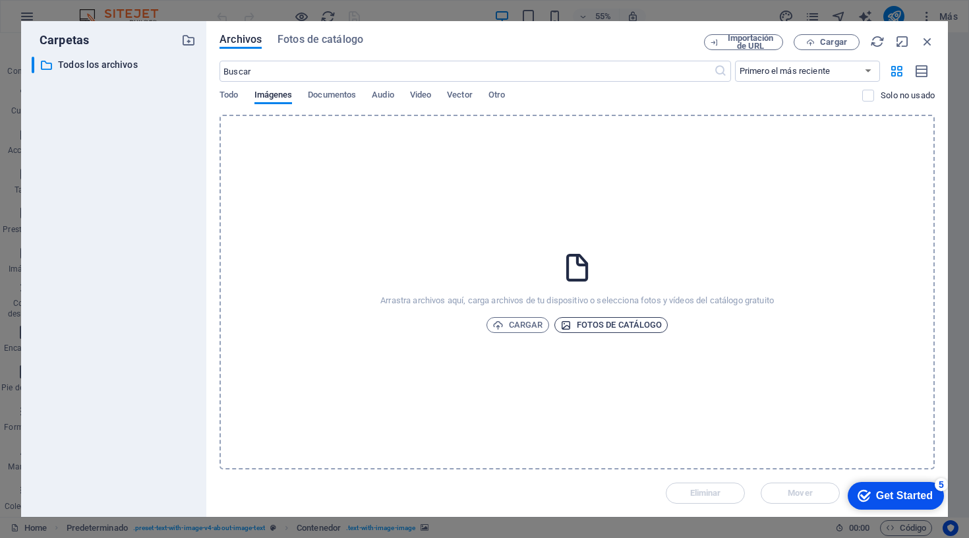
click at [643, 324] on span "Fotos de catálogo" at bounding box center [611, 325] width 102 height 16
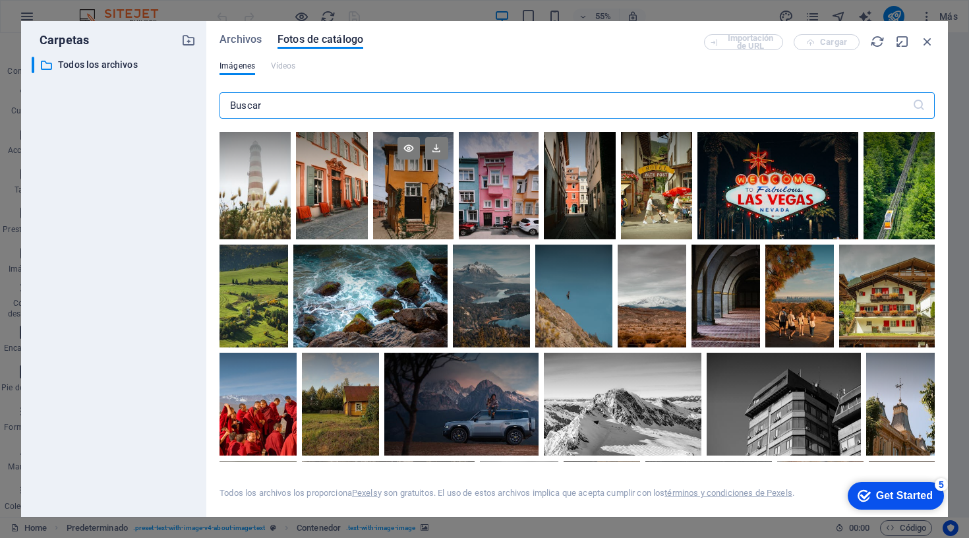
scroll to position [3306, 0]
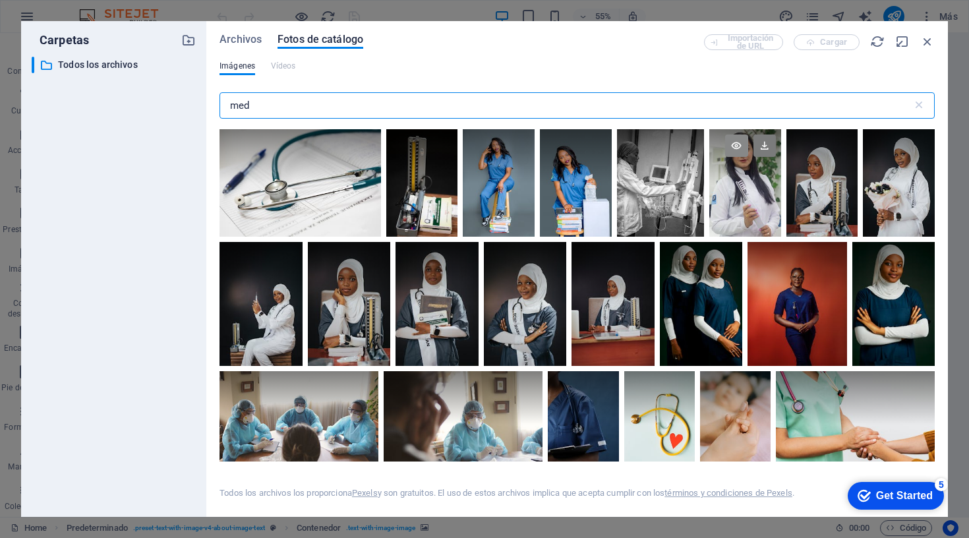
type input "med"
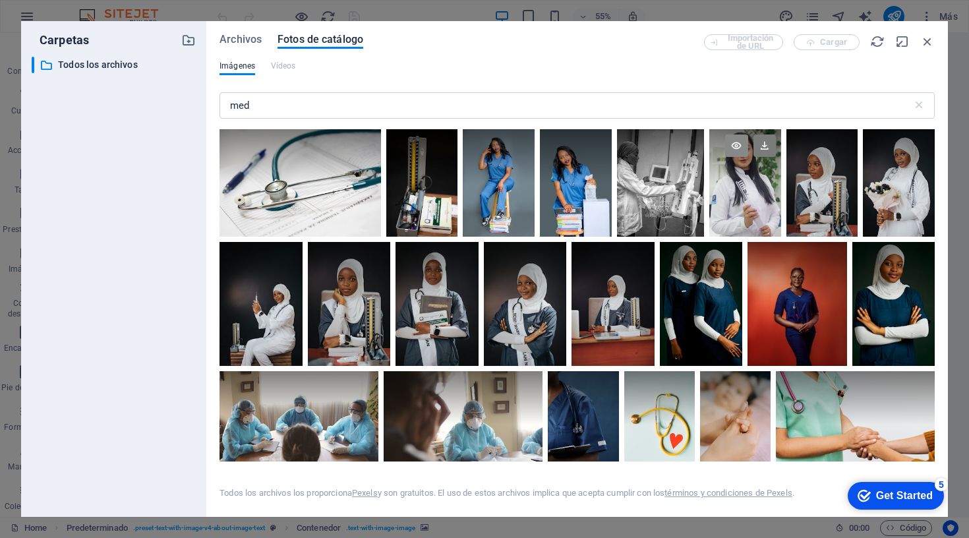
click at [736, 152] on icon at bounding box center [736, 145] width 22 height 22
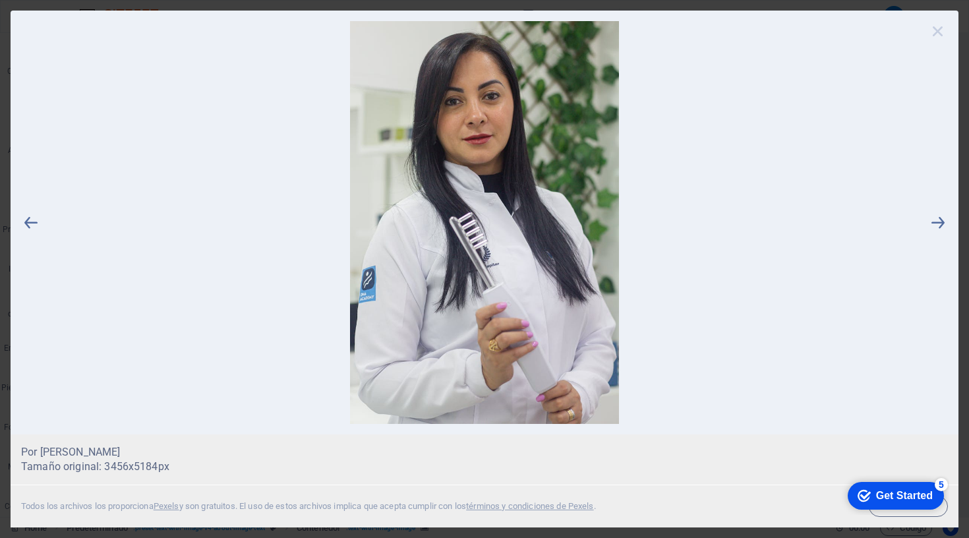
click at [943, 28] on icon at bounding box center [938, 31] width 20 height 20
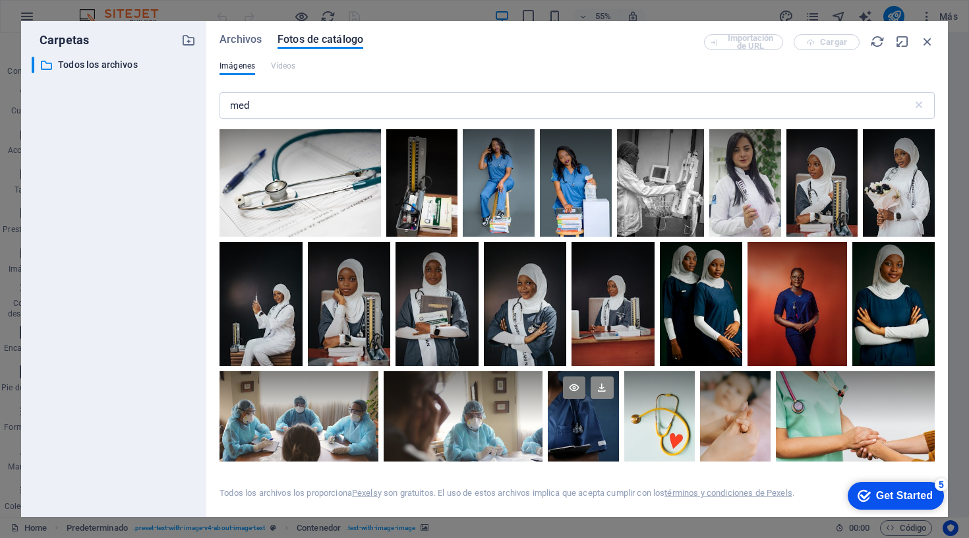
click at [600, 390] on icon at bounding box center [602, 387] width 22 height 22
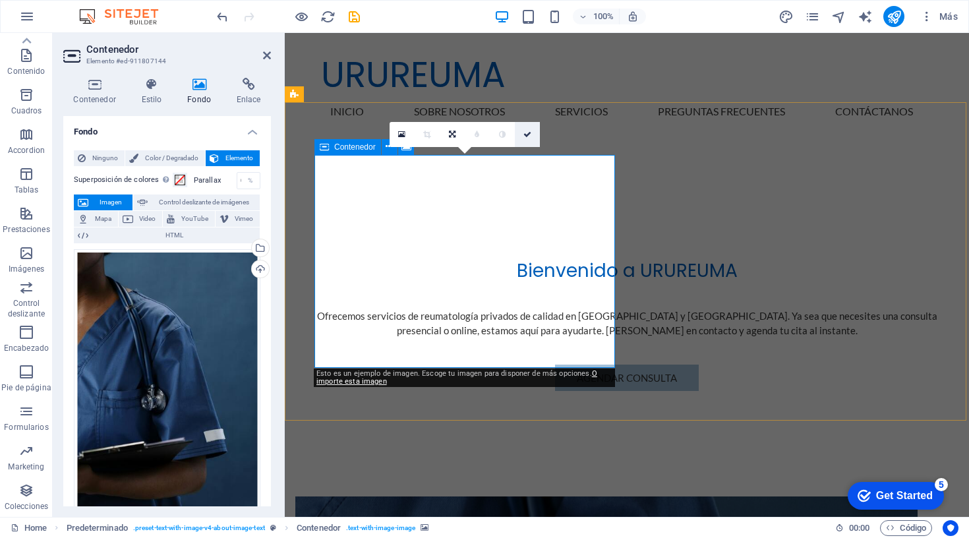
click at [526, 134] on icon at bounding box center [527, 135] width 8 height 8
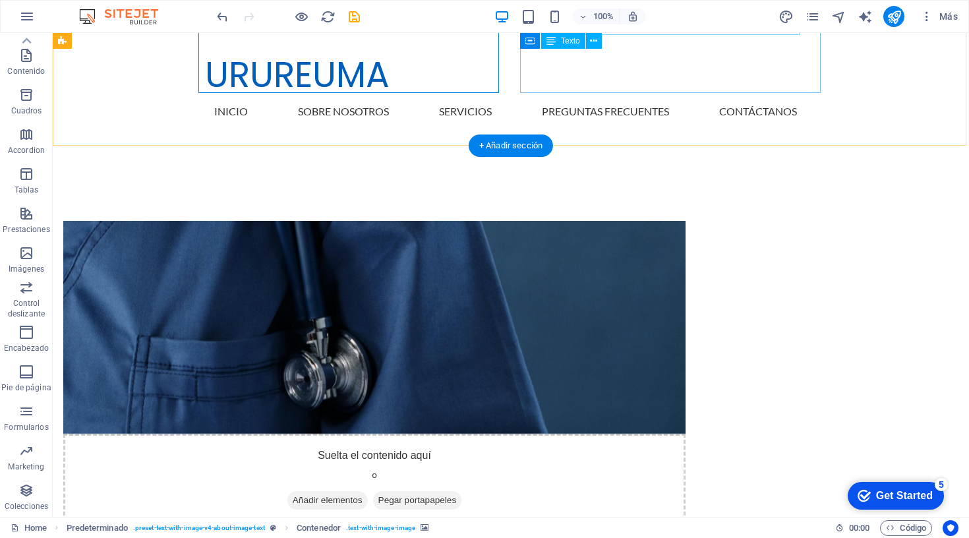
scroll to position [643, 0]
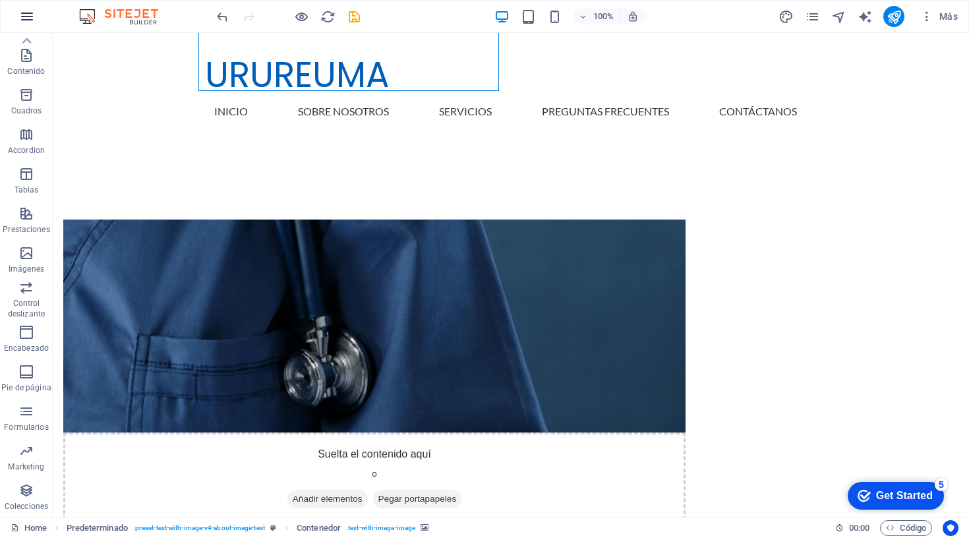
click at [22, 13] on icon "button" at bounding box center [27, 17] width 16 height 16
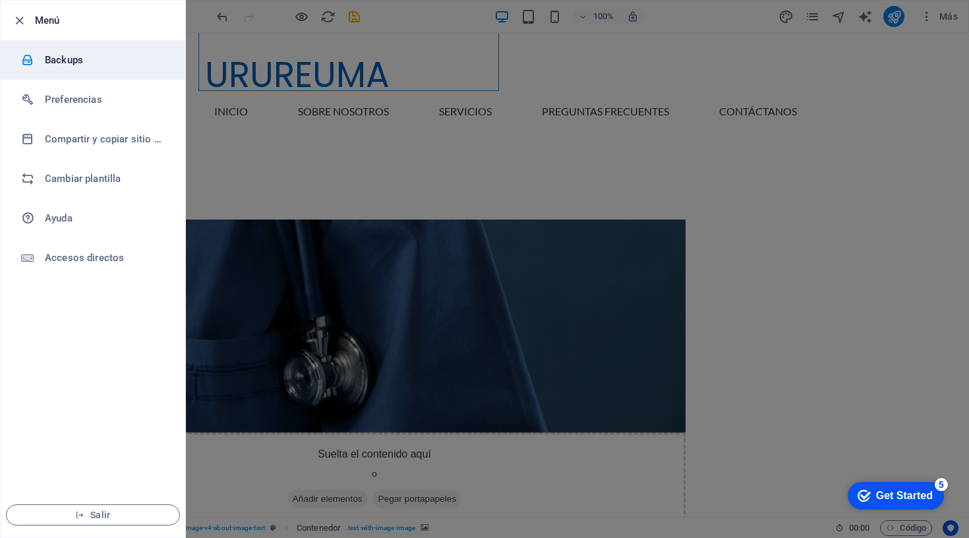
click at [59, 57] on h6 "Backups" at bounding box center [106, 60] width 122 height 16
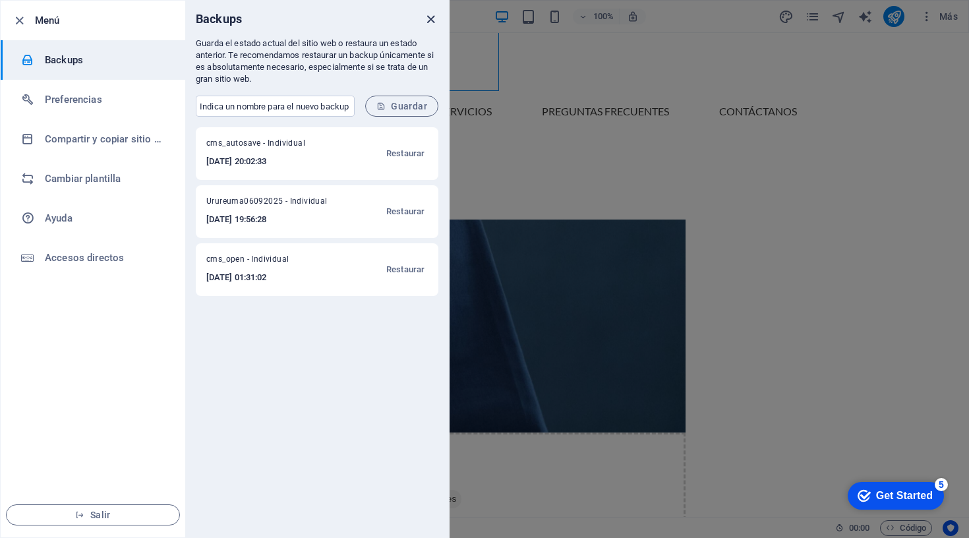
click at [433, 19] on icon "close" at bounding box center [430, 19] width 15 height 15
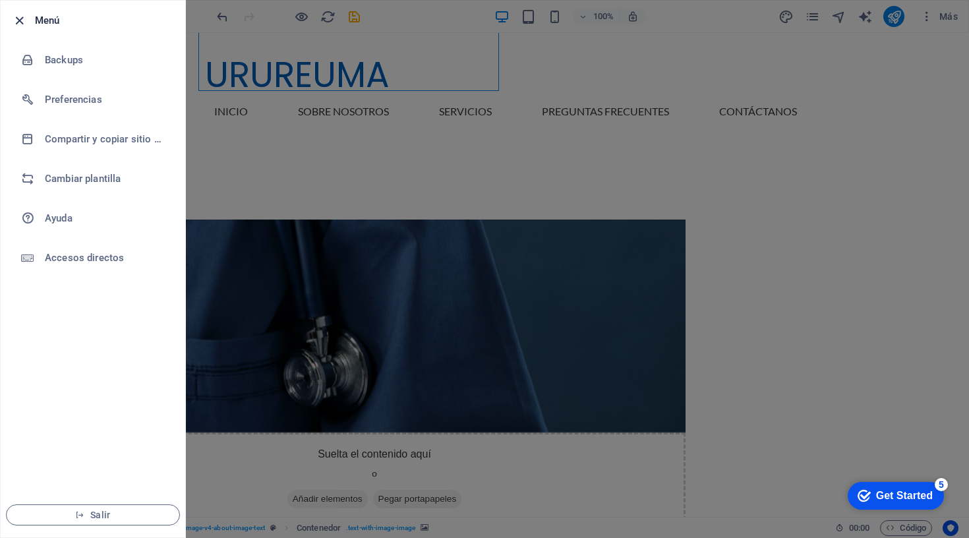
click at [18, 20] on icon "button" at bounding box center [19, 20] width 15 height 15
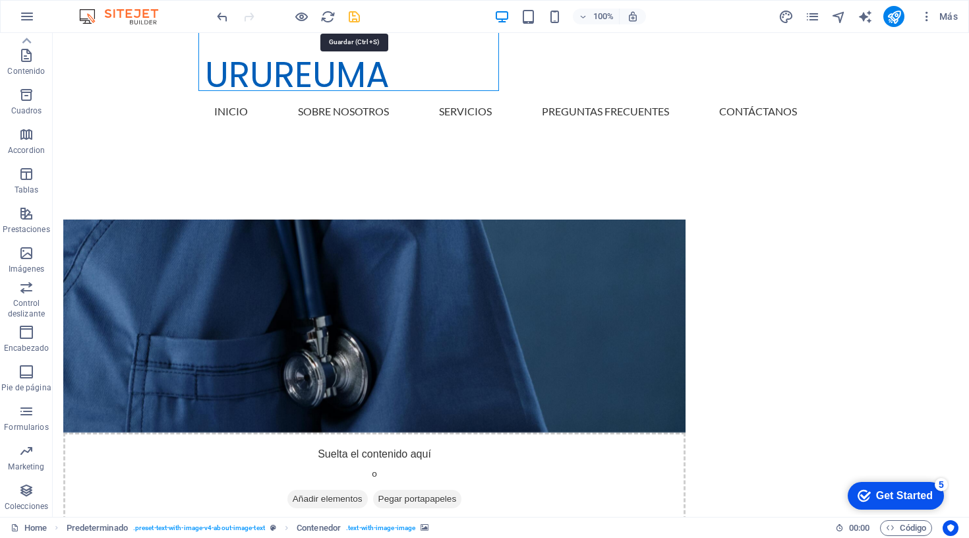
click at [358, 18] on icon "save" at bounding box center [354, 16] width 15 height 15
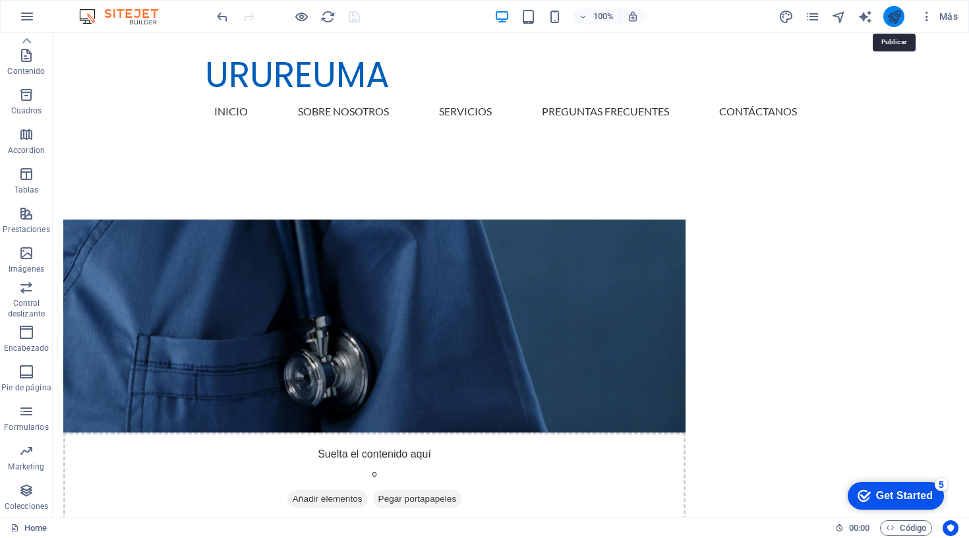
click at [898, 13] on icon "publish" at bounding box center [894, 16] width 15 height 15
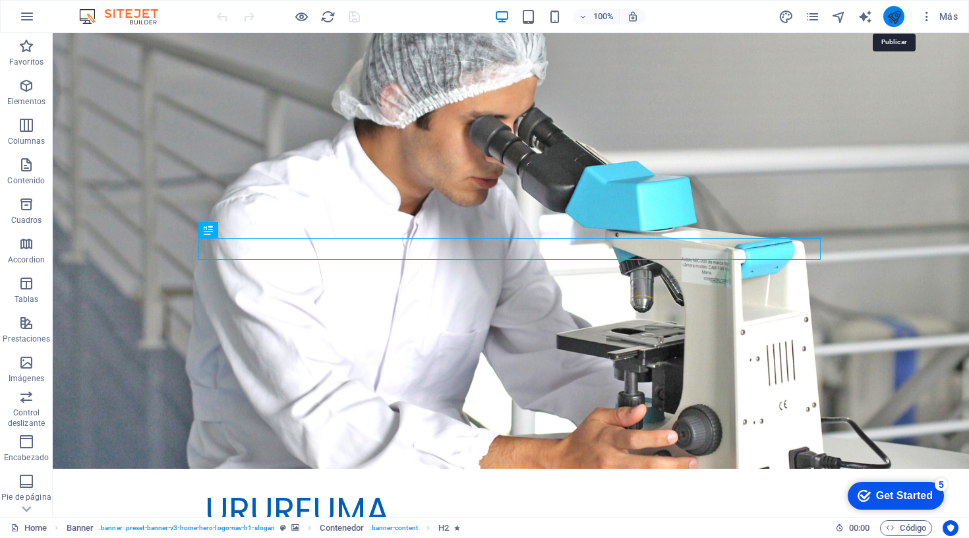
click at [895, 17] on icon "publish" at bounding box center [894, 16] width 15 height 15
click at [136, 13] on img at bounding box center [125, 17] width 99 height 16
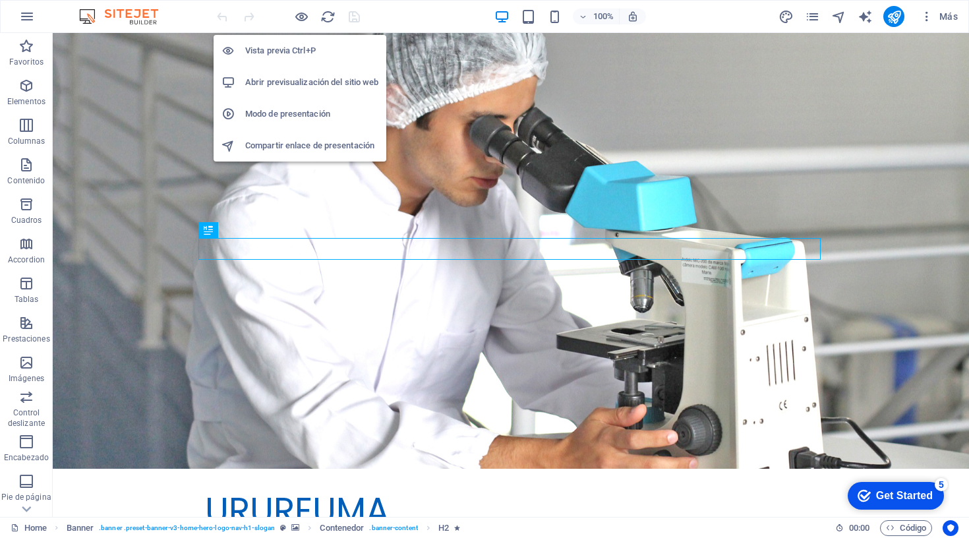
click at [286, 123] on li "Modo de presentación" at bounding box center [300, 114] width 173 height 32
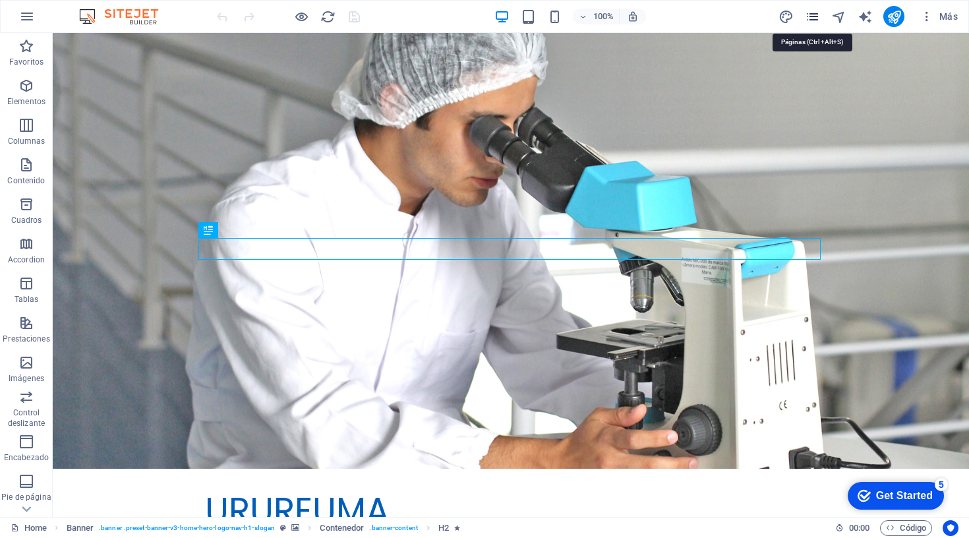
click at [815, 16] on icon "pages" at bounding box center [812, 16] width 15 height 15
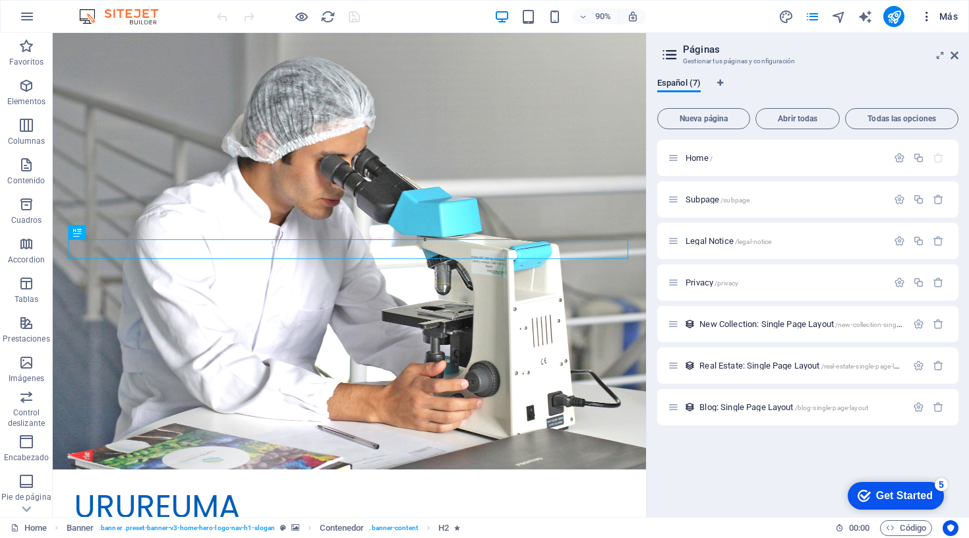
click at [928, 20] on icon "button" at bounding box center [926, 16] width 13 height 13
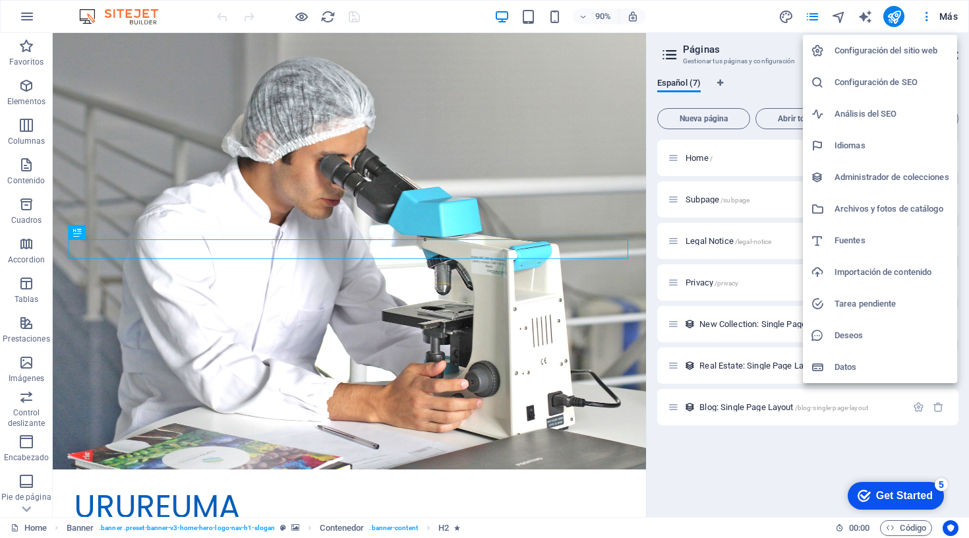
click at [835, 363] on h6 "Datos" at bounding box center [892, 367] width 115 height 16
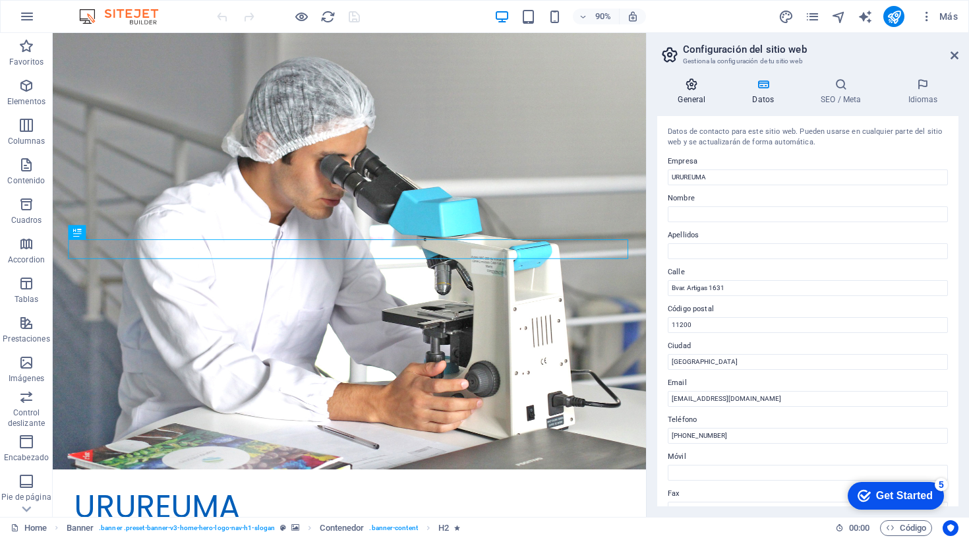
click at [699, 87] on icon at bounding box center [691, 84] width 69 height 13
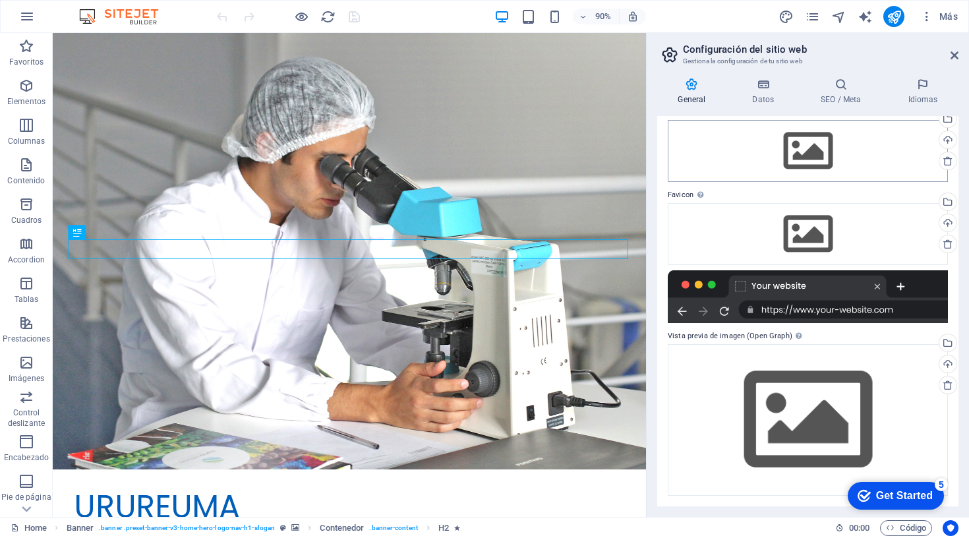
scroll to position [59, 0]
click at [836, 96] on h4 "SEO / Meta" at bounding box center [843, 92] width 87 height 28
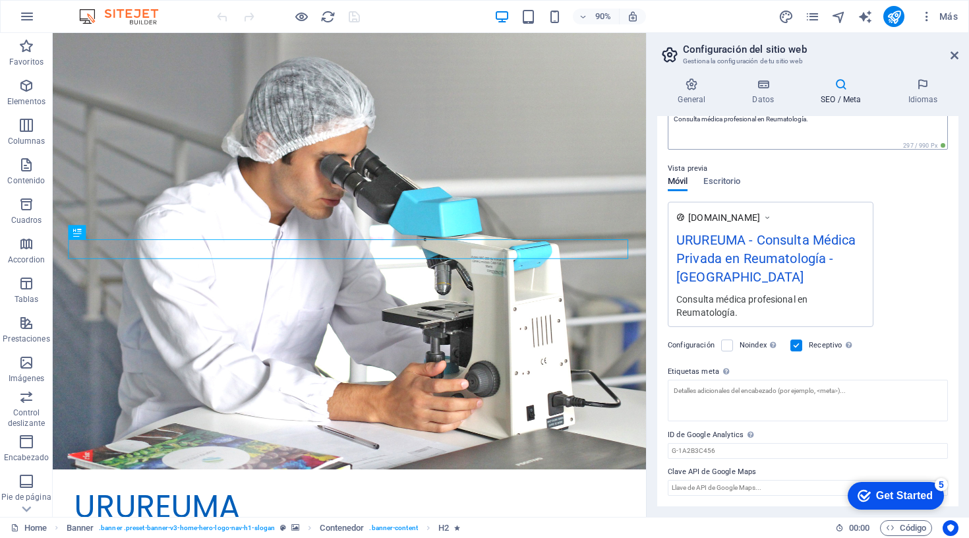
scroll to position [144, 0]
click at [772, 217] on icon at bounding box center [767, 218] width 9 height 13
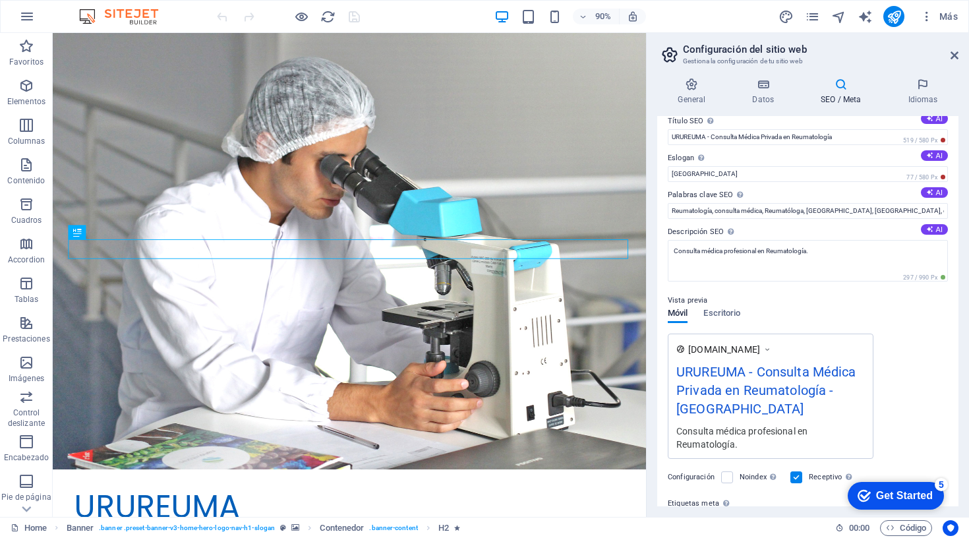
scroll to position [0, 0]
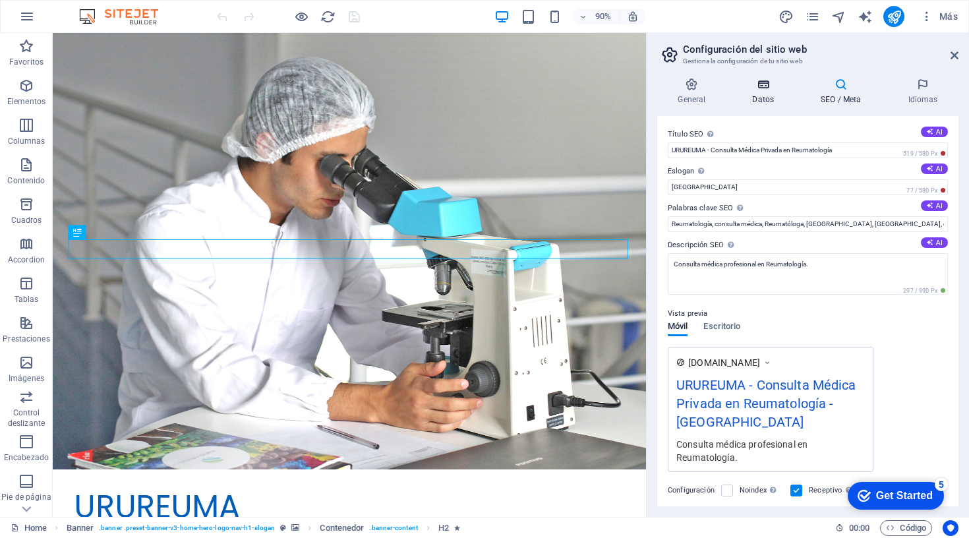
click at [772, 92] on h4 "Datos" at bounding box center [766, 92] width 69 height 28
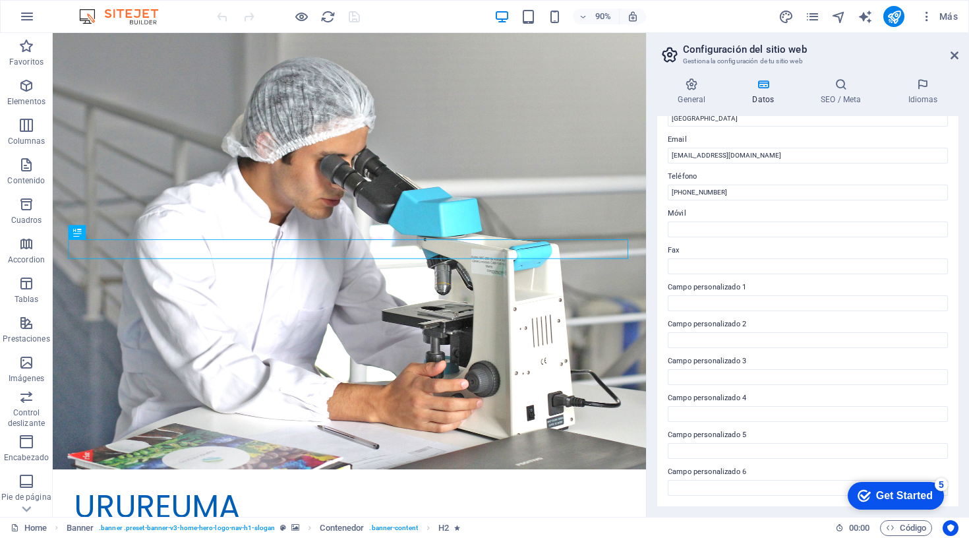
scroll to position [242, 0]
click at [957, 57] on icon at bounding box center [955, 55] width 8 height 11
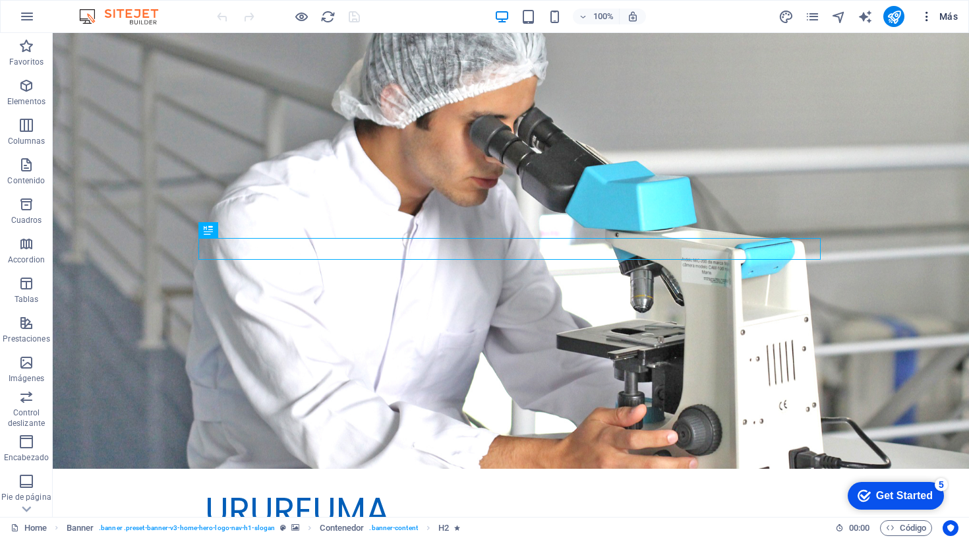
click at [941, 18] on span "Más" at bounding box center [939, 16] width 38 height 13
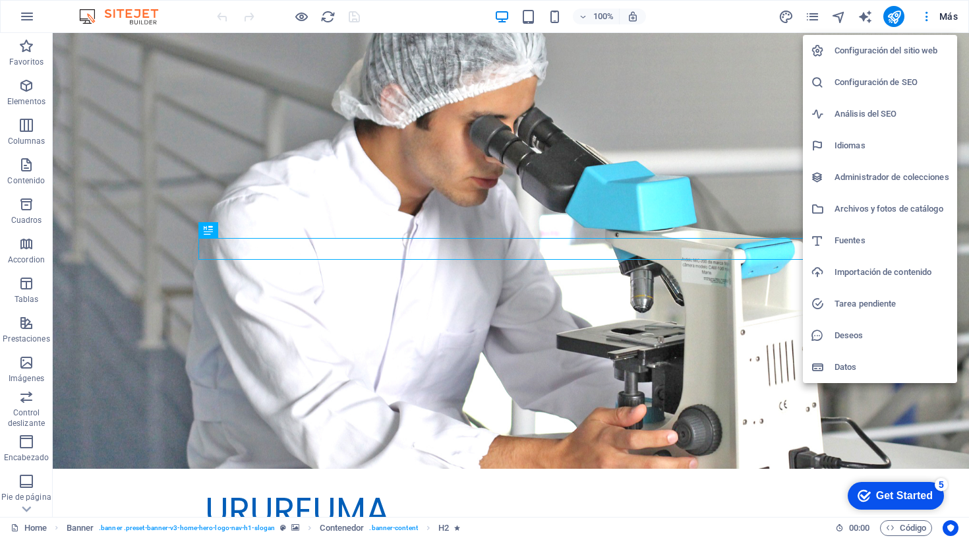
click at [870, 173] on h6 "Administrador de colecciones" at bounding box center [892, 177] width 115 height 16
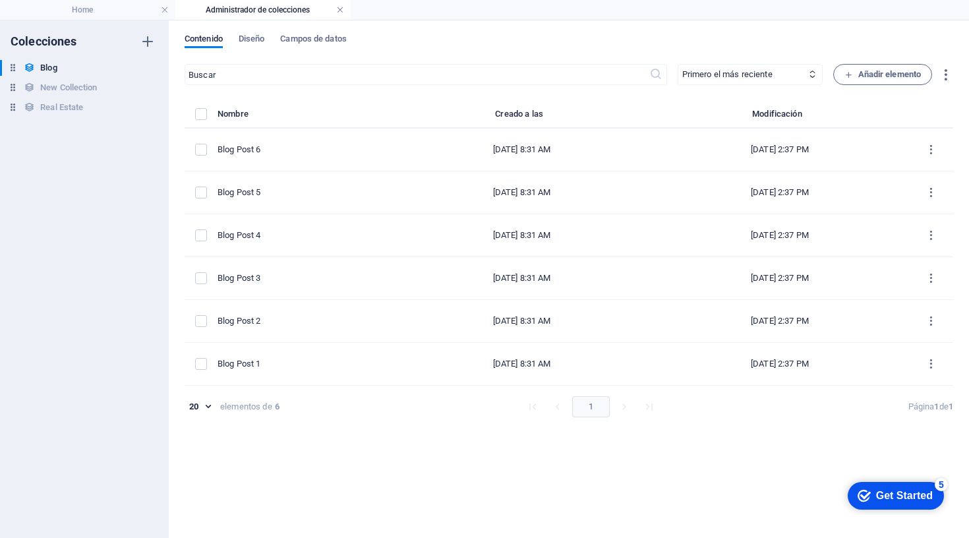
click at [342, 9] on link at bounding box center [340, 10] width 8 height 13
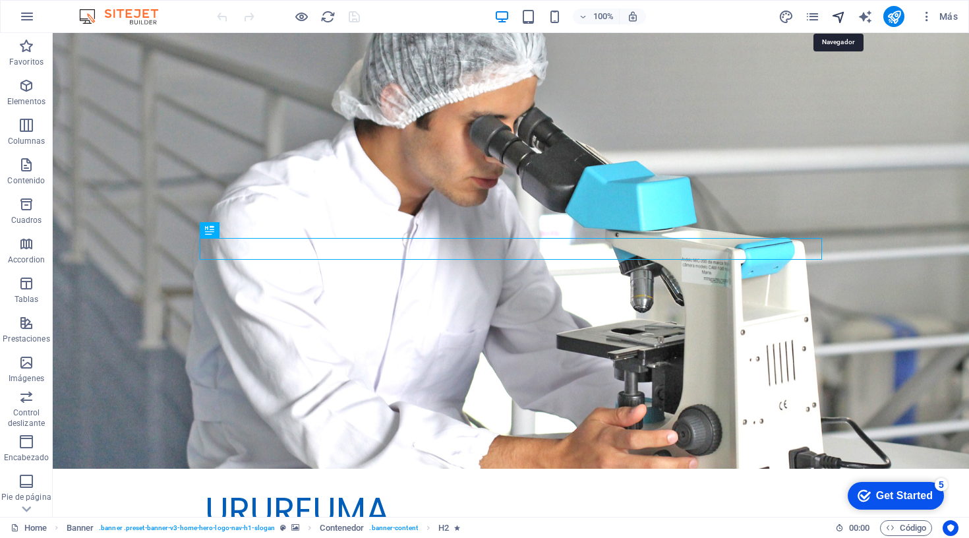
click at [833, 17] on icon "navigator" at bounding box center [838, 16] width 15 height 15
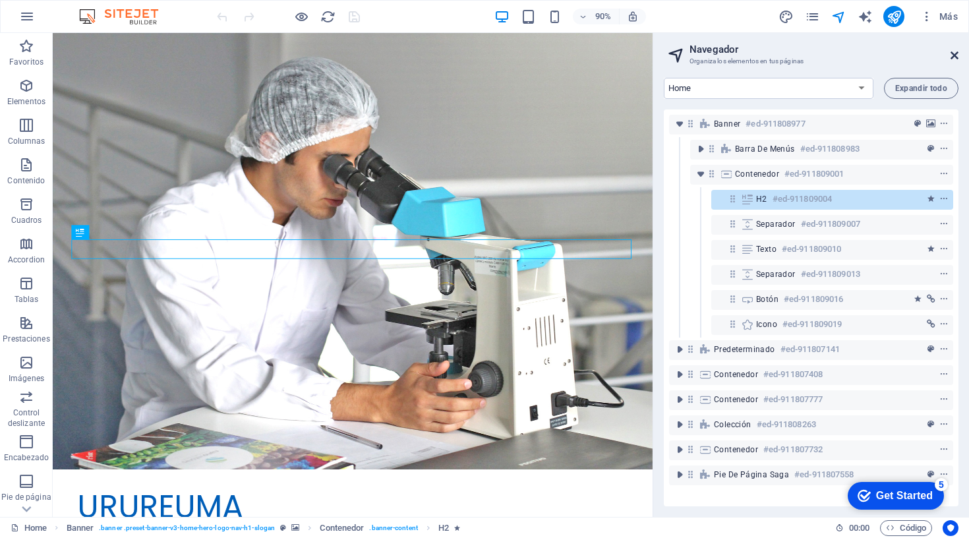
click at [958, 55] on icon at bounding box center [955, 55] width 8 height 11
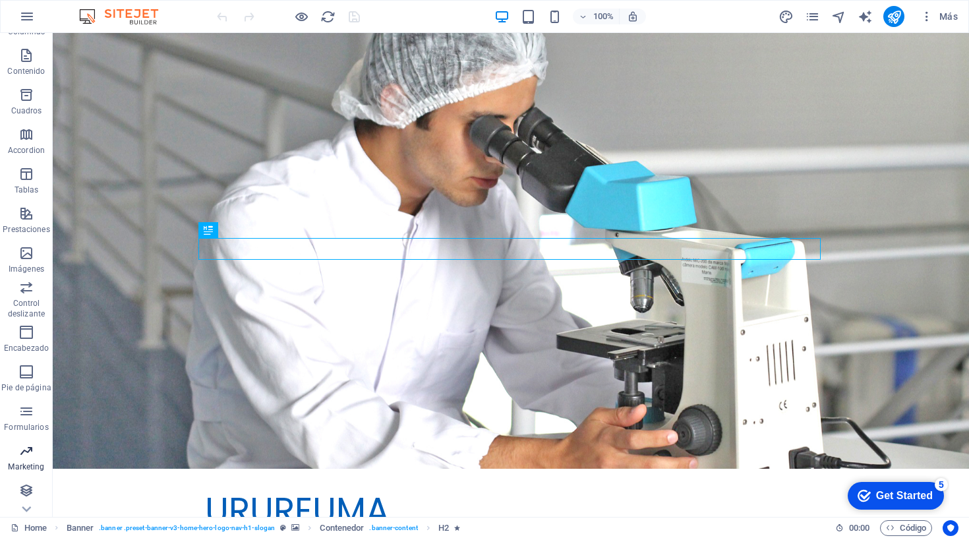
scroll to position [109, 0]
click at [24, 455] on icon "button" at bounding box center [26, 451] width 16 height 16
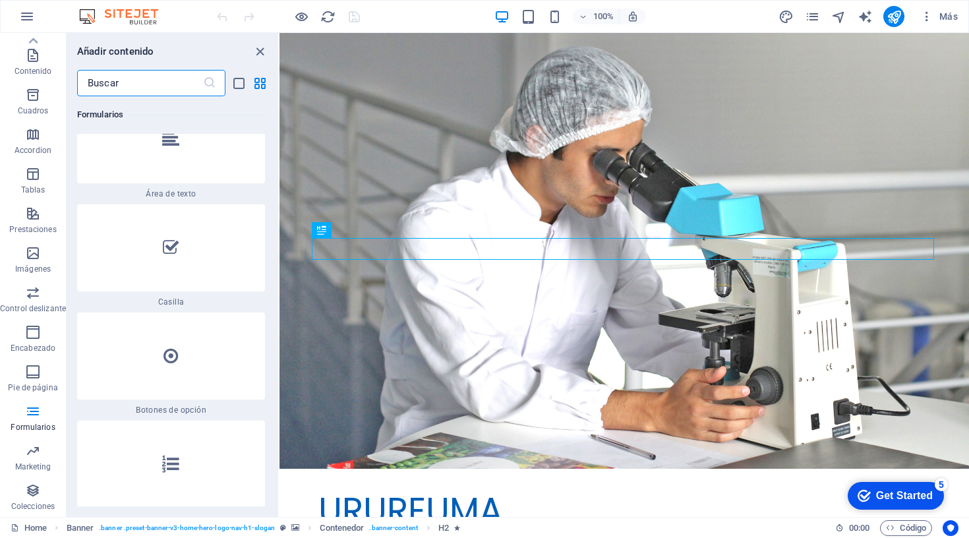
scroll to position [20662, 0]
click at [263, 51] on icon "close panel" at bounding box center [260, 51] width 15 height 15
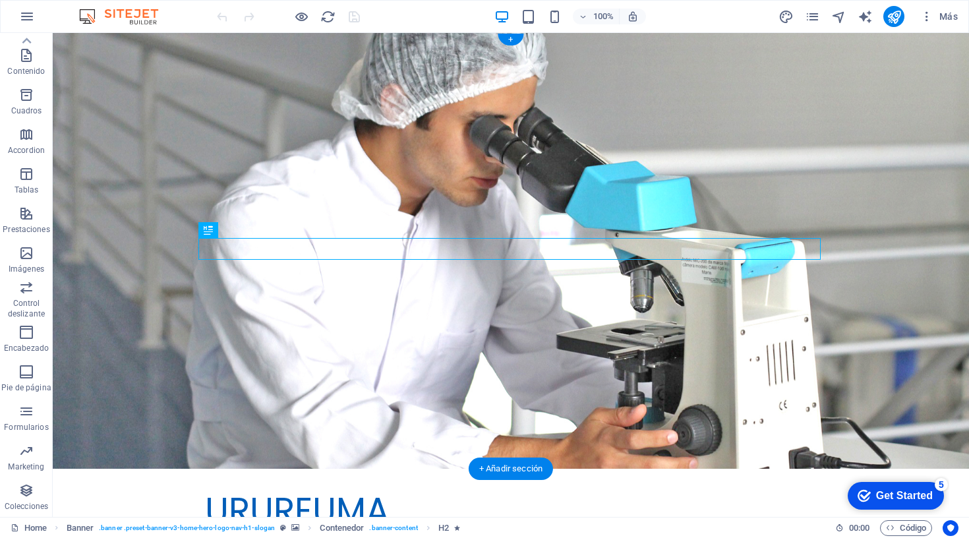
click at [88, 13] on img at bounding box center [125, 17] width 99 height 16
click at [20, 7] on button "button" at bounding box center [27, 17] width 32 height 32
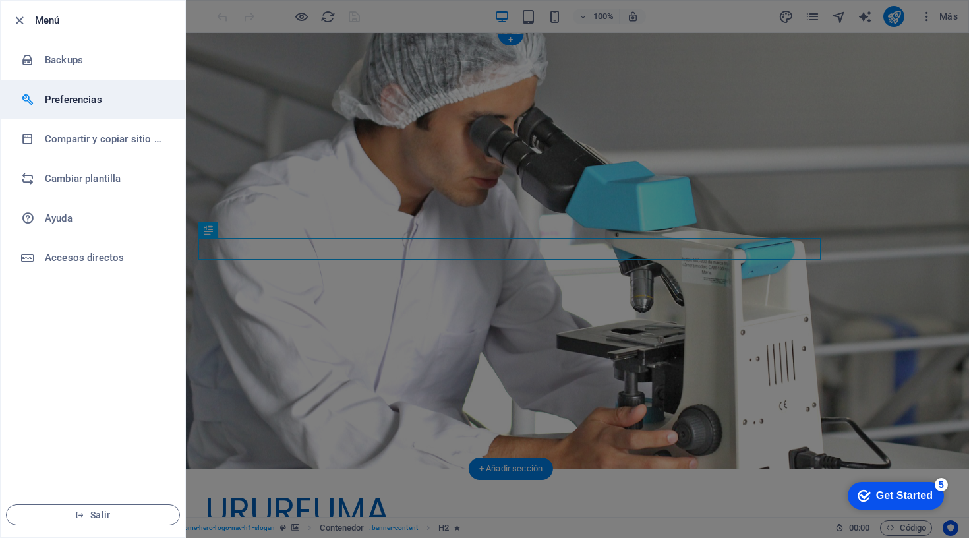
click at [49, 101] on h6 "Preferencias" at bounding box center [106, 100] width 122 height 16
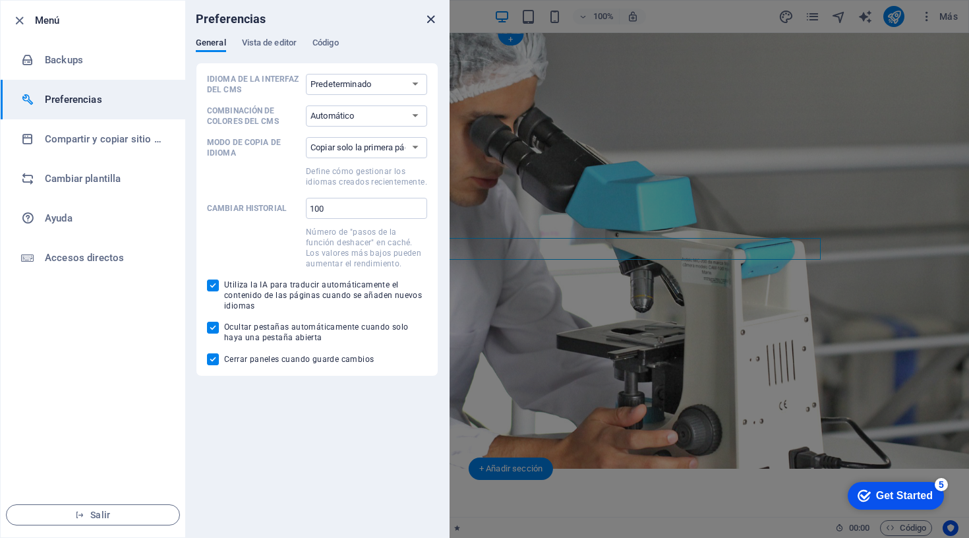
click at [433, 19] on icon "close" at bounding box center [430, 19] width 15 height 15
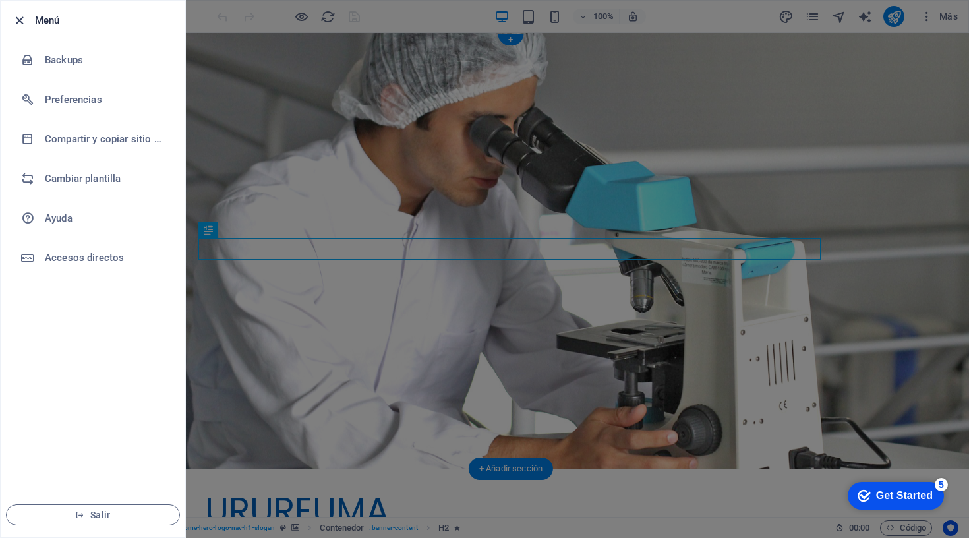
click at [18, 19] on icon "button" at bounding box center [19, 20] width 15 height 15
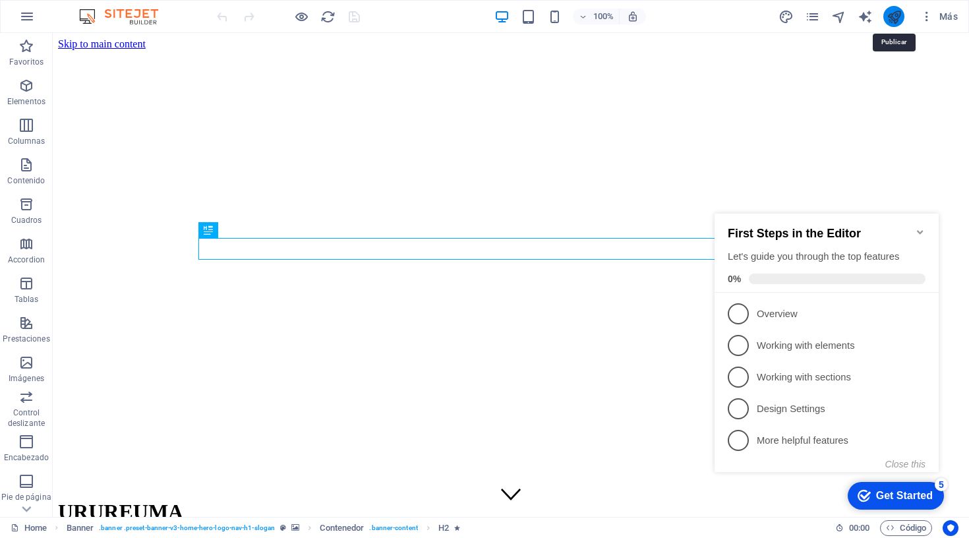
click at [890, 22] on icon "publish" at bounding box center [894, 16] width 15 height 15
